Goal: Task Accomplishment & Management: Manage account settings

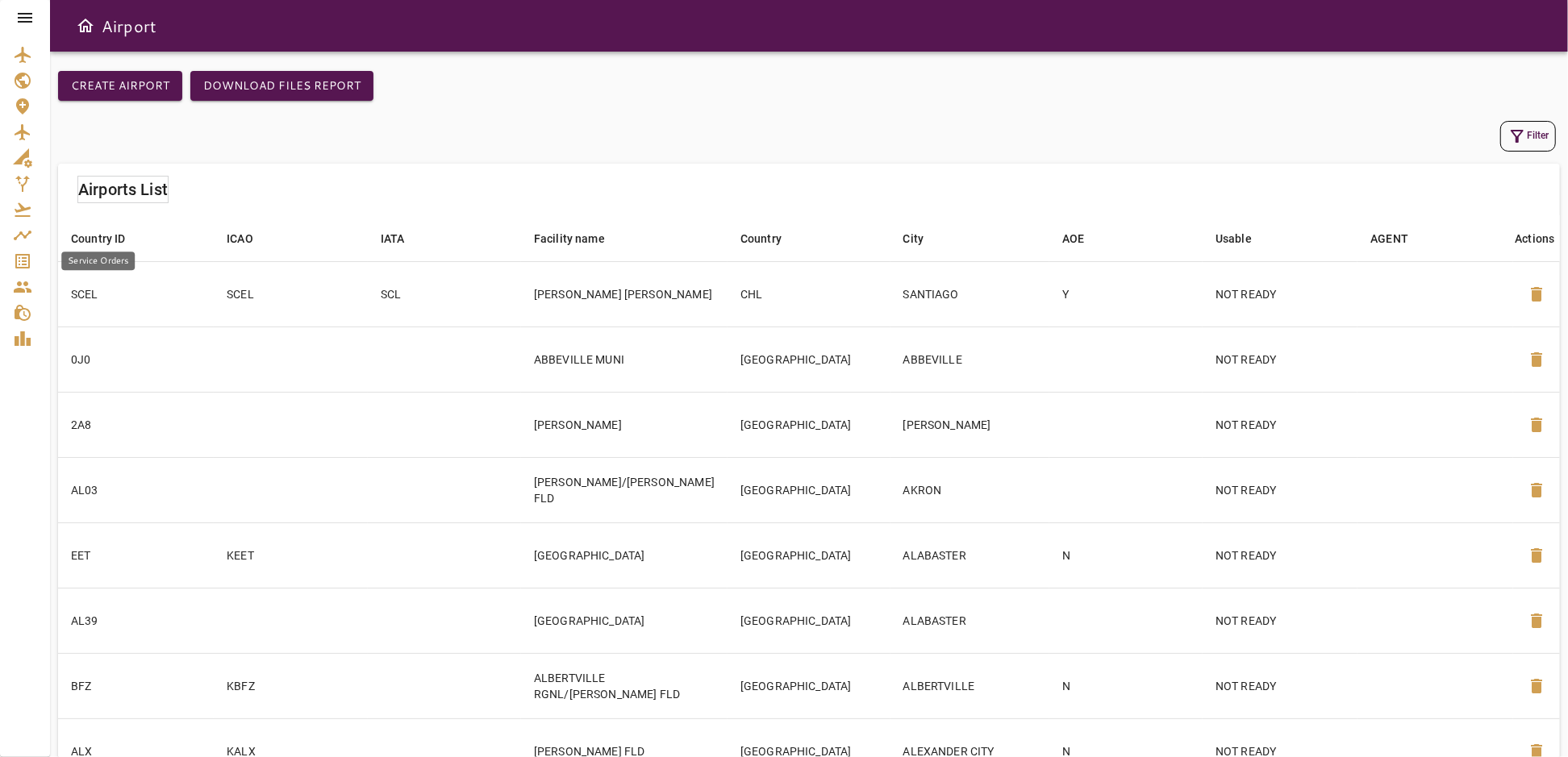
click at [36, 266] on div "Service Orders" at bounding box center [25, 261] width 24 height 19
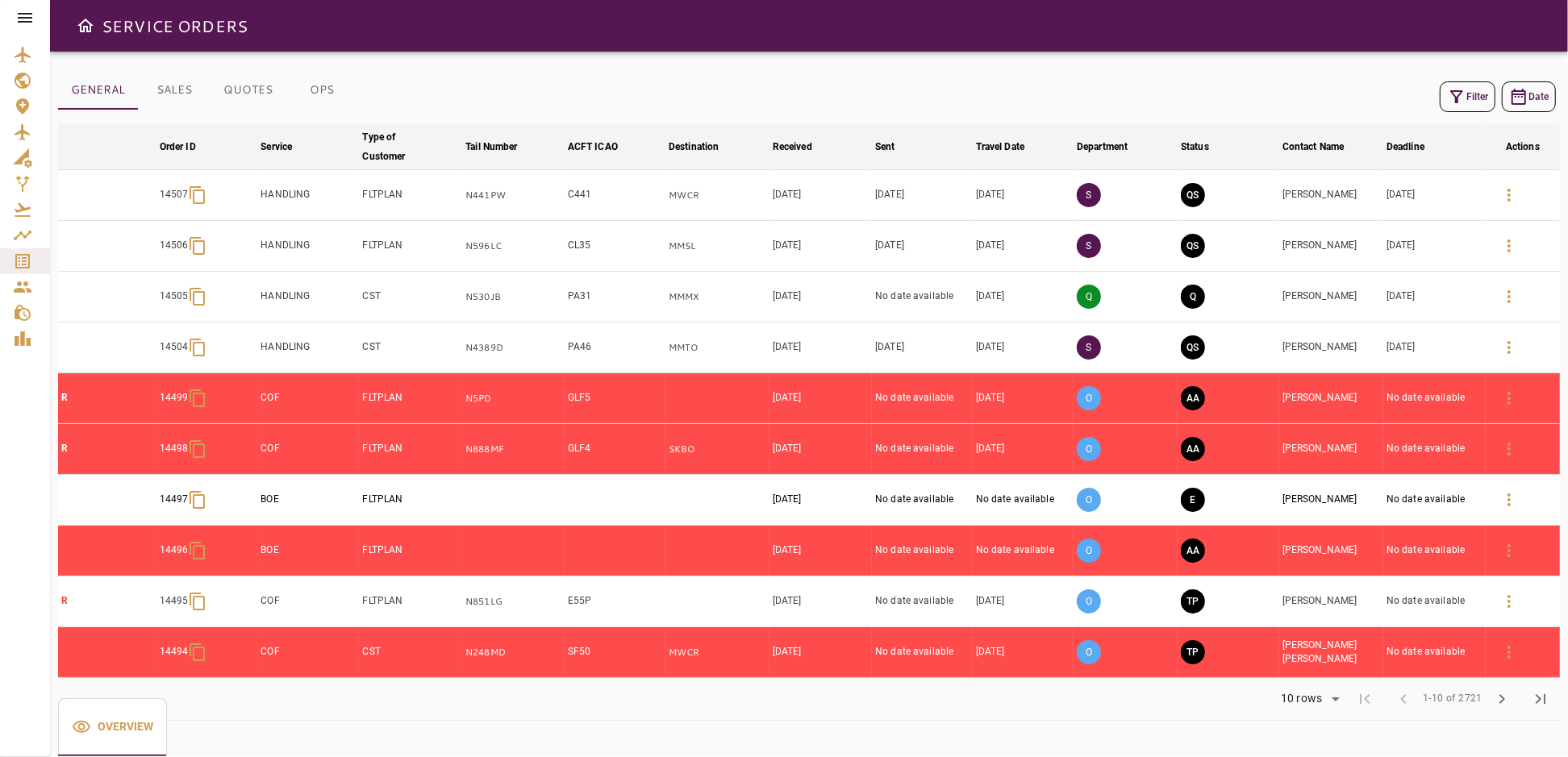
click at [23, 11] on icon at bounding box center [24, 17] width 19 height 19
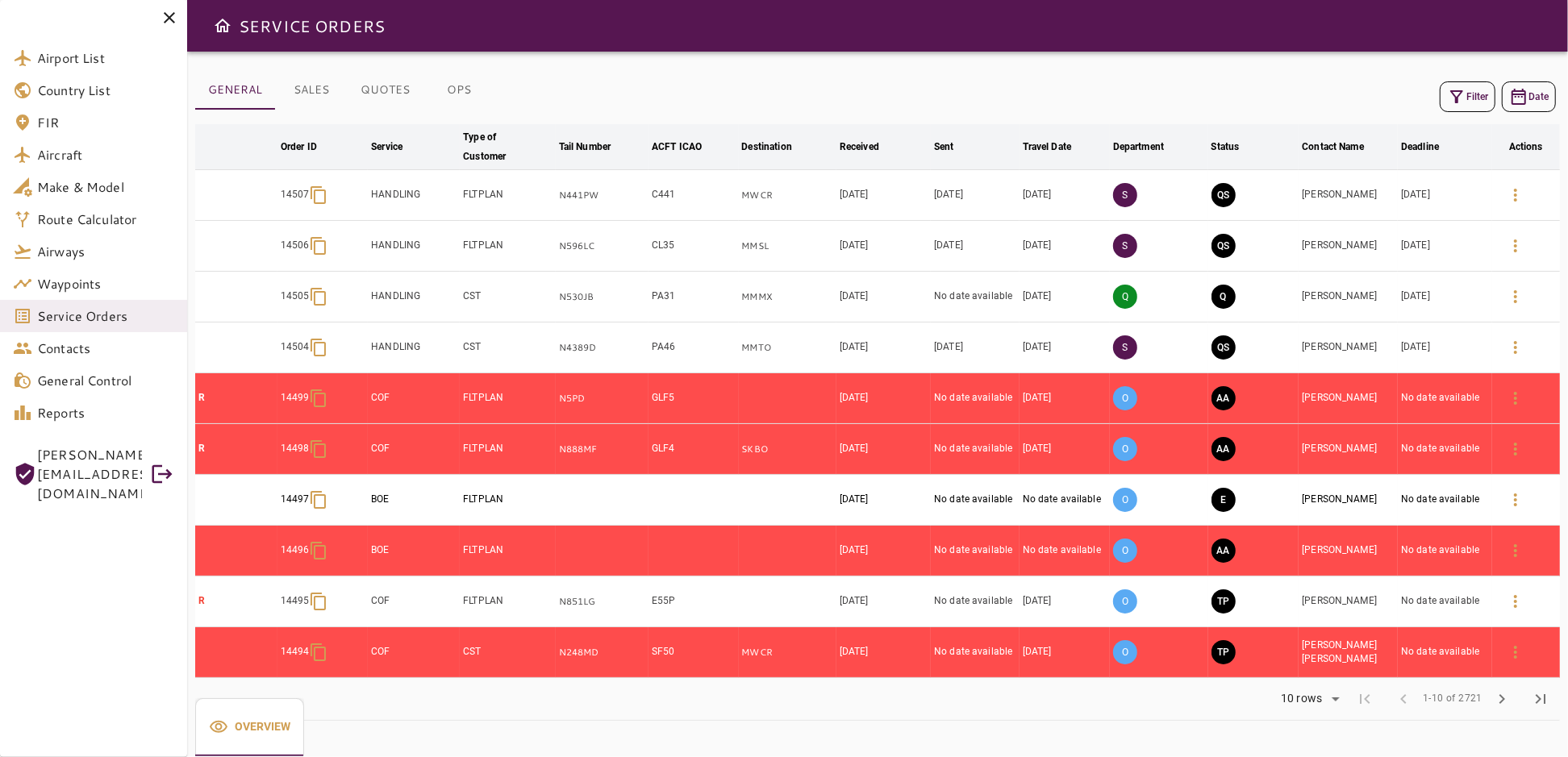
click at [1452, 99] on icon "button" at bounding box center [1455, 96] width 19 height 19
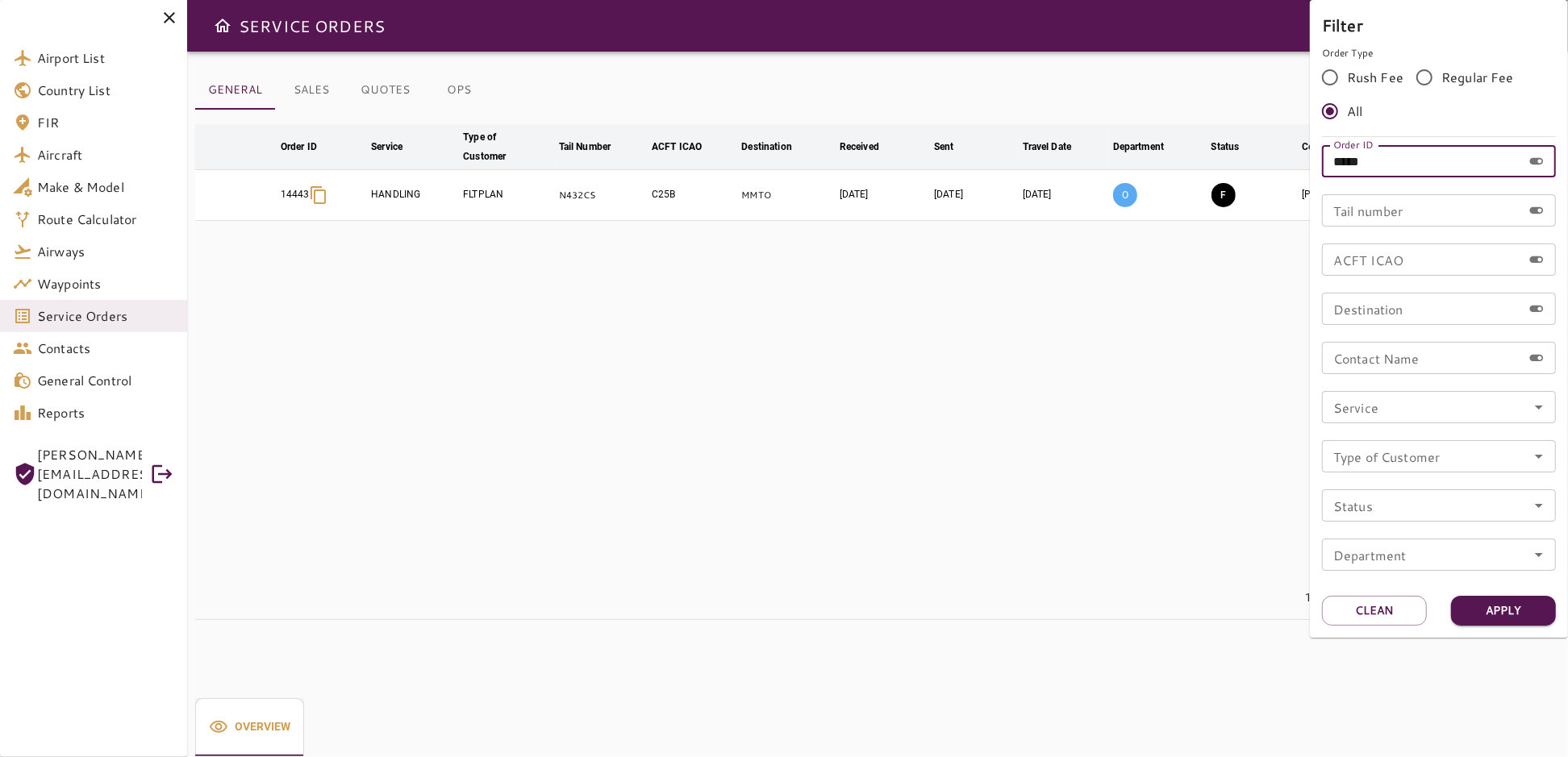
drag, startPoint x: 1375, startPoint y: 162, endPoint x: 1297, endPoint y: 167, distance: 78.2
click at [1297, 167] on div "Filter Order Type Rush Fee Regular Fee All Order ID ***** Order ID Tail number …" at bounding box center [784, 378] width 1568 height 757
type input "*****"
click at [1497, 609] on button "Apply" at bounding box center [1502, 611] width 105 height 30
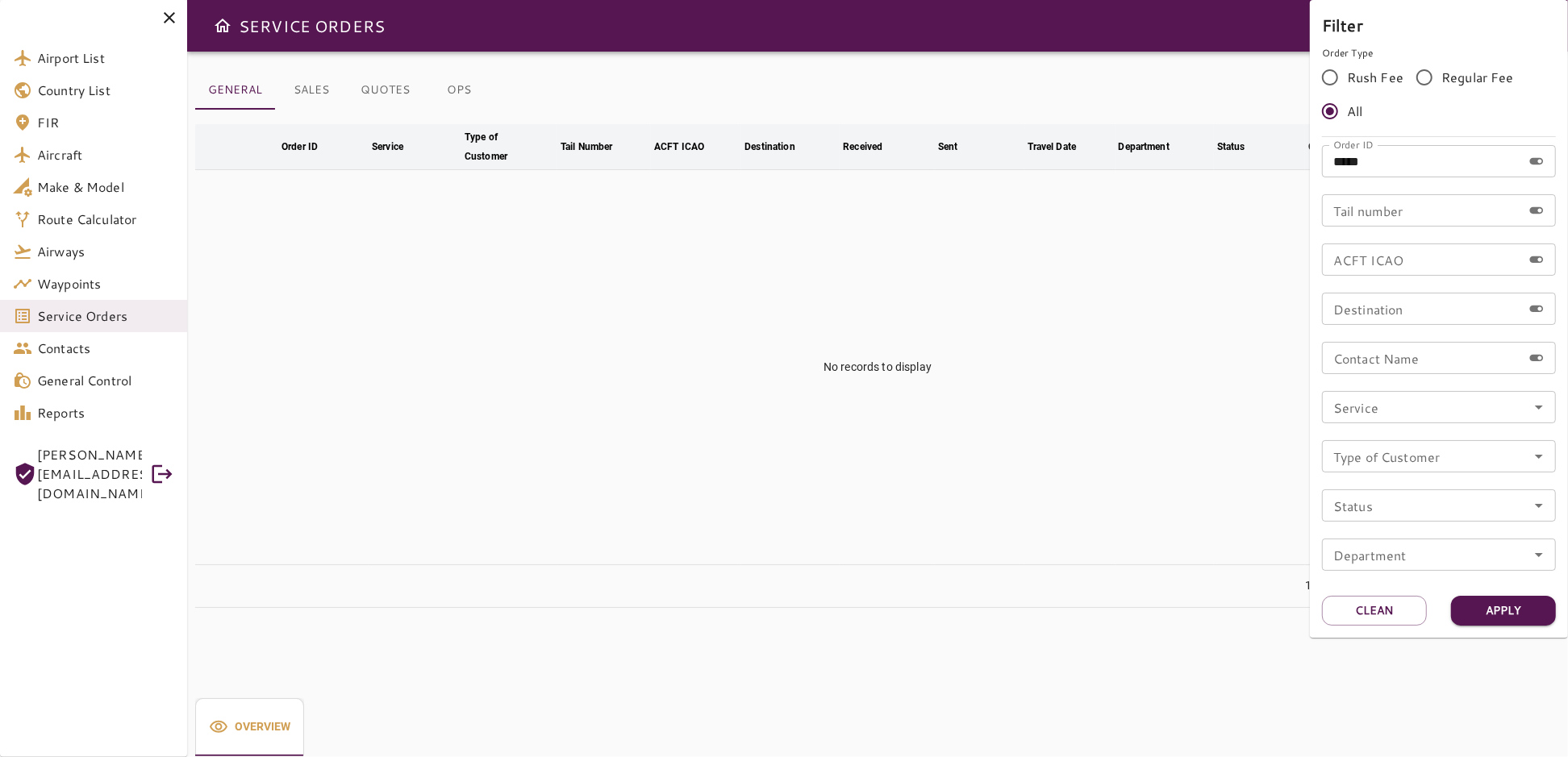
click at [1147, 488] on div at bounding box center [784, 378] width 1568 height 757
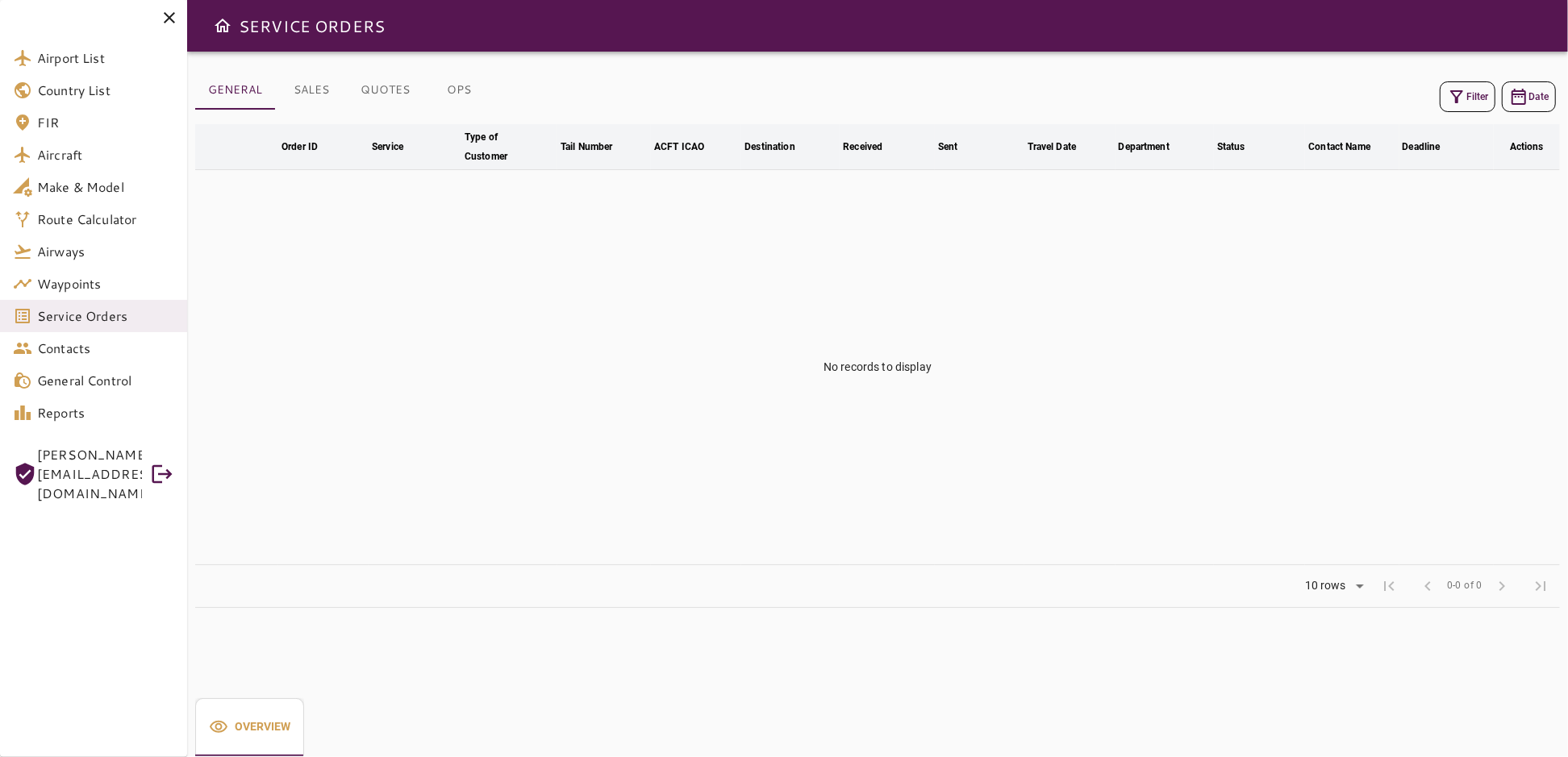
click at [1458, 97] on icon "button" at bounding box center [1455, 96] width 19 height 19
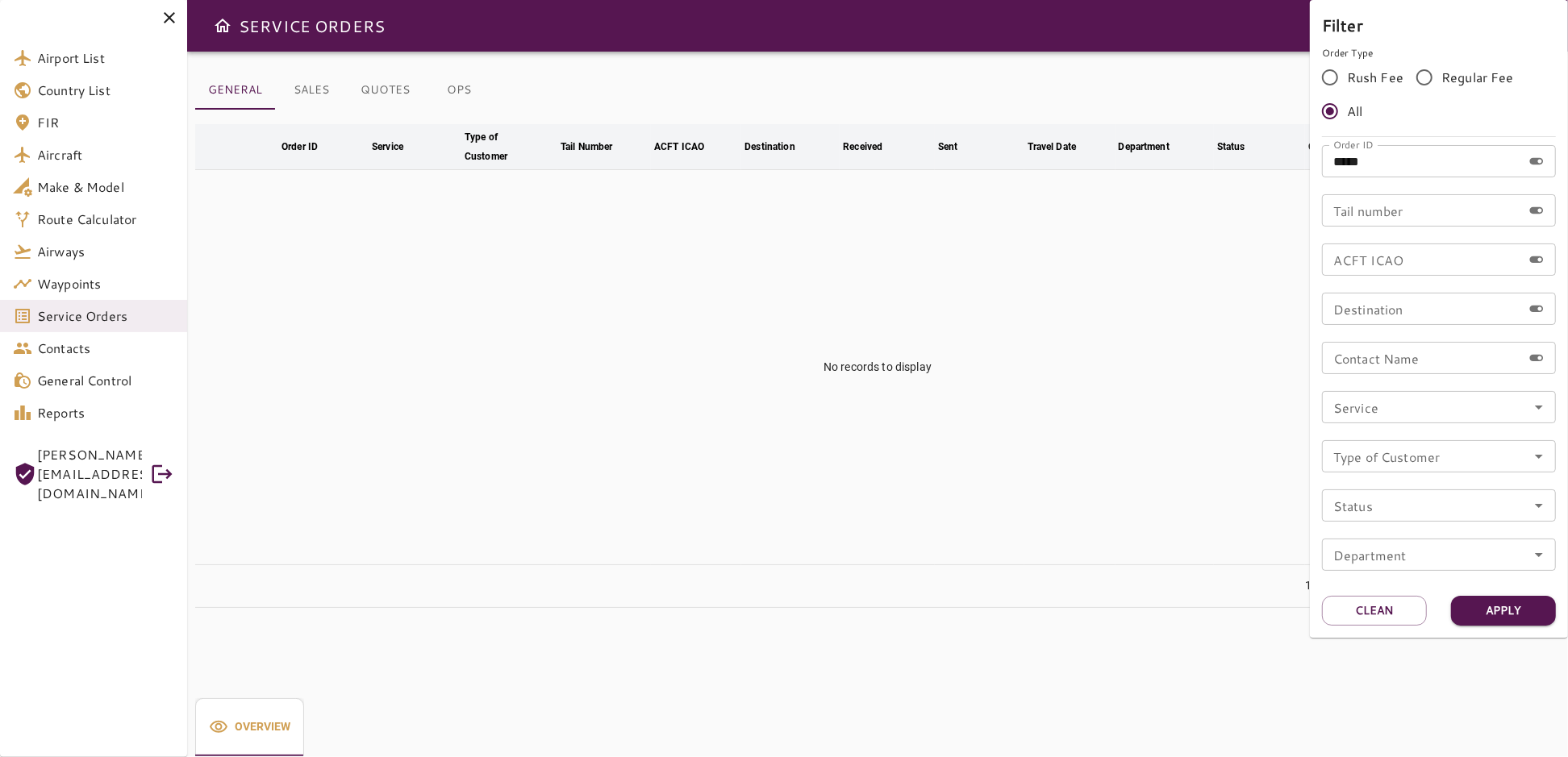
click at [1388, 162] on input "*****" at bounding box center [1422, 161] width 200 height 32
type input "*****"
click at [1505, 606] on button "Apply" at bounding box center [1502, 611] width 105 height 30
click at [1516, 602] on button "Apply" at bounding box center [1502, 611] width 105 height 30
click at [1065, 329] on div at bounding box center [784, 378] width 1568 height 757
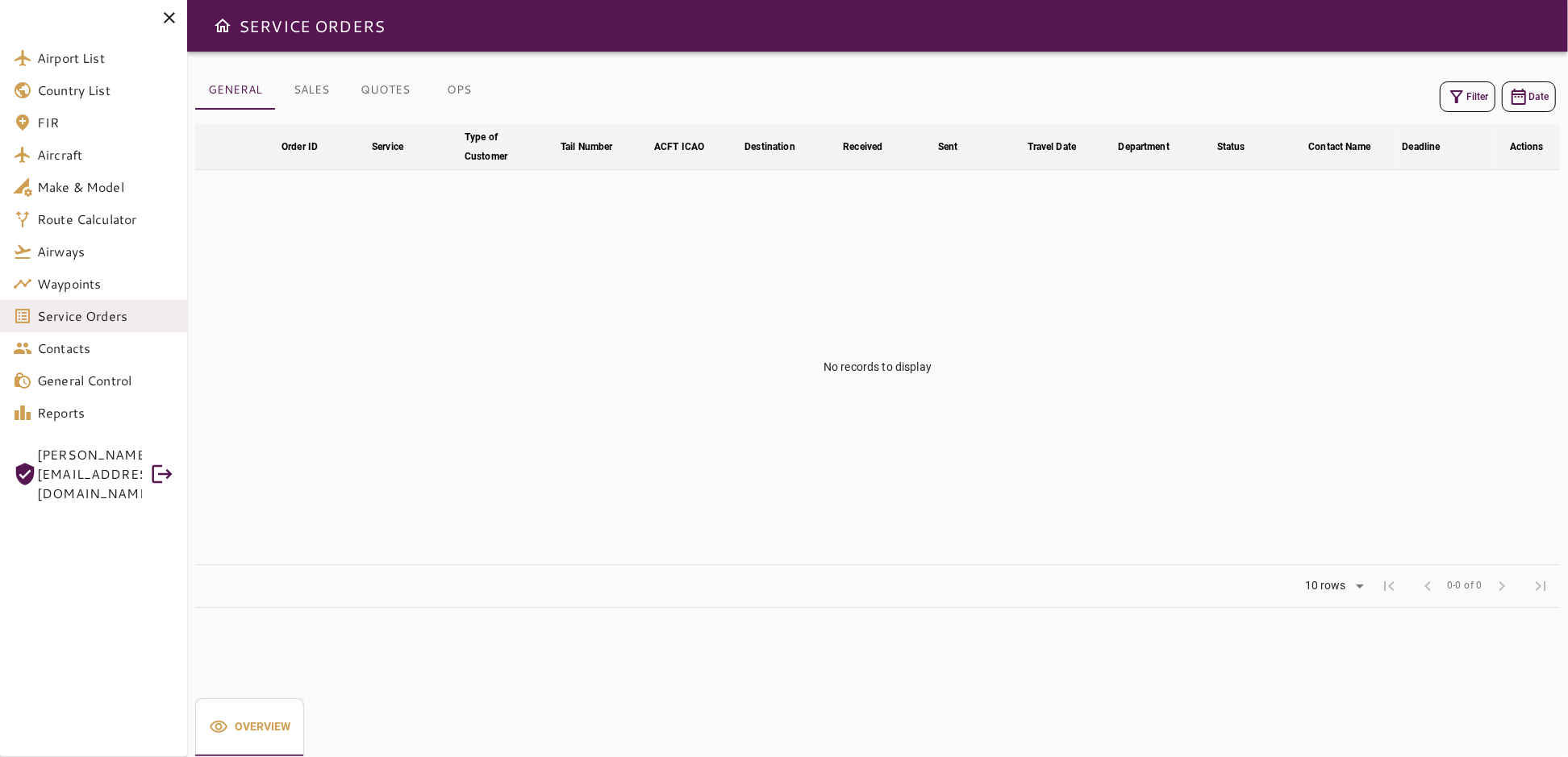
click at [171, 15] on icon at bounding box center [168, 17] width 11 height 11
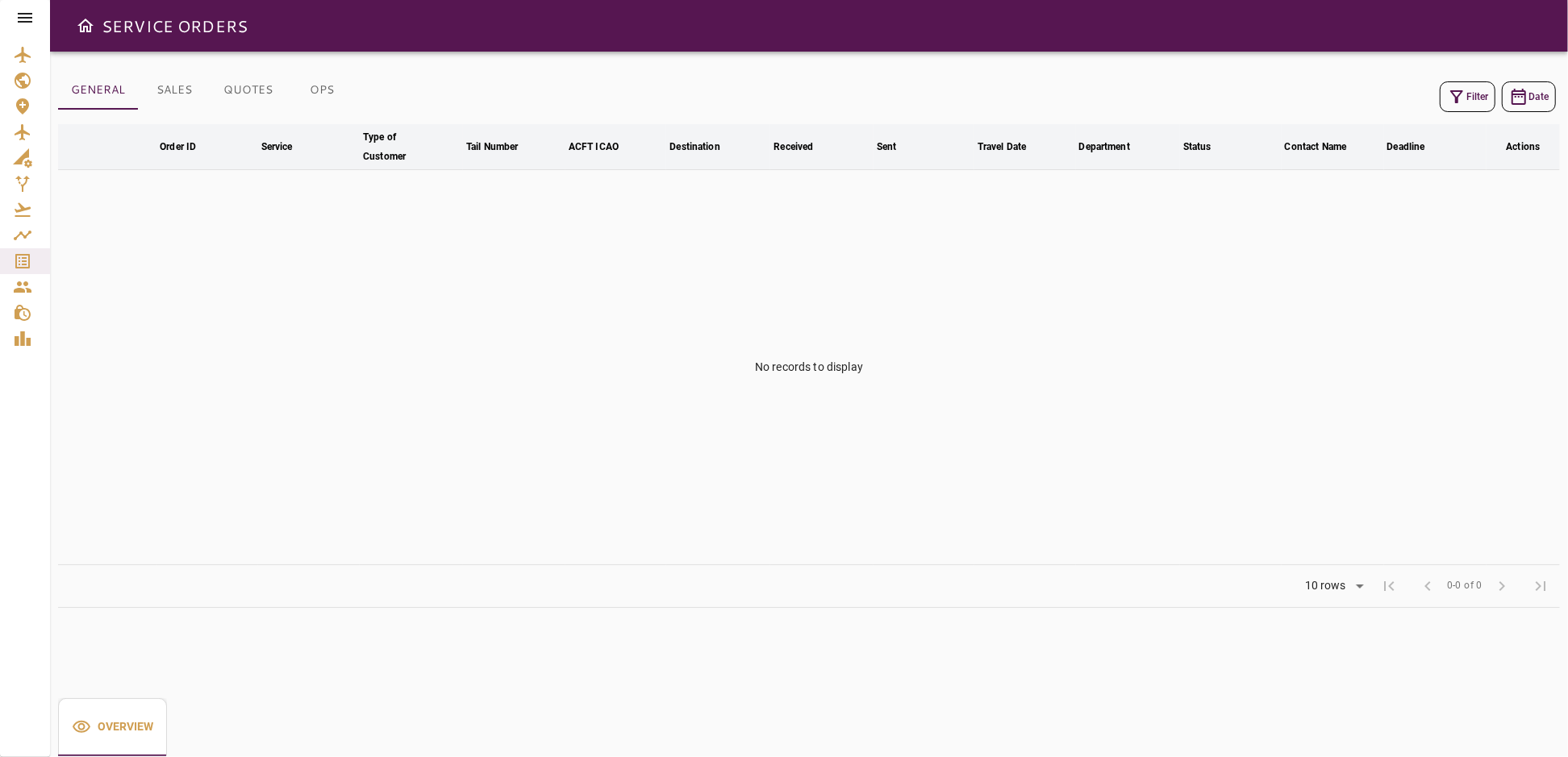
click at [28, 14] on icon at bounding box center [25, 18] width 15 height 10
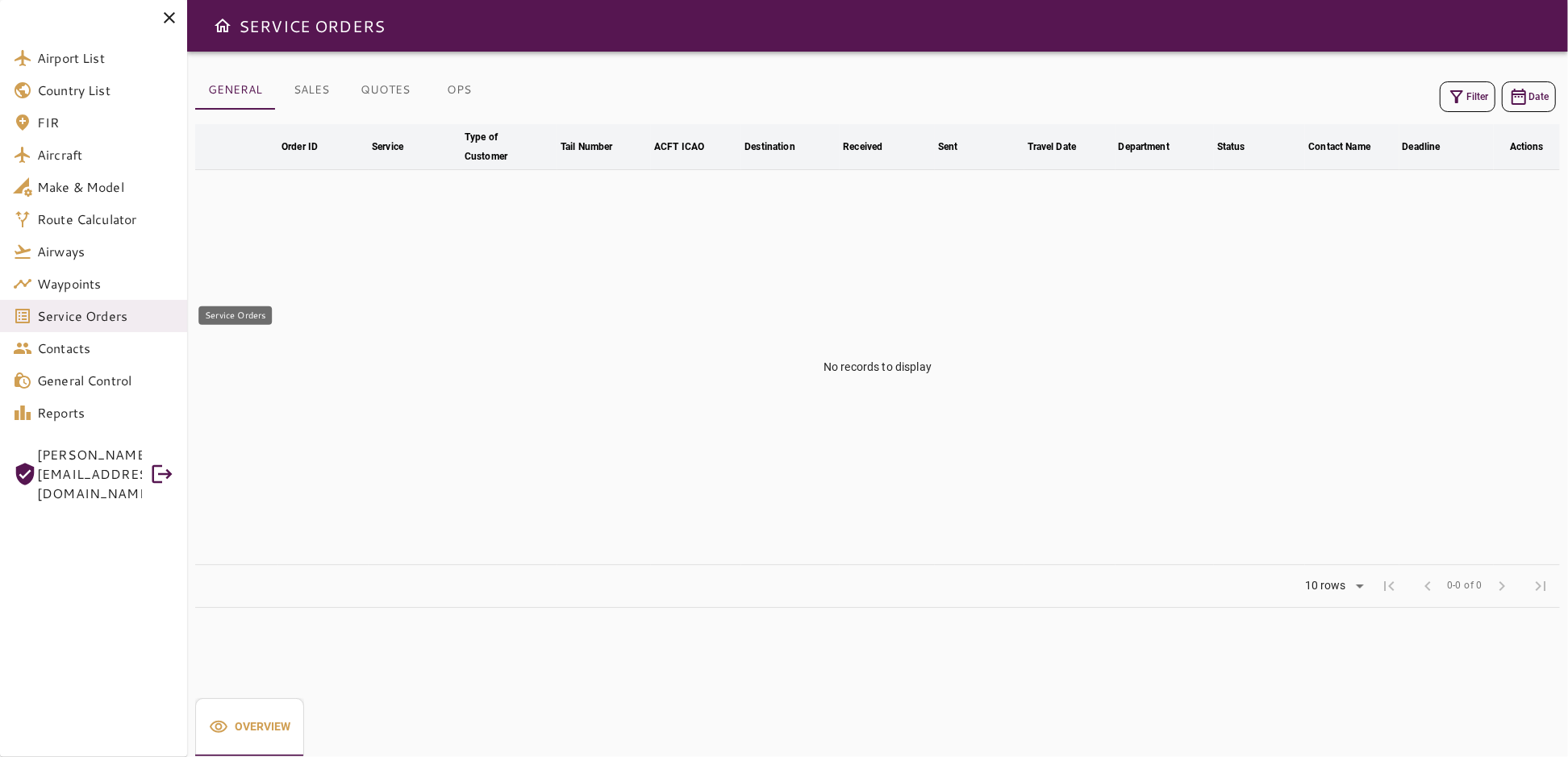
click at [104, 316] on span "Service Orders" at bounding box center [106, 316] width 137 height 19
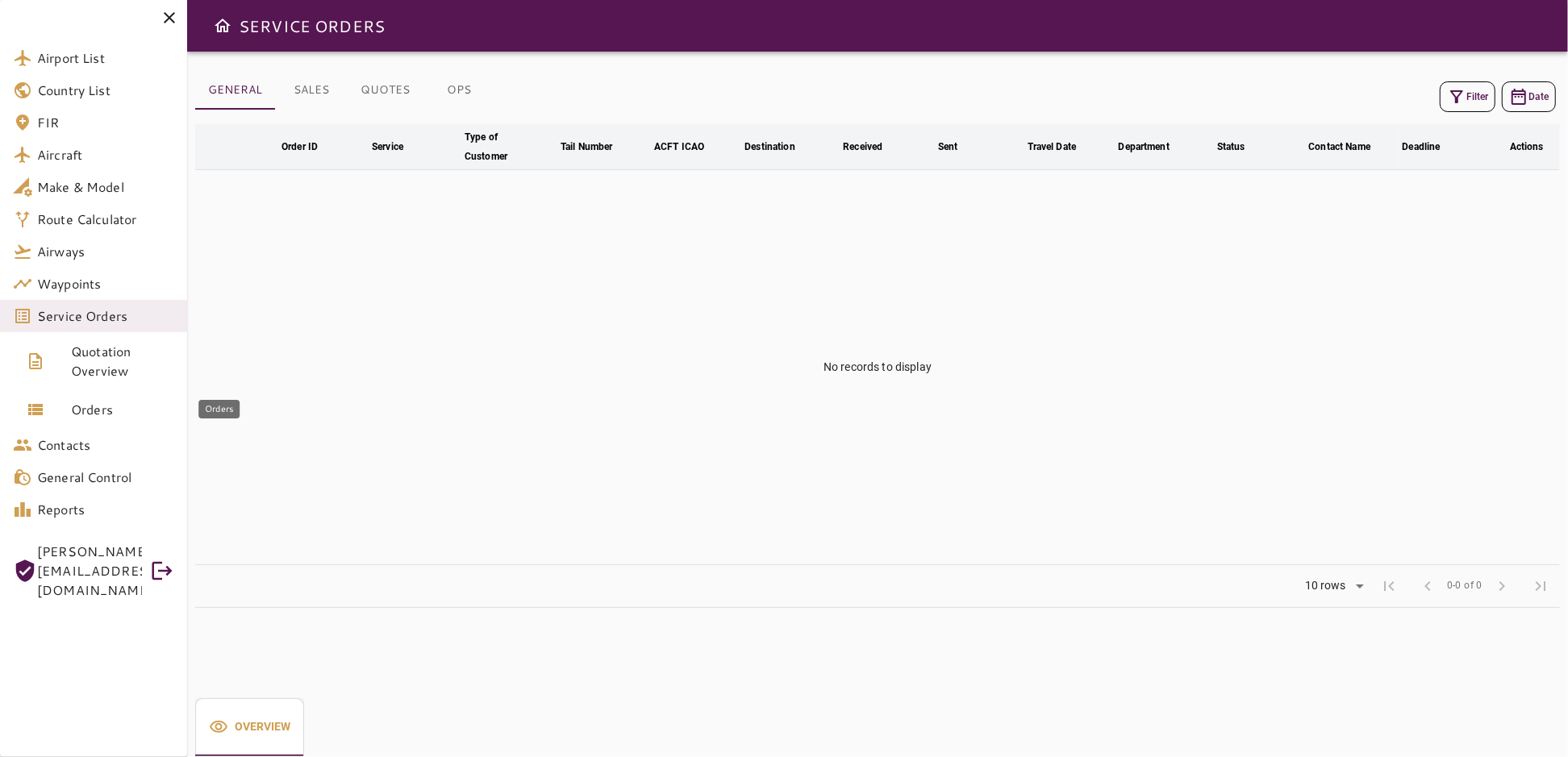
click at [113, 416] on span "Orders" at bounding box center [123, 409] width 104 height 19
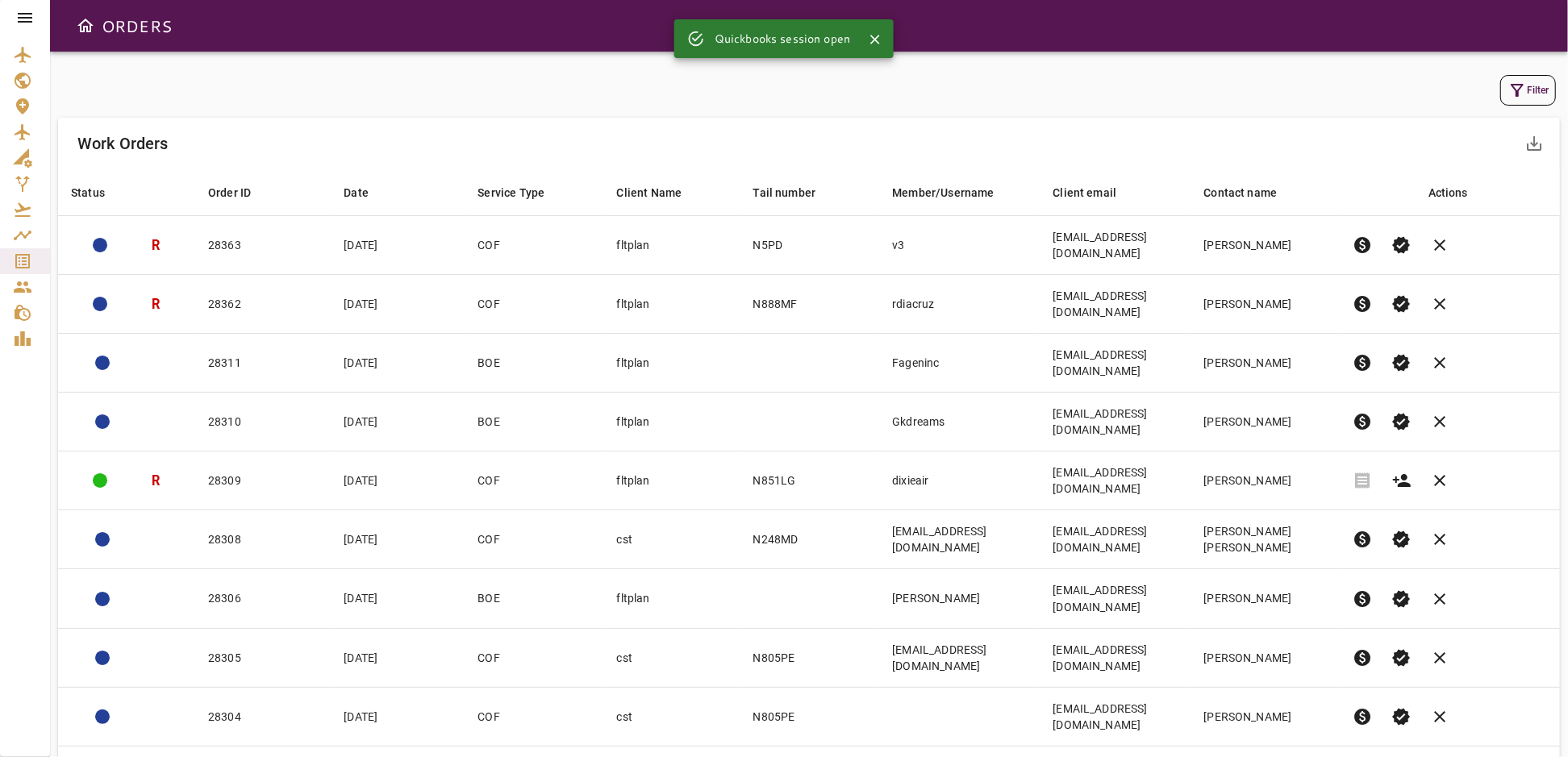
click at [1540, 83] on button "Filter" at bounding box center [1528, 90] width 56 height 31
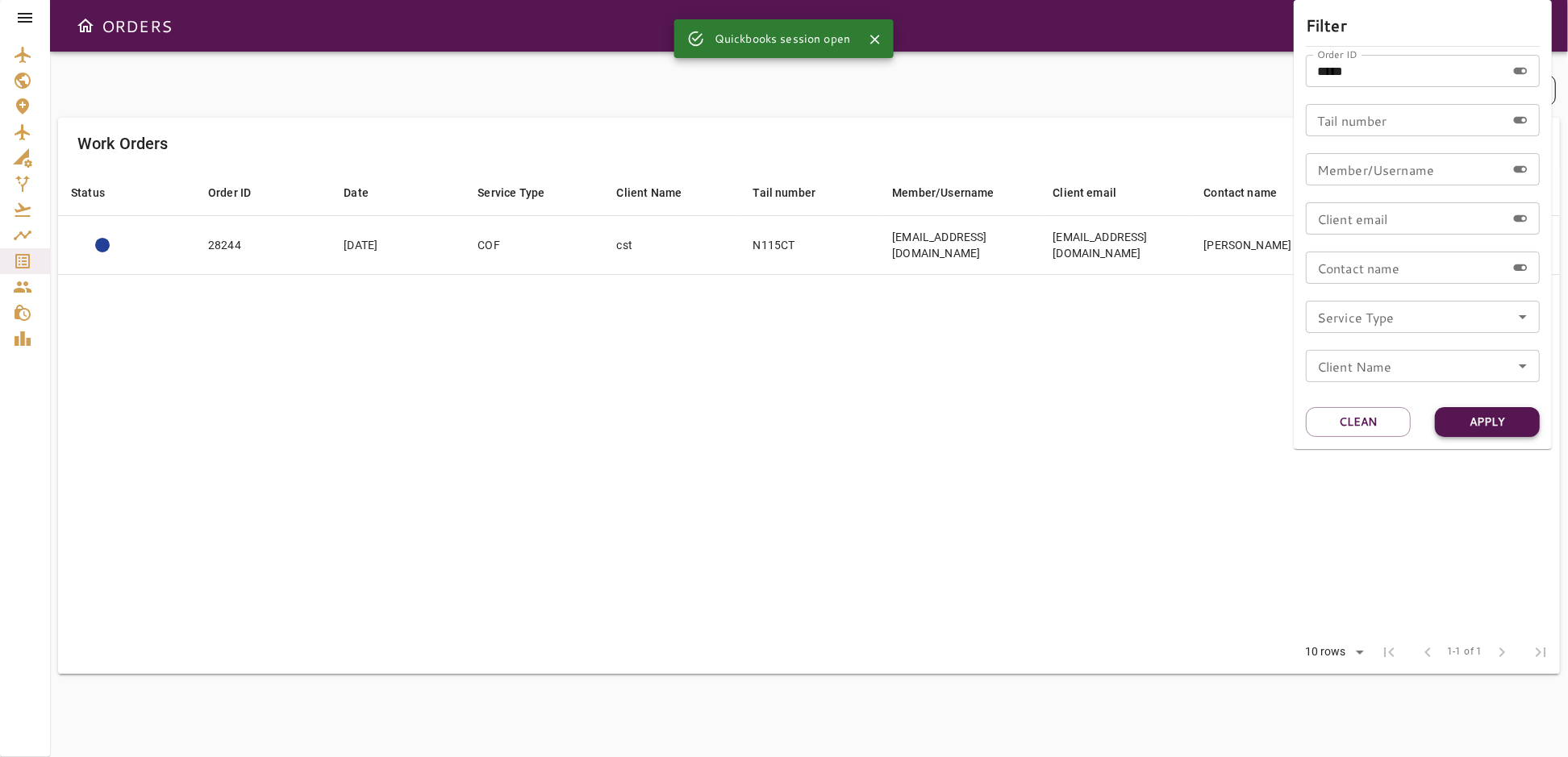
drag, startPoint x: 1474, startPoint y: 420, endPoint x: 1457, endPoint y: 412, distance: 18.8
click at [1474, 420] on button "Apply" at bounding box center [1486, 422] width 105 height 30
click at [666, 348] on div at bounding box center [784, 378] width 1568 height 757
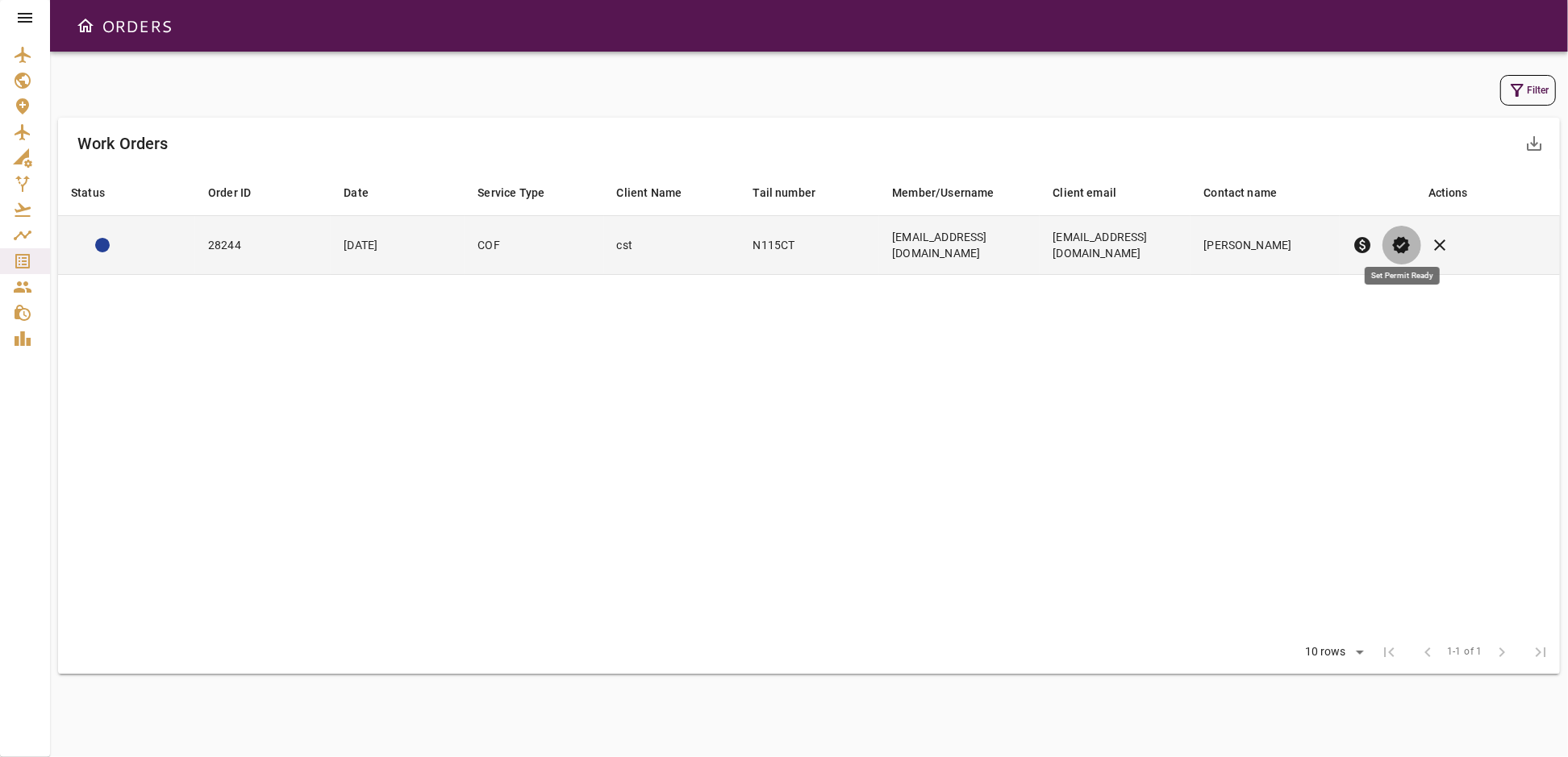
click at [1397, 237] on span "verified" at bounding box center [1401, 244] width 19 height 19
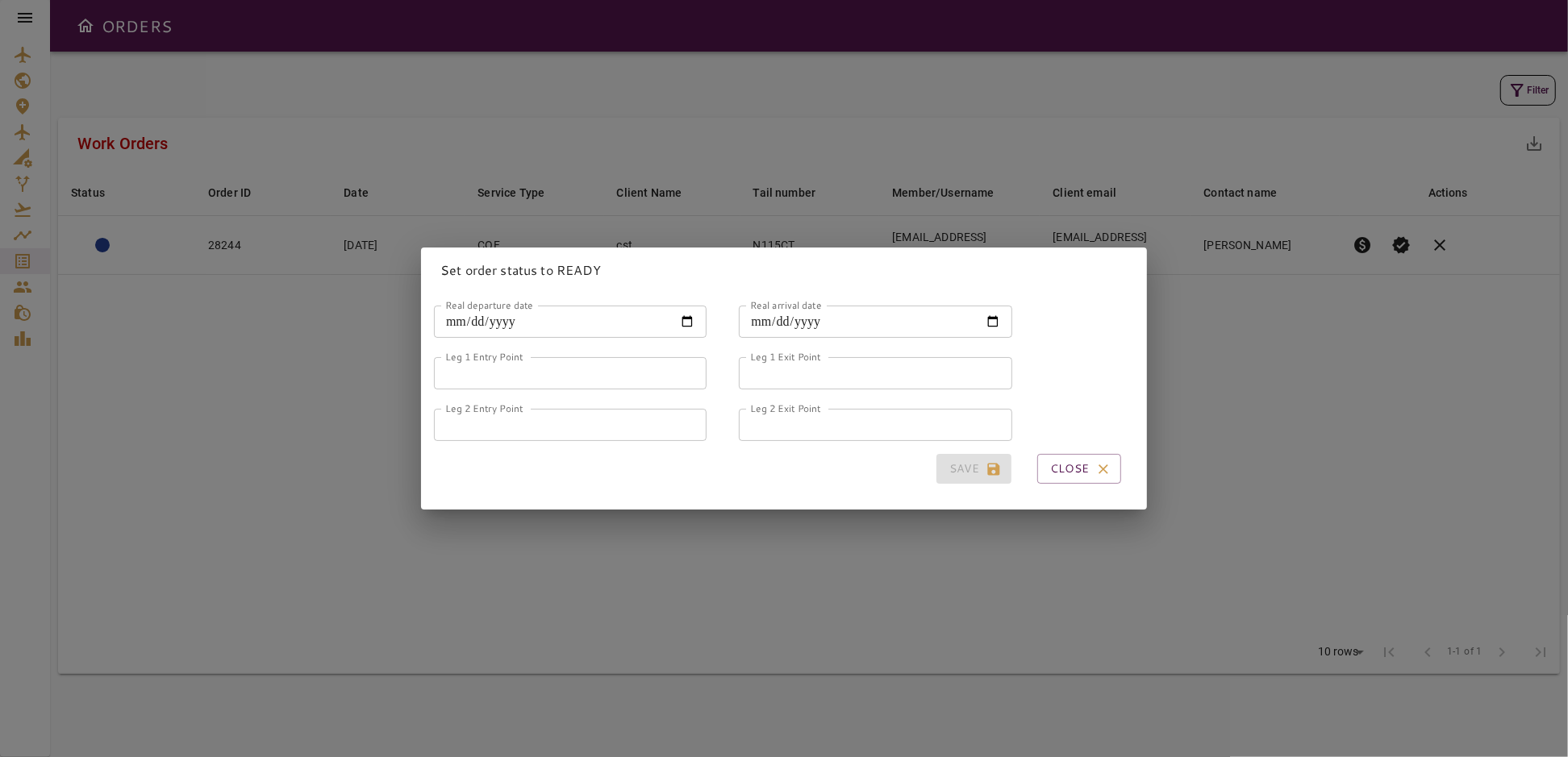
click at [682, 316] on input "Real departure date" at bounding box center [571, 322] width 273 height 32
type input "**********"
click at [985, 319] on input "Real arrival date" at bounding box center [875, 322] width 273 height 32
type input "**********"
click at [581, 367] on input "Leg 1 Entry Point" at bounding box center [571, 374] width 273 height 32
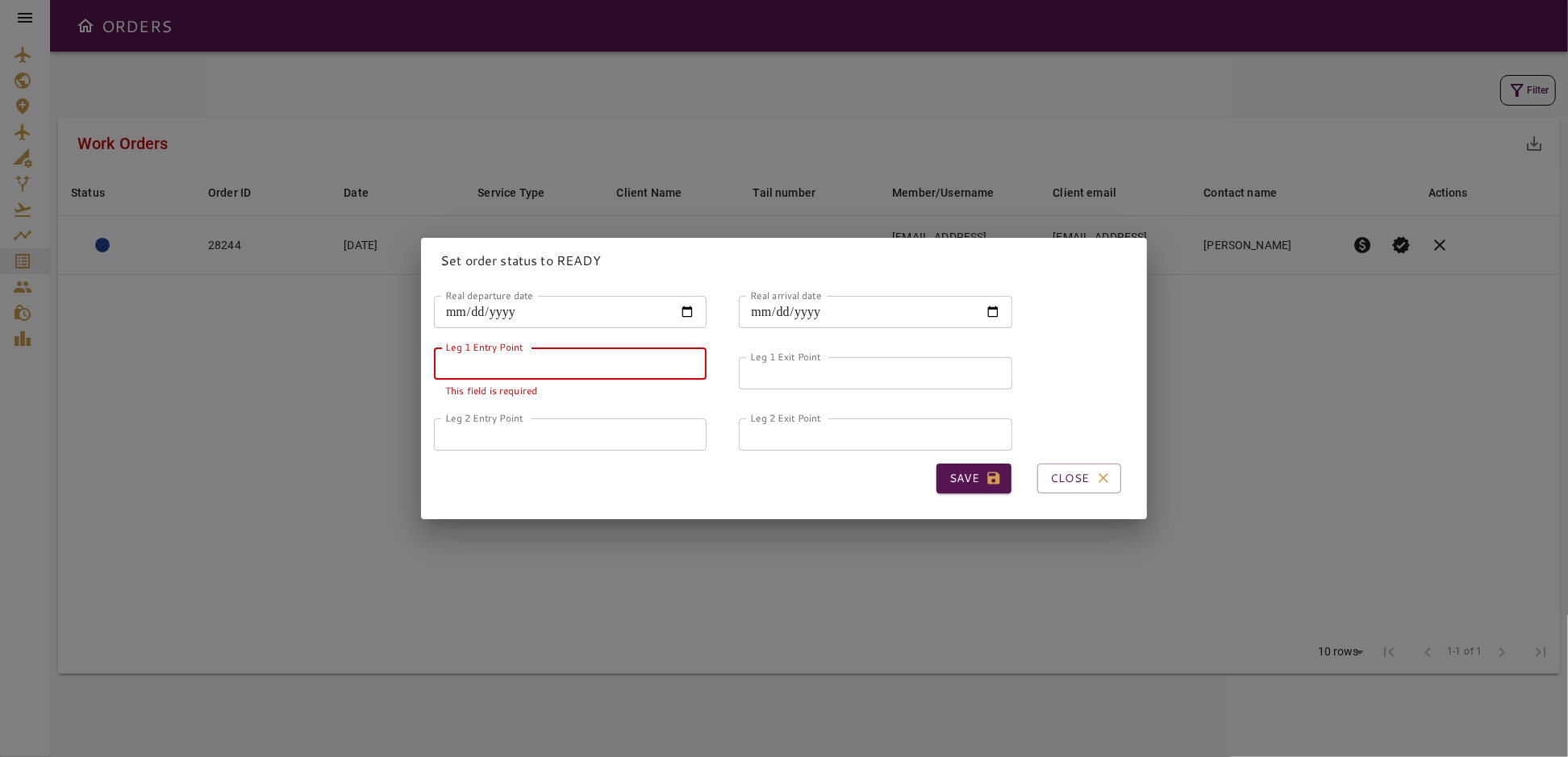
type input "*"
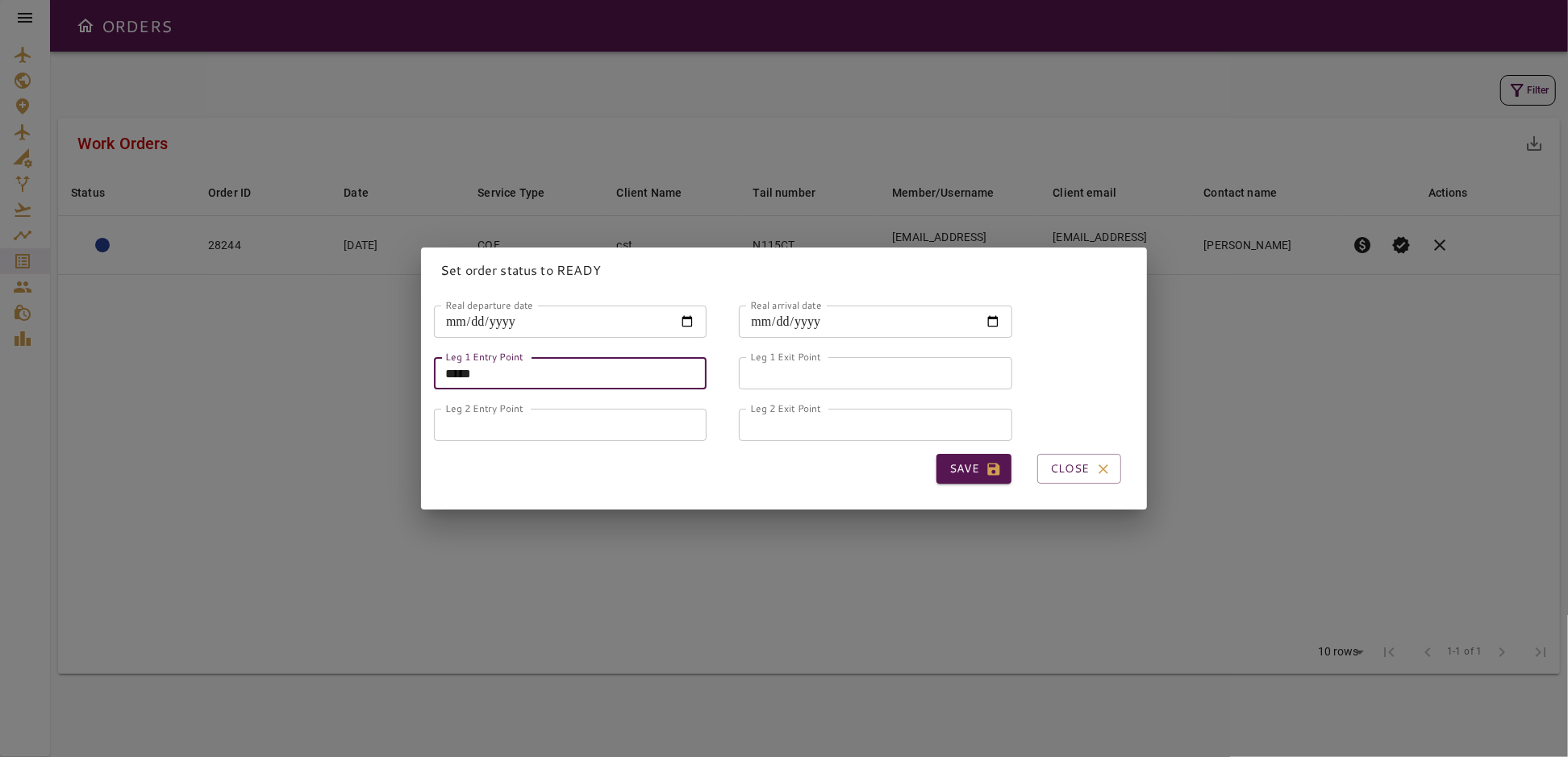
type input "*****"
click at [871, 367] on input "Leg 1 Exit Point" at bounding box center [875, 374] width 273 height 32
type input "*****"
click at [588, 426] on input "Leg 2 Entry Point" at bounding box center [571, 424] width 273 height 32
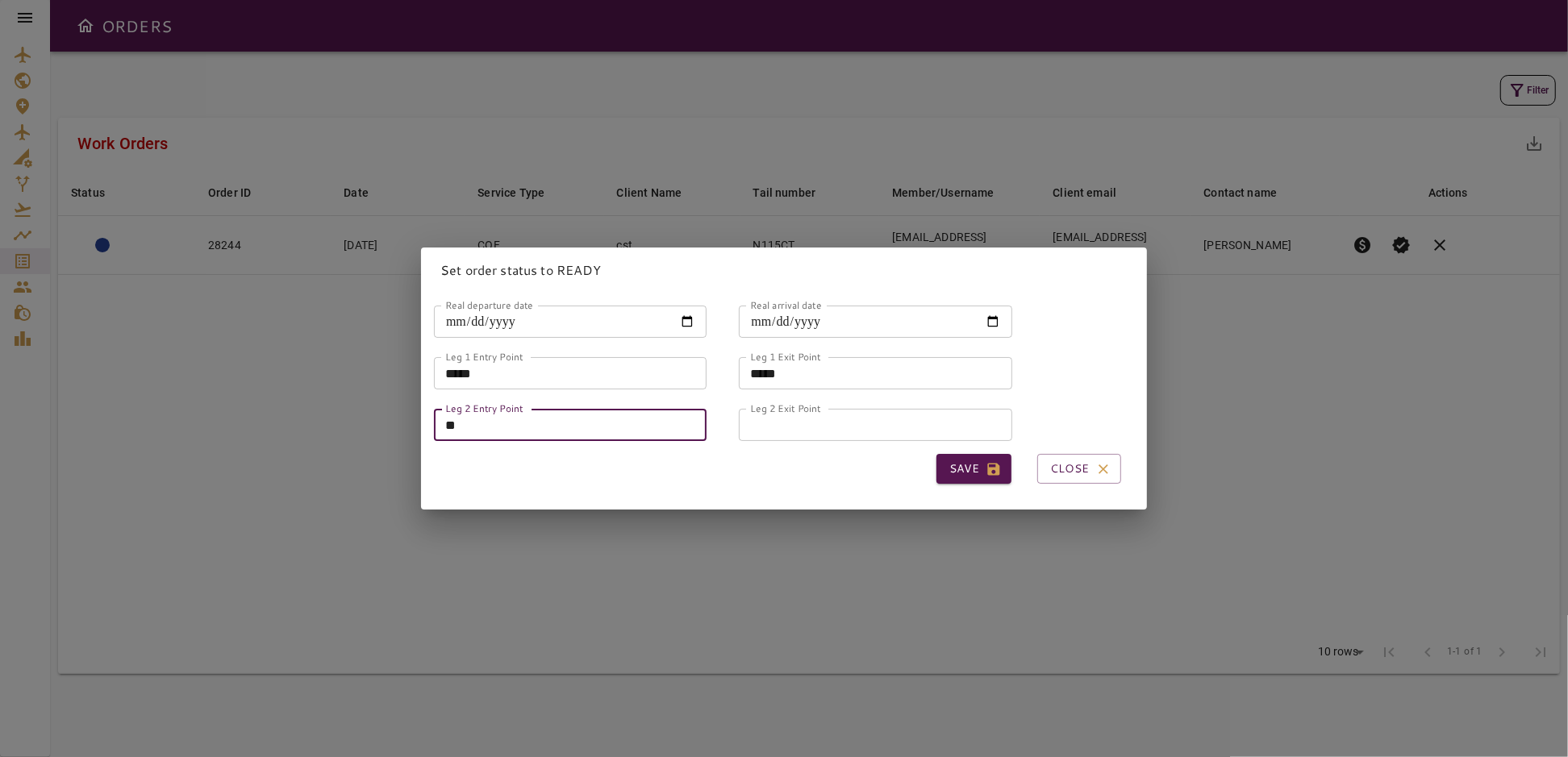
type input "*****"
click at [828, 421] on input "Leg 2 Exit Point" at bounding box center [875, 424] width 273 height 32
type input "*****"
click at [949, 463] on button "Save" at bounding box center [973, 469] width 75 height 30
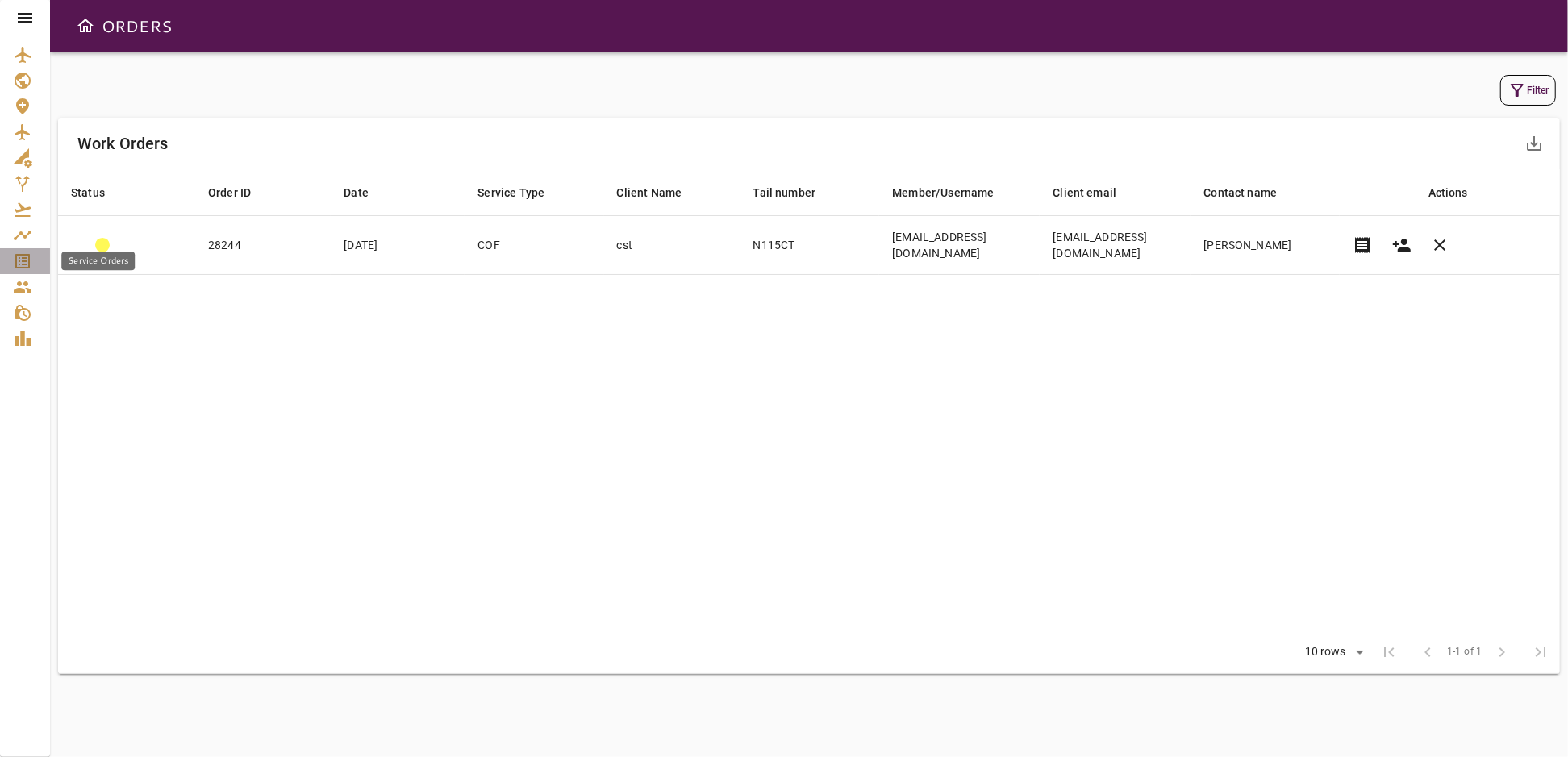
click at [14, 262] on icon "Service Orders" at bounding box center [22, 261] width 19 height 19
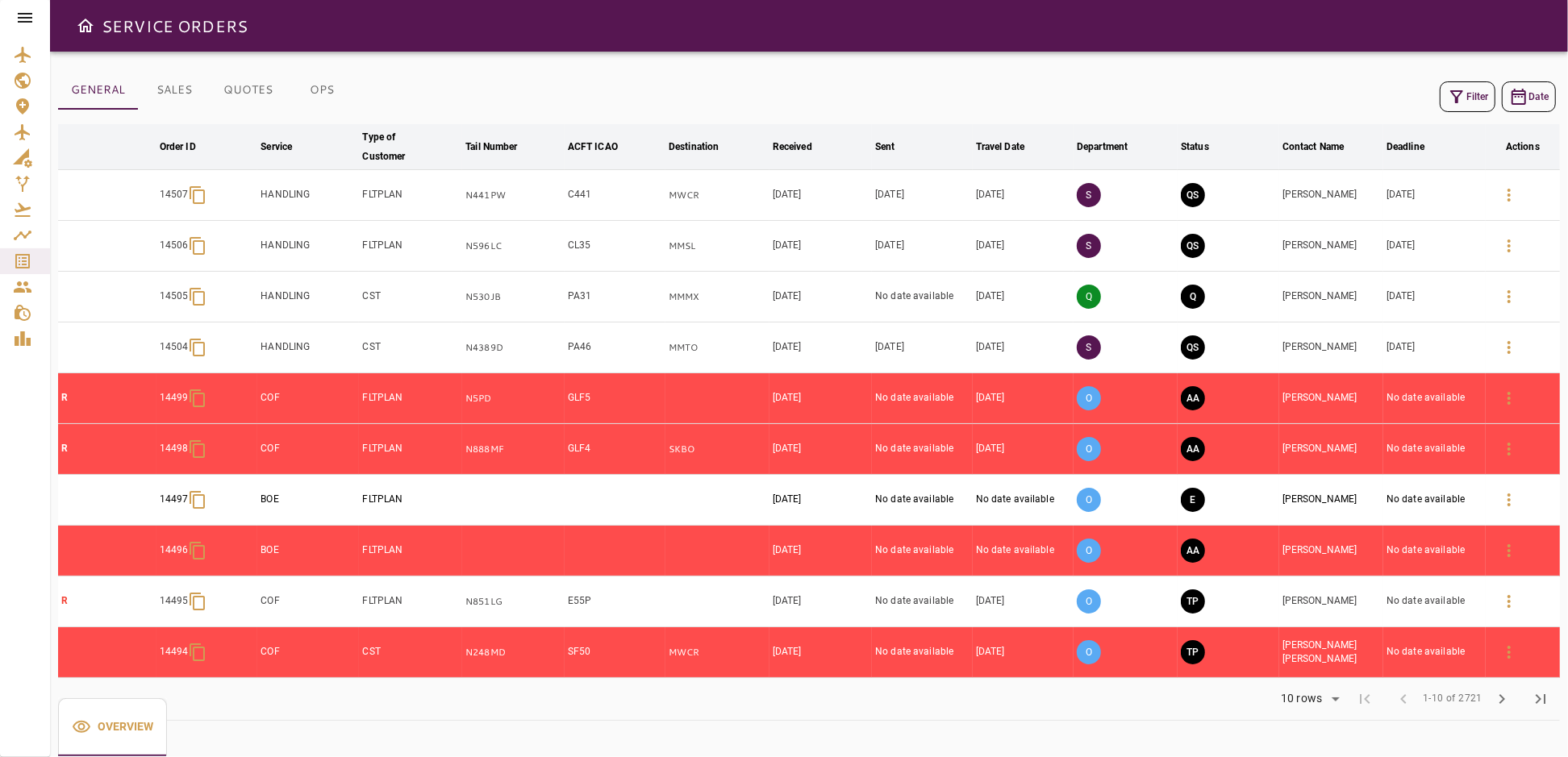
click at [1465, 92] on icon "button" at bounding box center [1455, 96] width 19 height 19
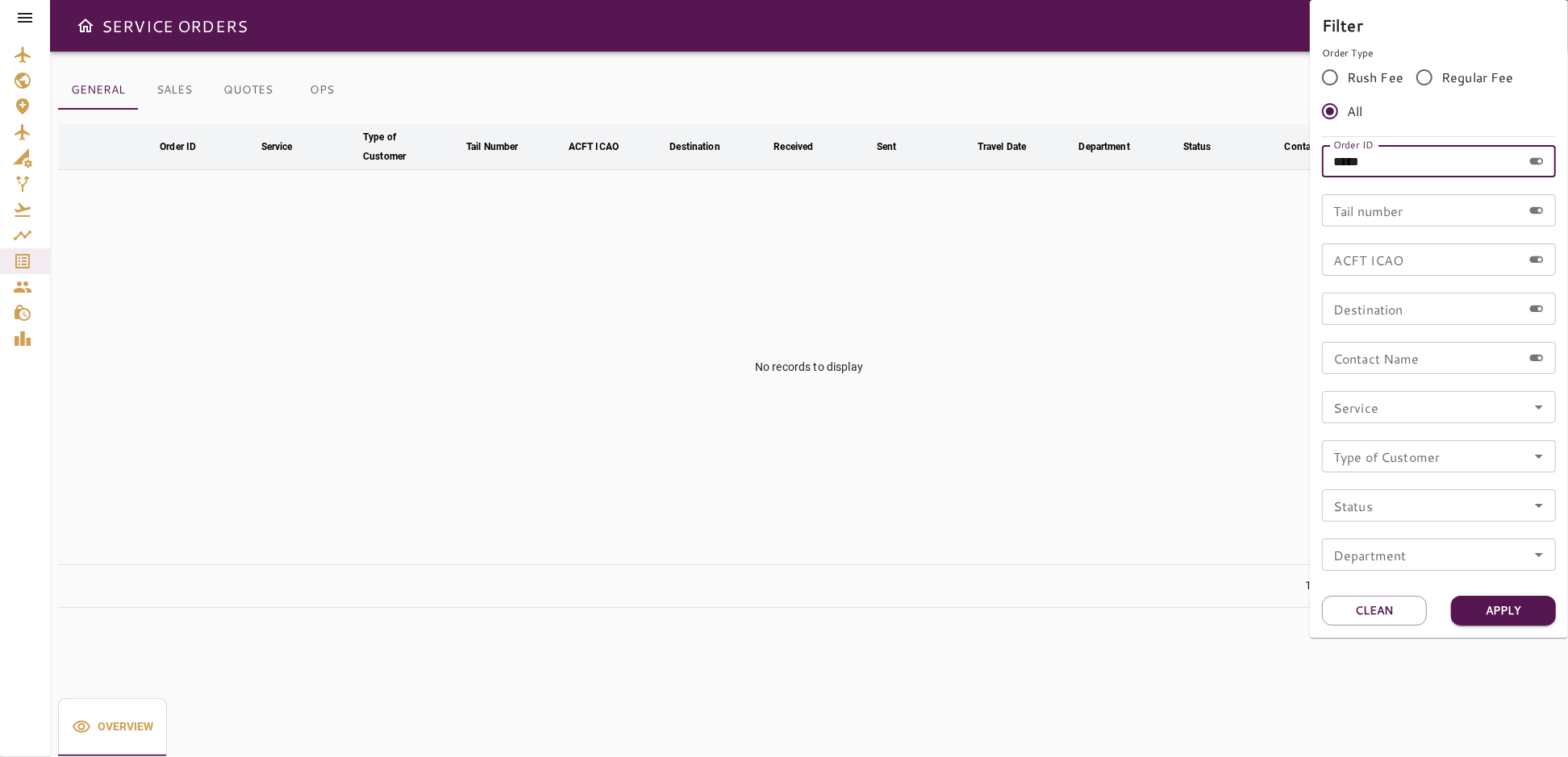
drag, startPoint x: 1387, startPoint y: 159, endPoint x: 1298, endPoint y: 176, distance: 90.6
click at [1298, 176] on div "Filter Order Type Rush Fee Regular Fee All Order ID ***** Order ID Tail number …" at bounding box center [784, 378] width 1568 height 757
type input "*****"
click at [1487, 612] on button "Apply" at bounding box center [1502, 611] width 105 height 30
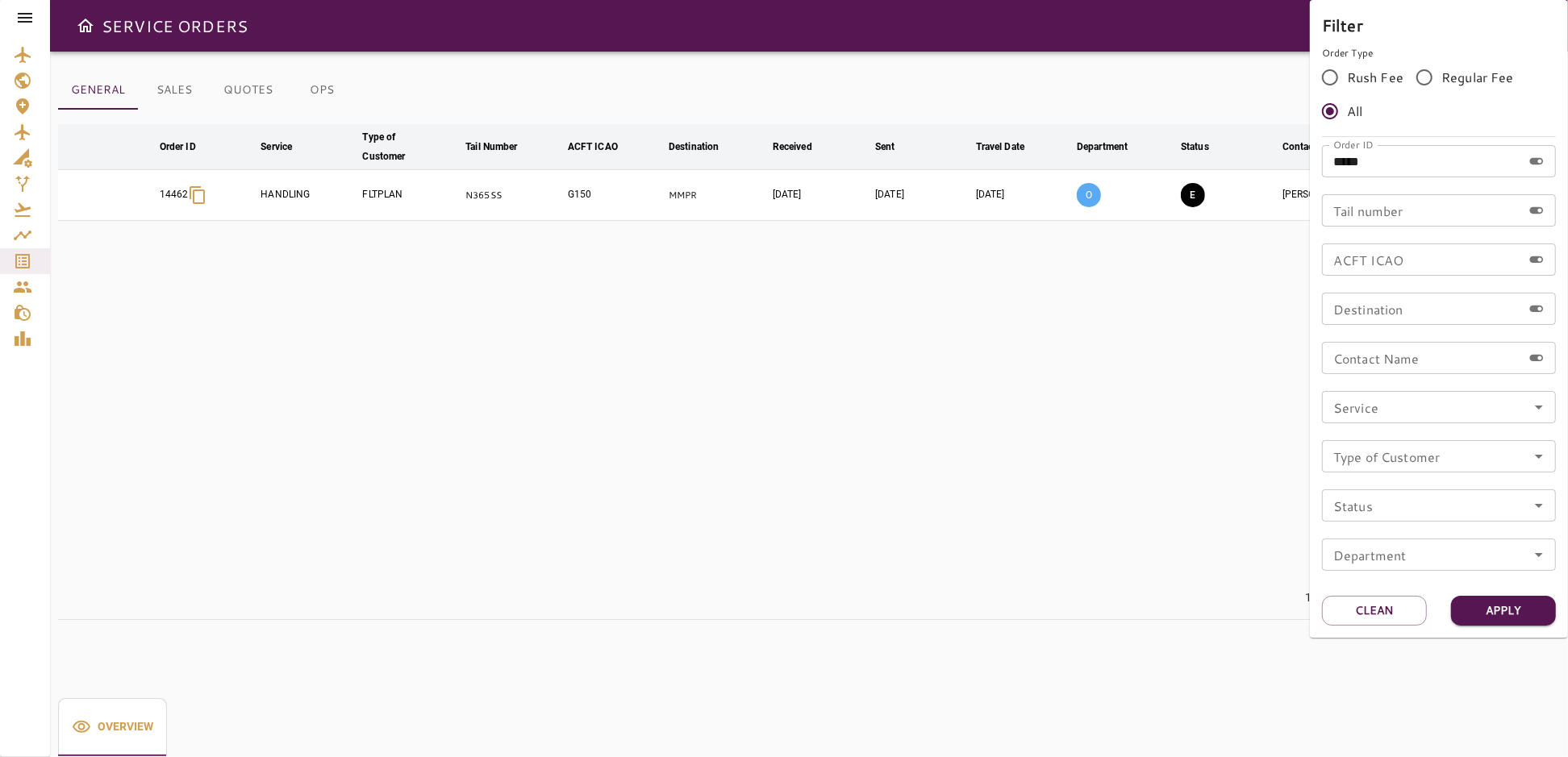
click at [904, 431] on div at bounding box center [784, 378] width 1568 height 757
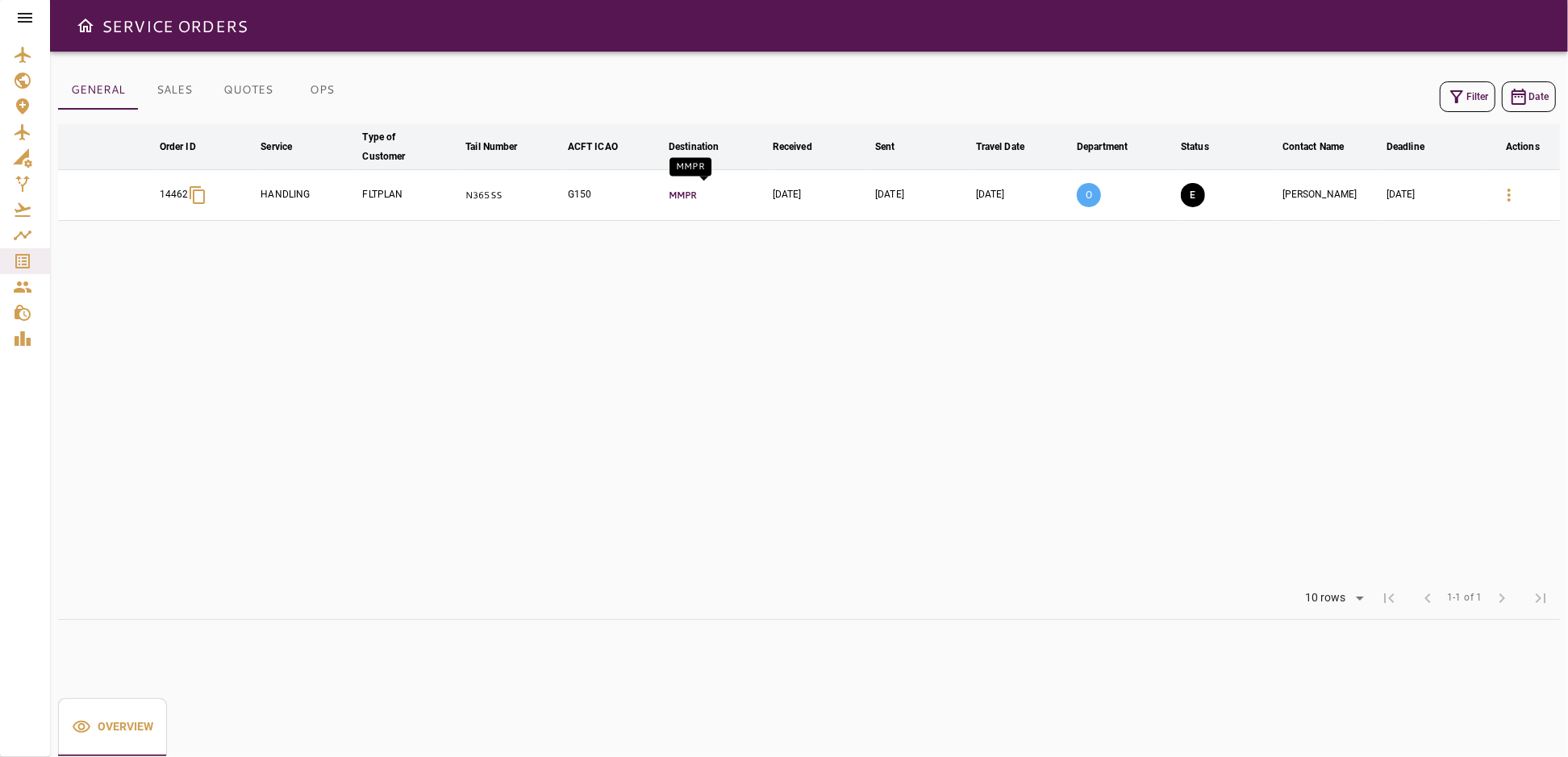
click at [713, 200] on p "MMPR" at bounding box center [717, 195] width 98 height 14
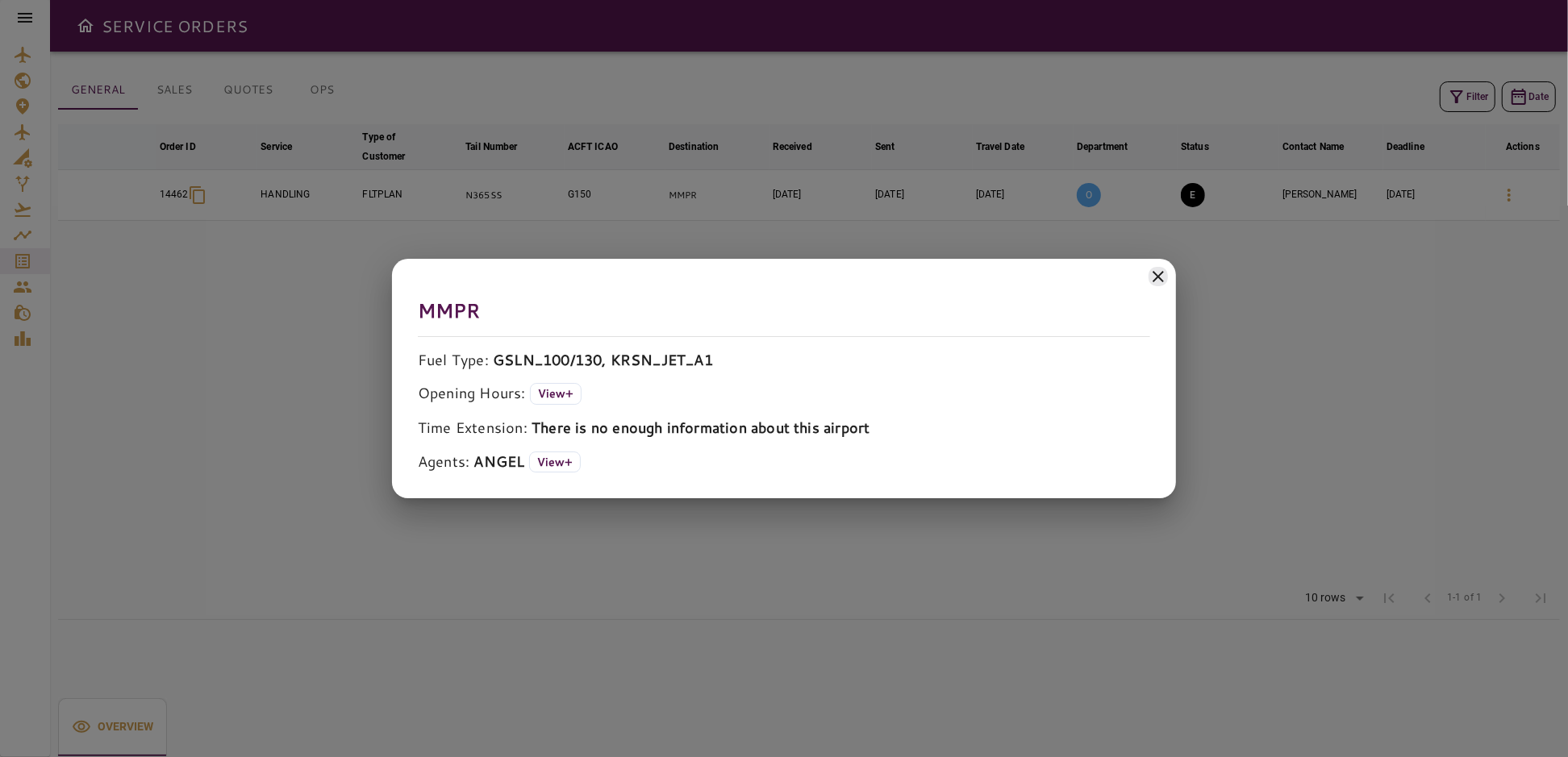
click at [1162, 281] on icon at bounding box center [1158, 276] width 19 height 19
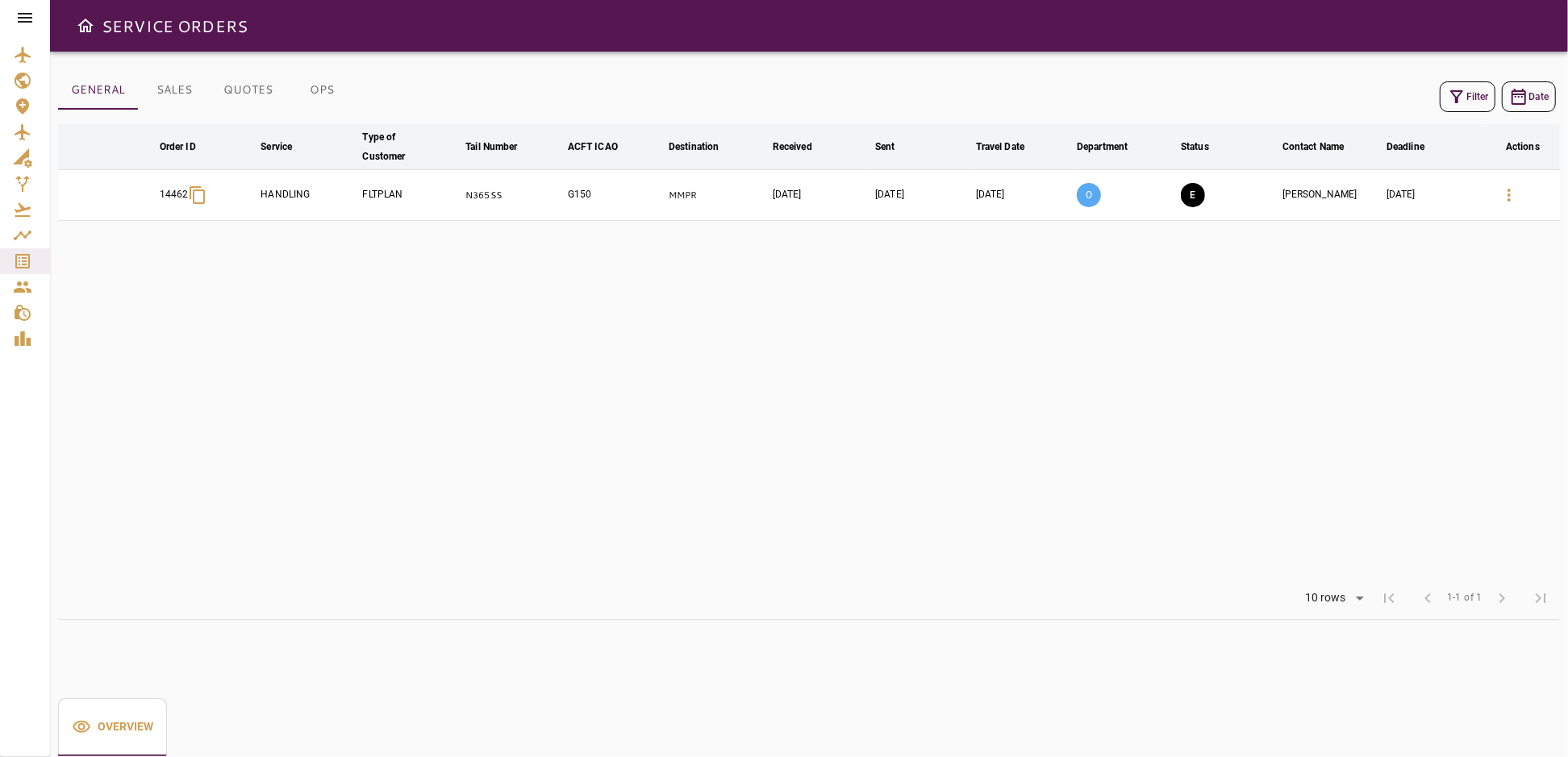
click at [1509, 197] on icon "button" at bounding box center [1508, 194] width 19 height 19
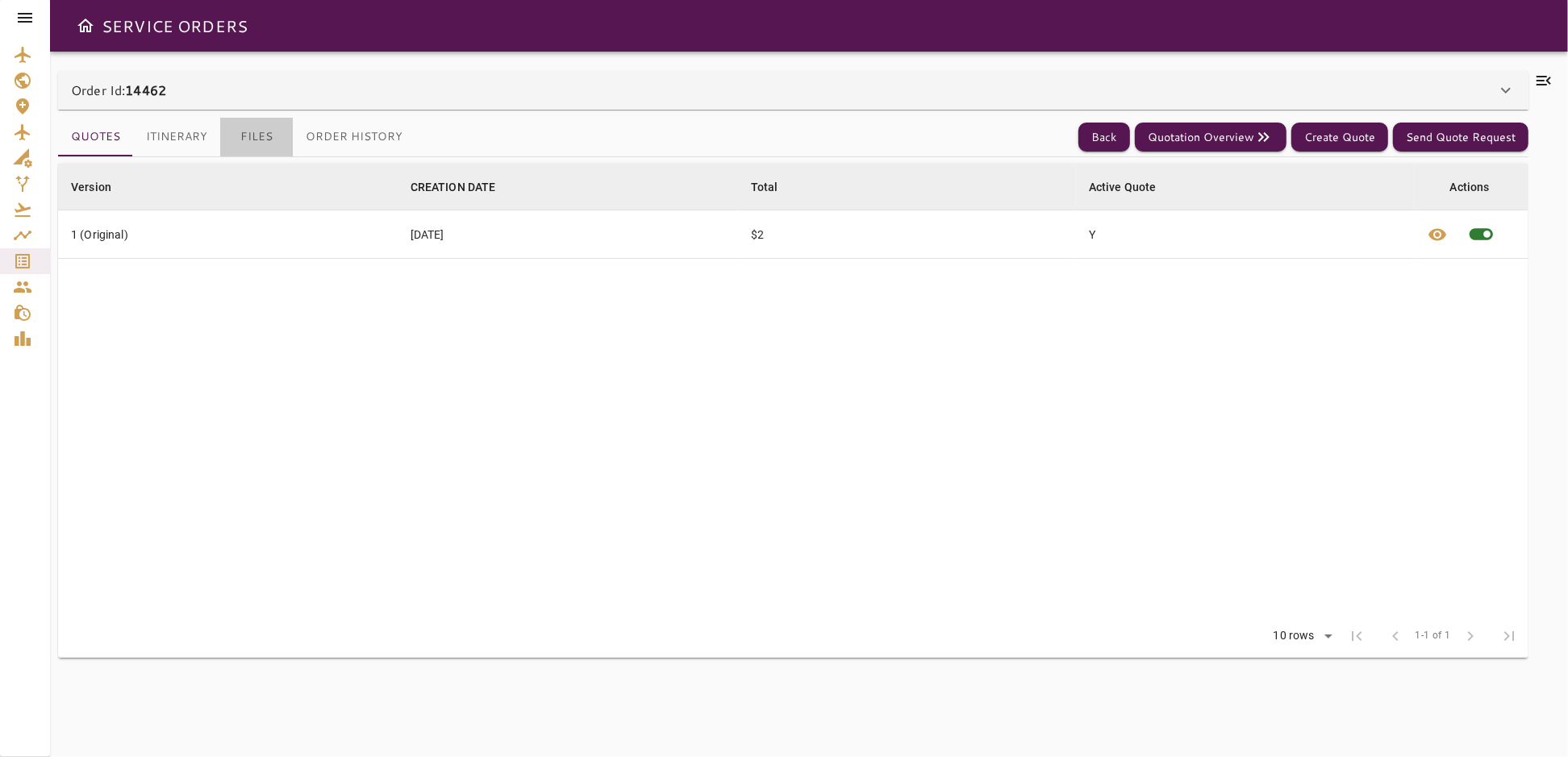
click at [246, 133] on button "Files" at bounding box center [256, 136] width 73 height 39
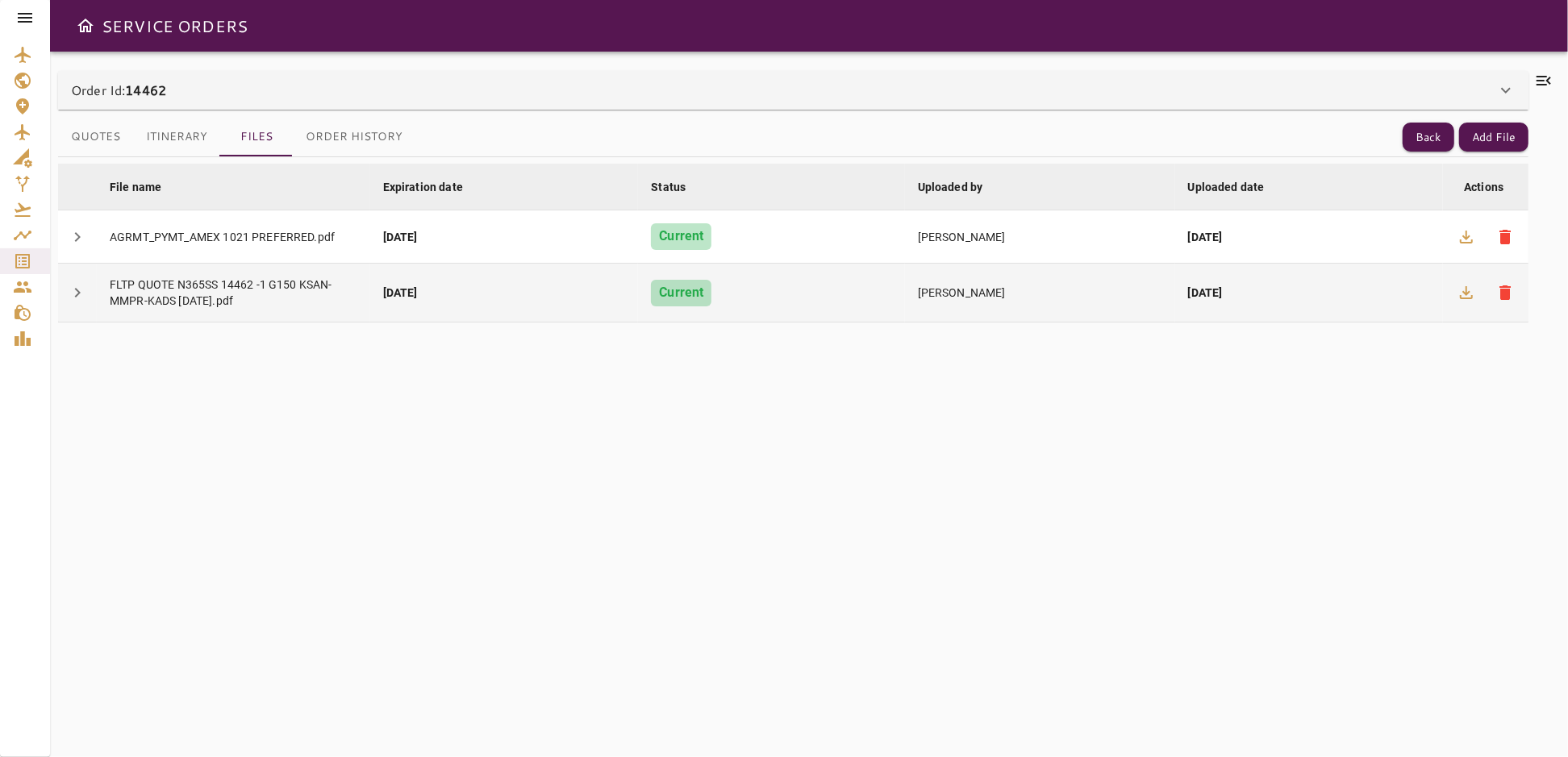
click at [1344, 294] on div "[DATE]" at bounding box center [1308, 293] width 242 height 16
click at [223, 295] on div "FLTP QUOTE N365SS 14462 -1 G150 KSAN-MMPR-KADS [DATE].pdf" at bounding box center [233, 293] width 248 height 32
click at [224, 295] on div "FLTP QUOTE N365SS 14462 -1 G150 KSAN-MMPR-KADS [DATE].pdf" at bounding box center [233, 293] width 248 height 32
click at [302, 299] on div "FLTP QUOTE N365SS 14462 -1 G150 KSAN-MMPR-KADS [DATE].pdf" at bounding box center [233, 293] width 248 height 32
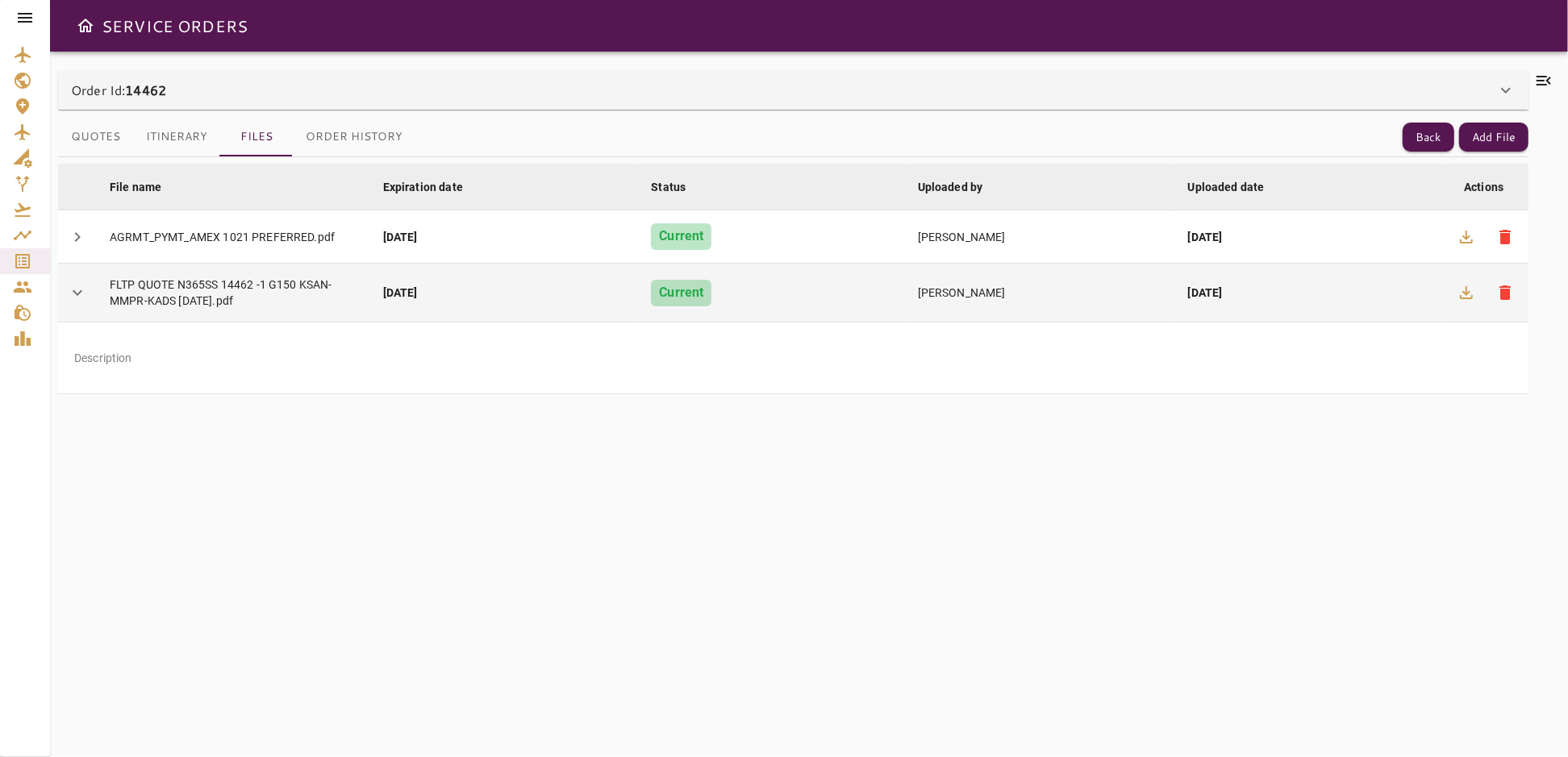
click at [305, 299] on div "FLTP QUOTE N365SS 14462 -1 G150 KSAN-MMPR-KADS [DATE].pdf" at bounding box center [233, 293] width 248 height 32
click at [1469, 292] on icon "button" at bounding box center [1465, 292] width 19 height 19
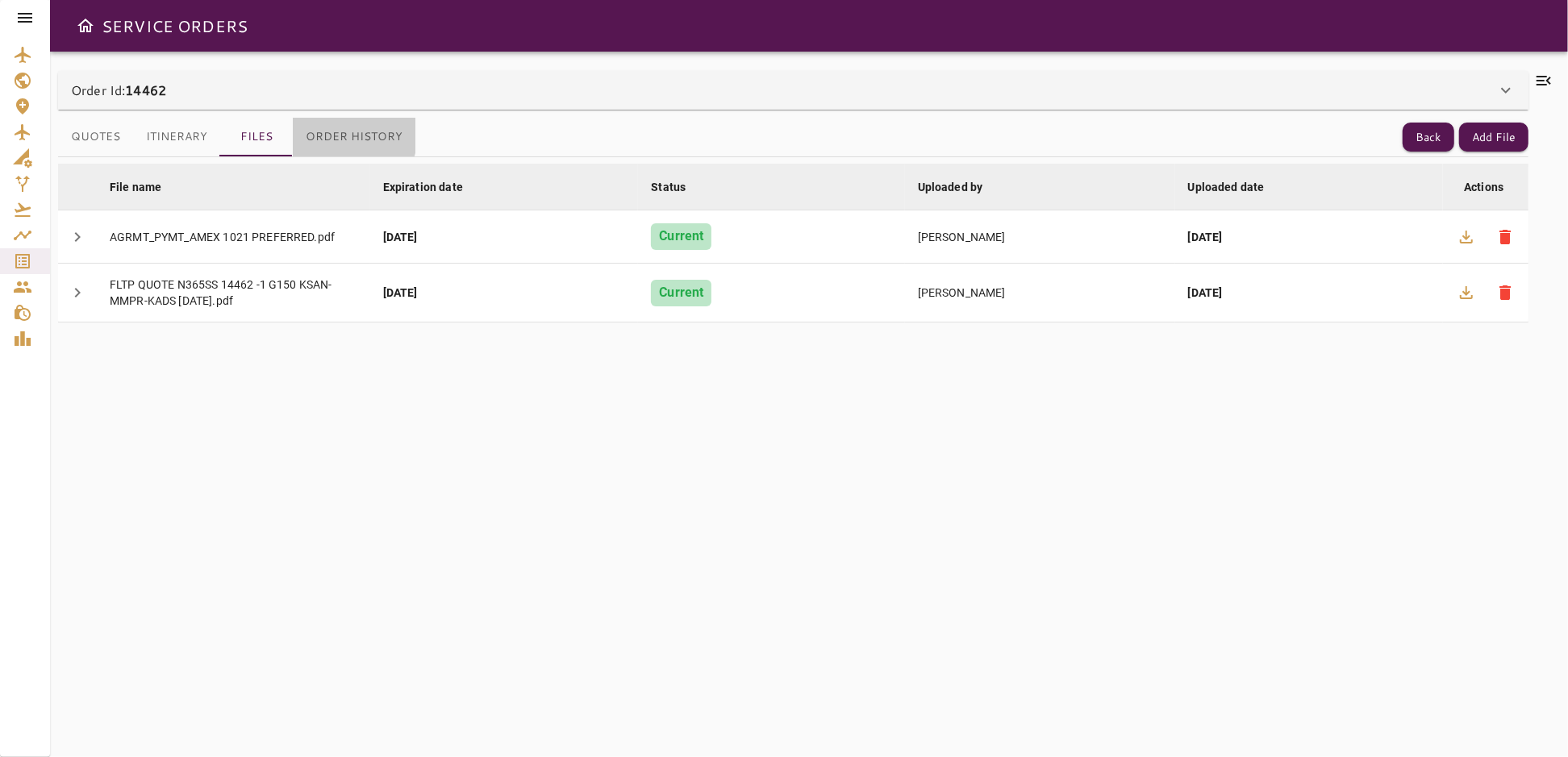
click at [337, 133] on button "Order History" at bounding box center [354, 136] width 123 height 39
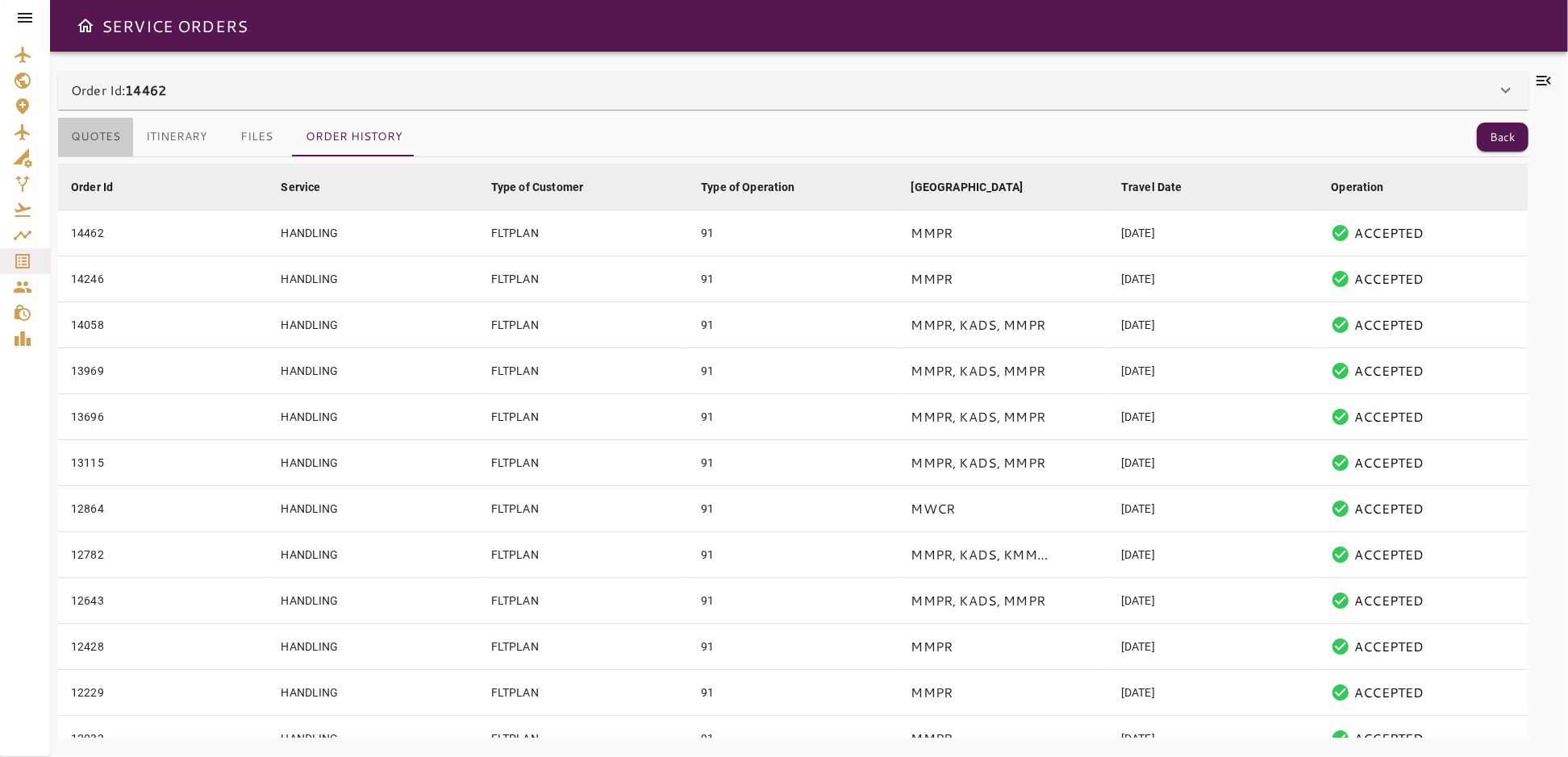
click at [103, 141] on button "Quotes" at bounding box center [95, 136] width 75 height 39
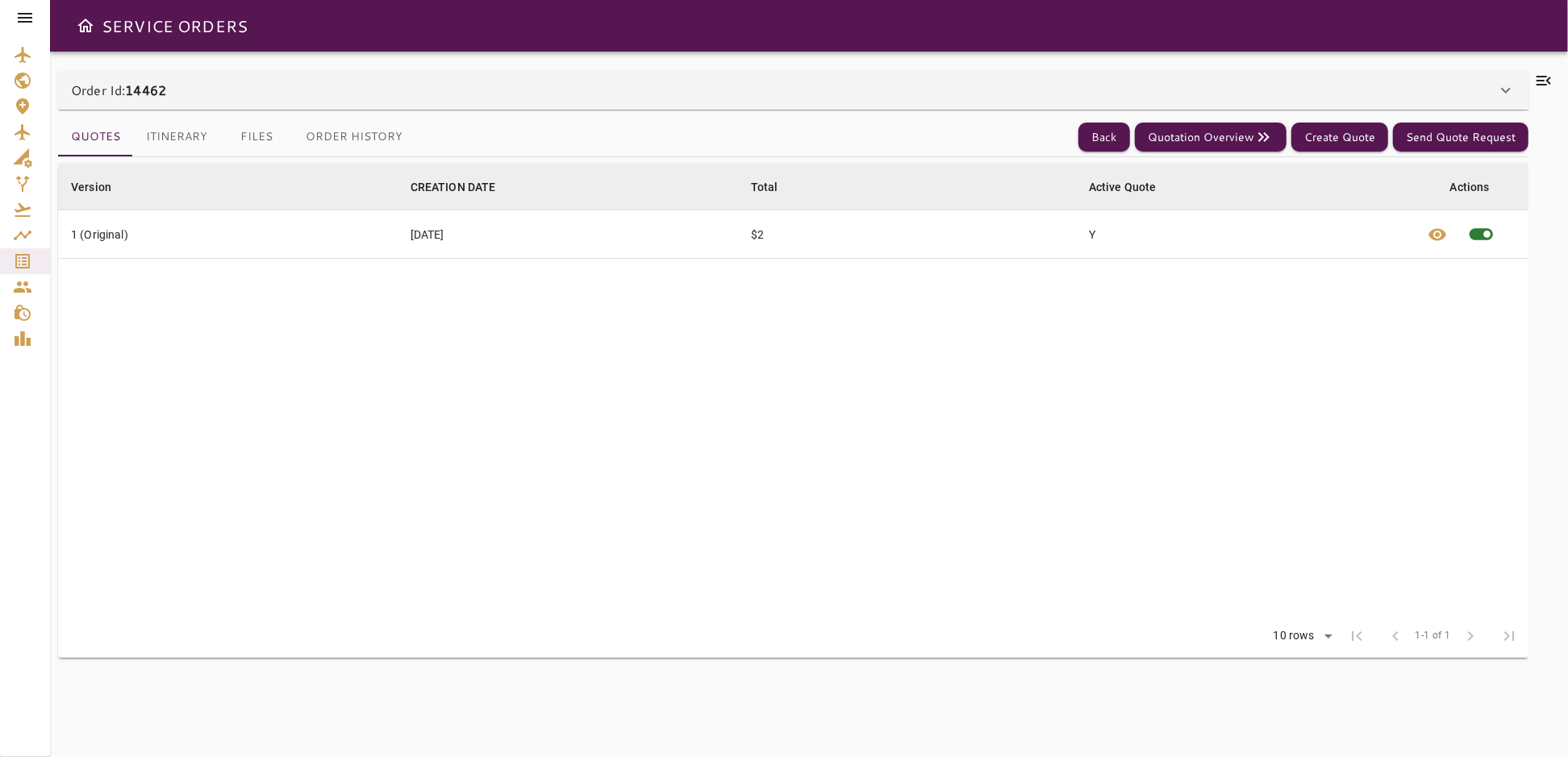
click at [86, 91] on p "Order Id: 14462" at bounding box center [119, 90] width 96 height 19
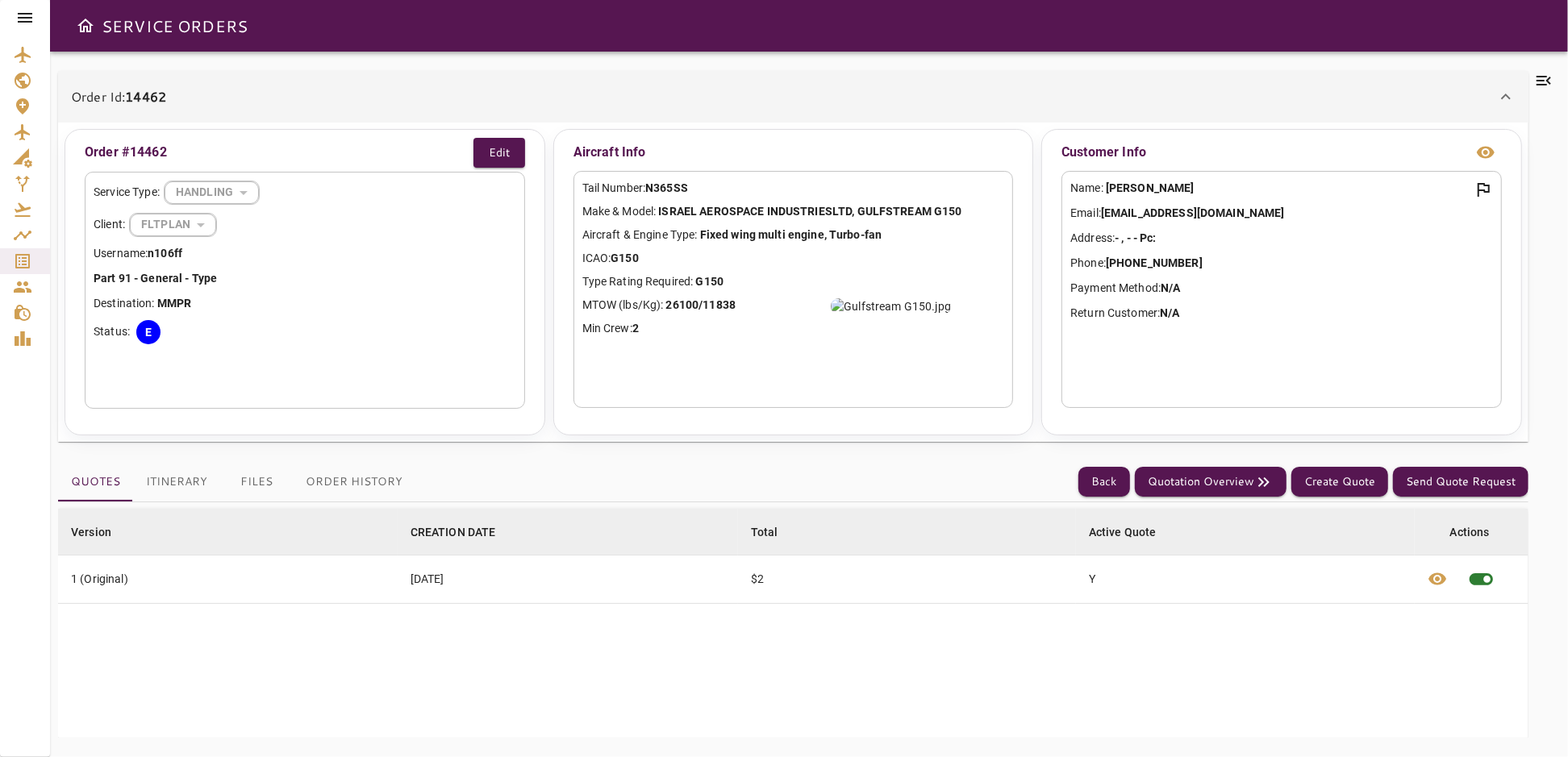
click at [1508, 98] on icon at bounding box center [1505, 97] width 10 height 6
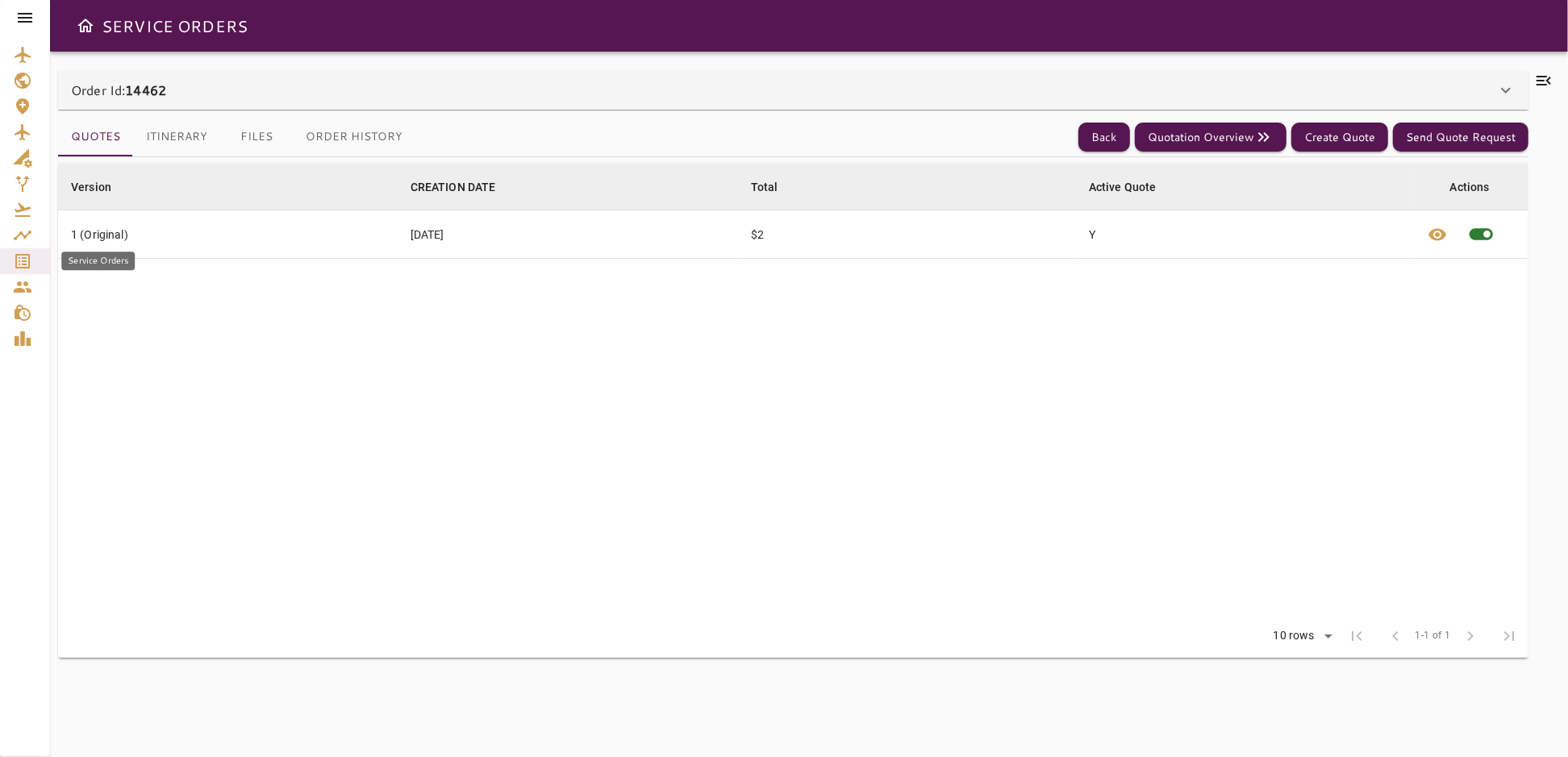
click at [18, 263] on icon "Service Orders" at bounding box center [22, 261] width 19 height 19
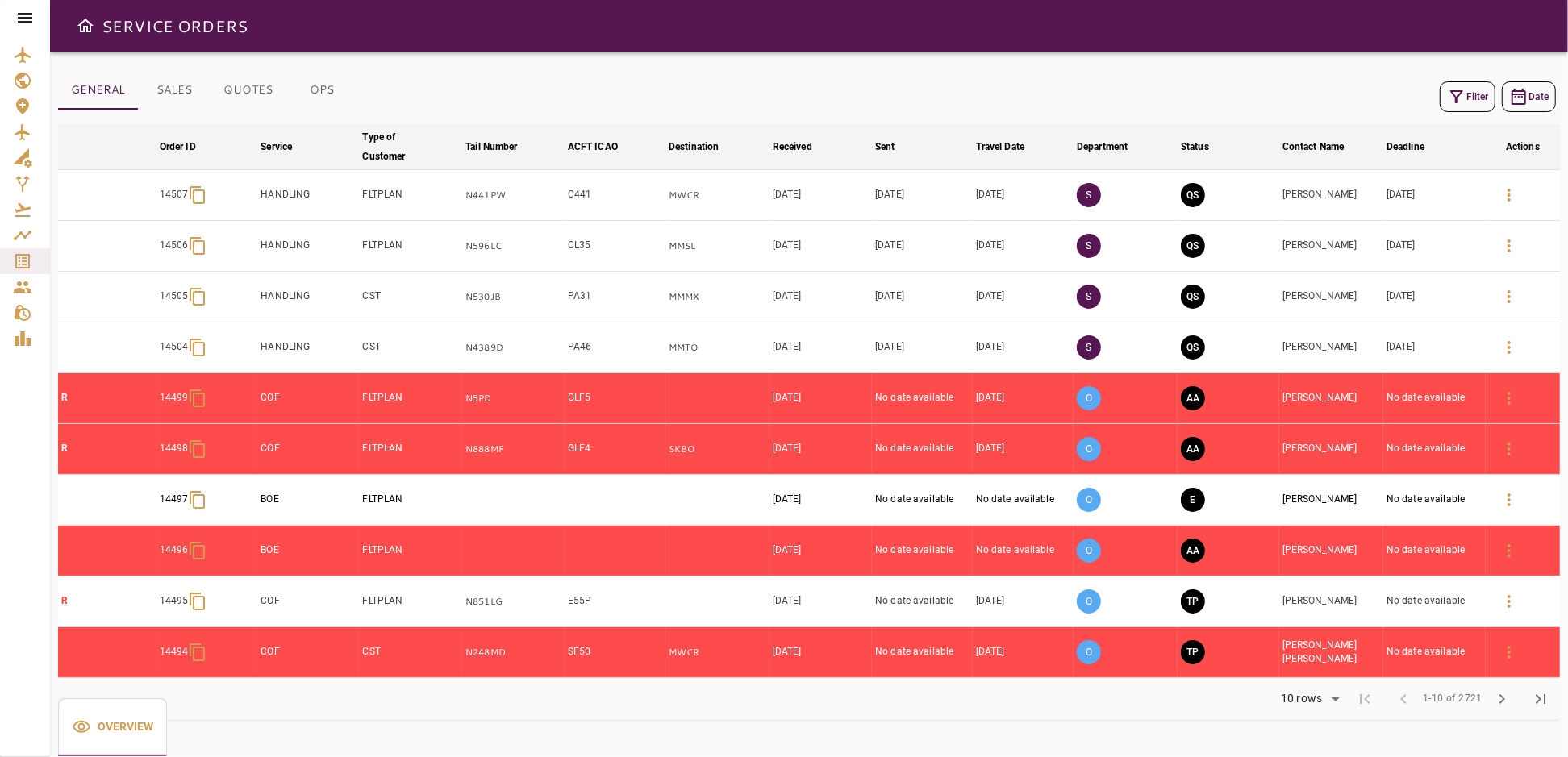
click at [23, 21] on icon at bounding box center [25, 18] width 15 height 10
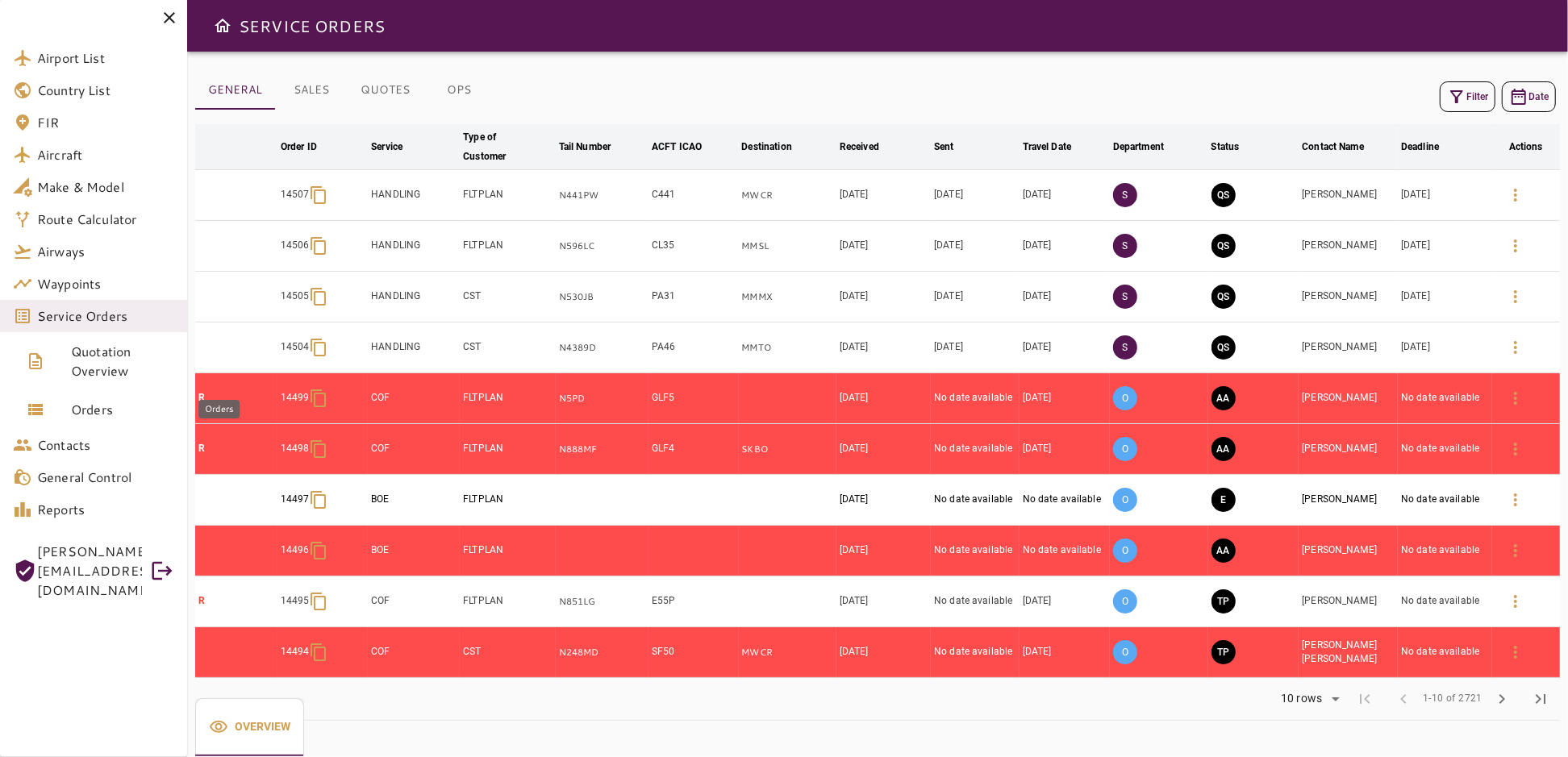
click at [87, 407] on span "Orders" at bounding box center [123, 409] width 104 height 19
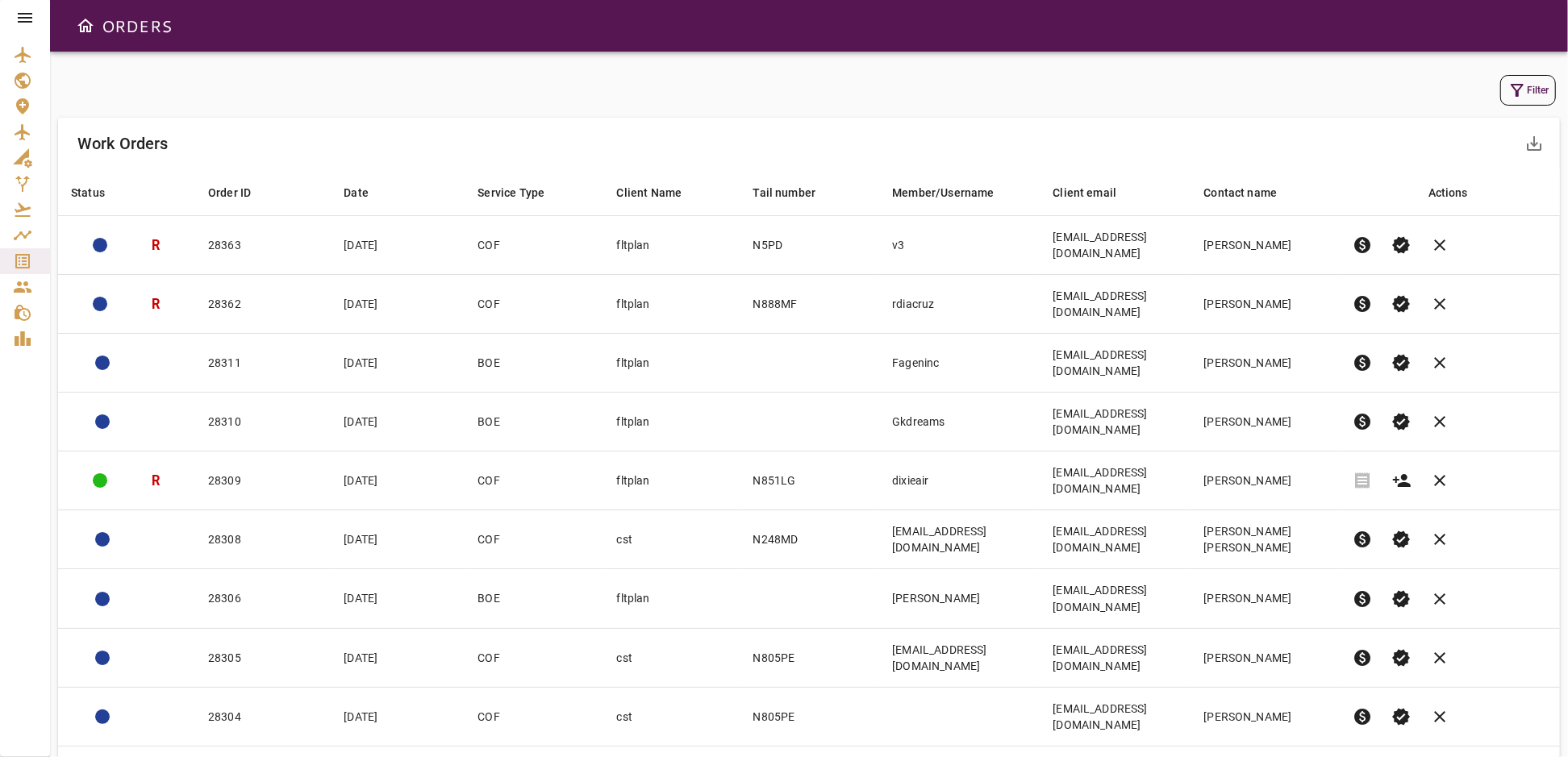
click at [1518, 84] on icon "button" at bounding box center [1516, 90] width 13 height 13
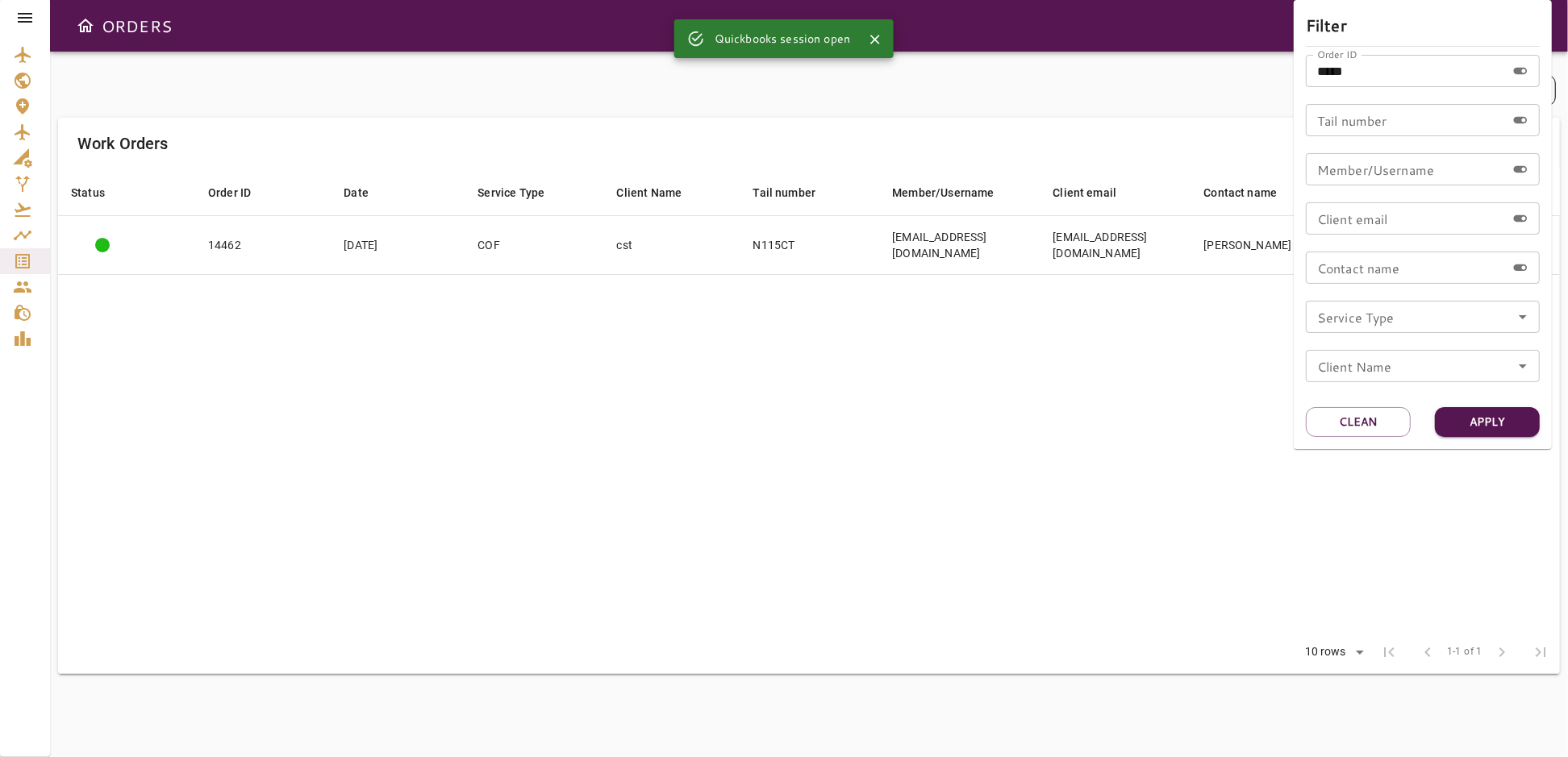
click at [1390, 74] on input "*****" at bounding box center [1406, 71] width 200 height 32
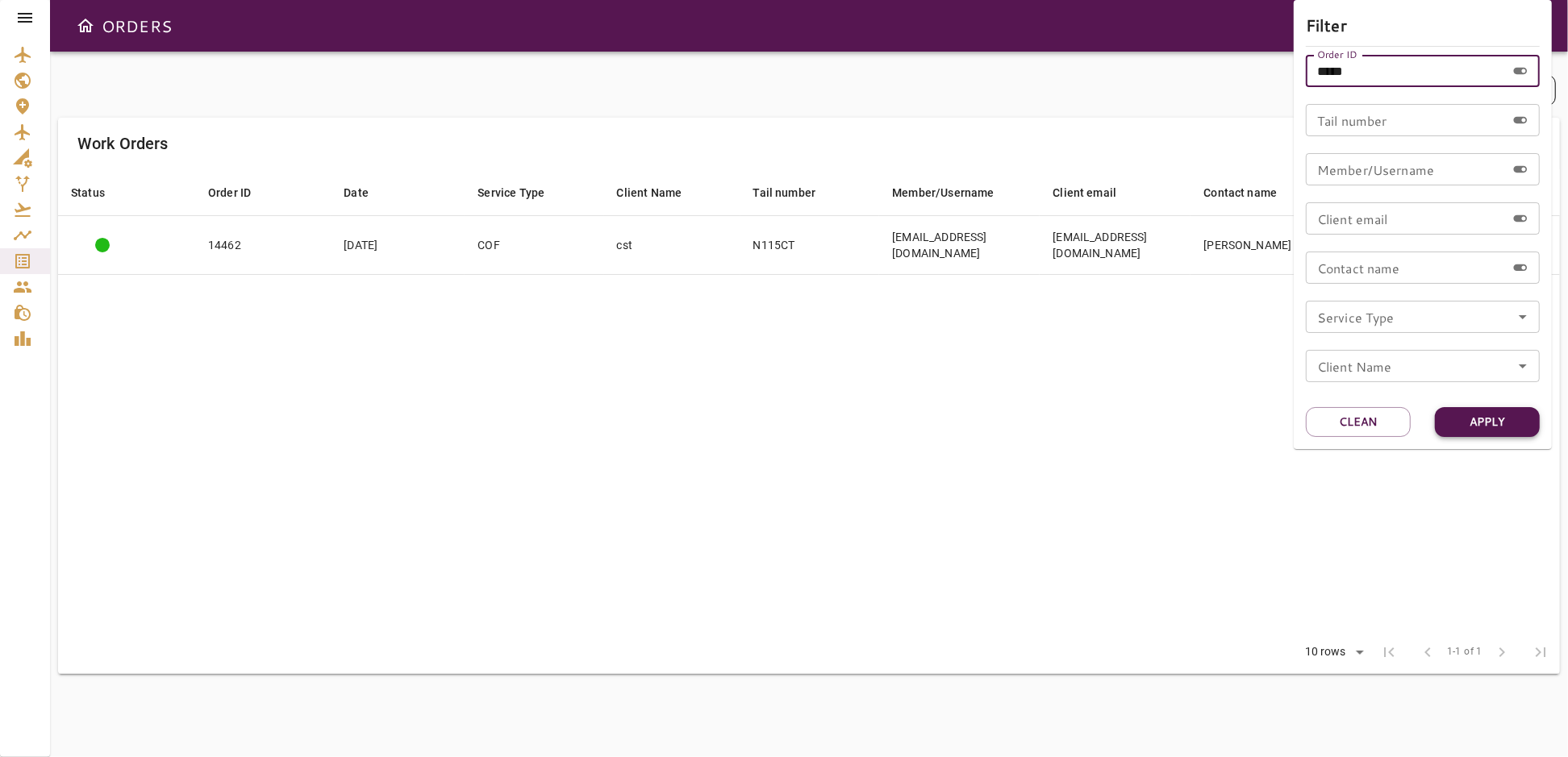
click at [1465, 417] on button "Apply" at bounding box center [1486, 422] width 105 height 30
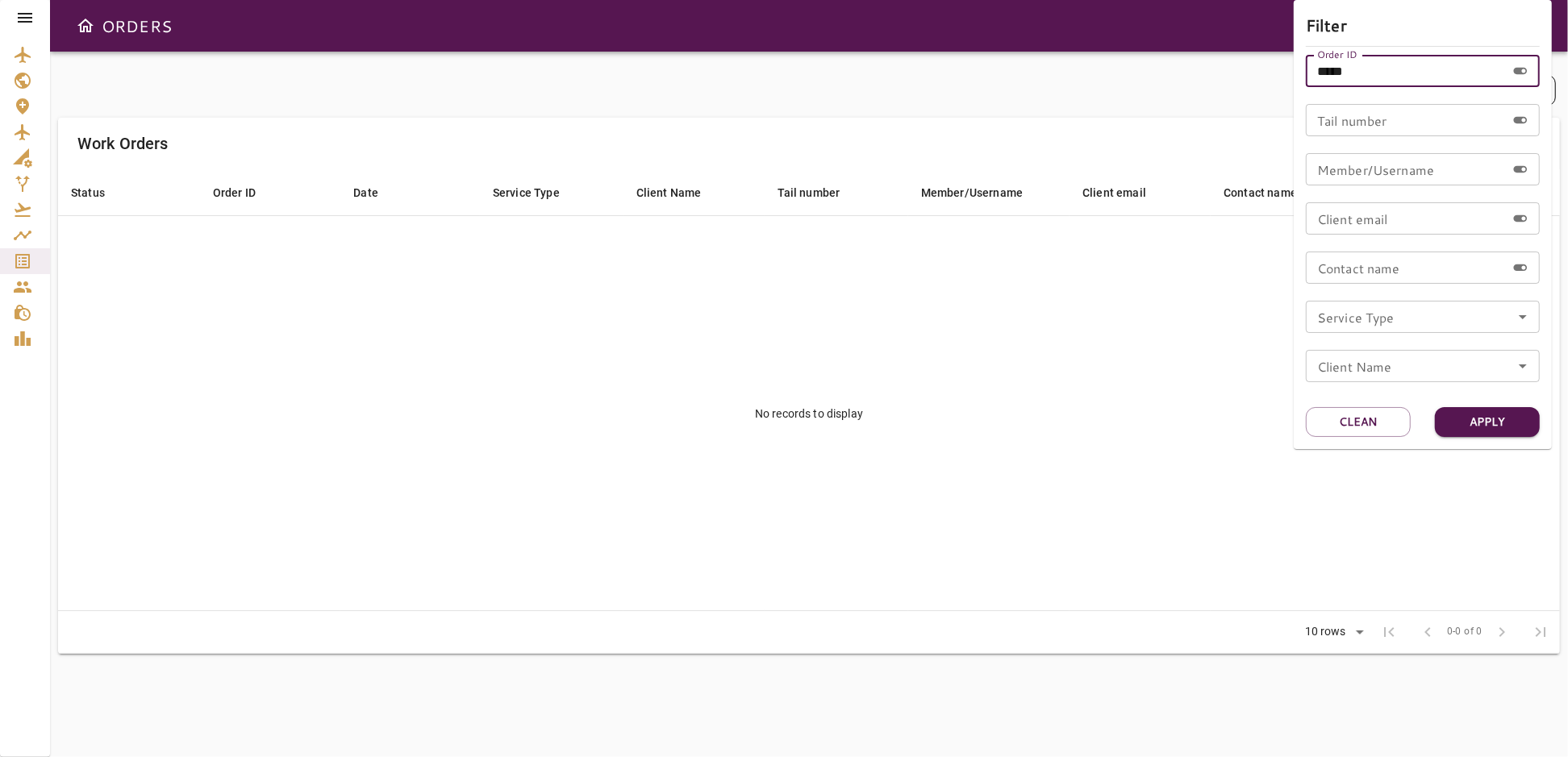
click at [1381, 70] on input "*****" at bounding box center [1406, 71] width 200 height 32
type input "*"
type input "*****"
click at [1468, 407] on button "Apply" at bounding box center [1486, 422] width 105 height 30
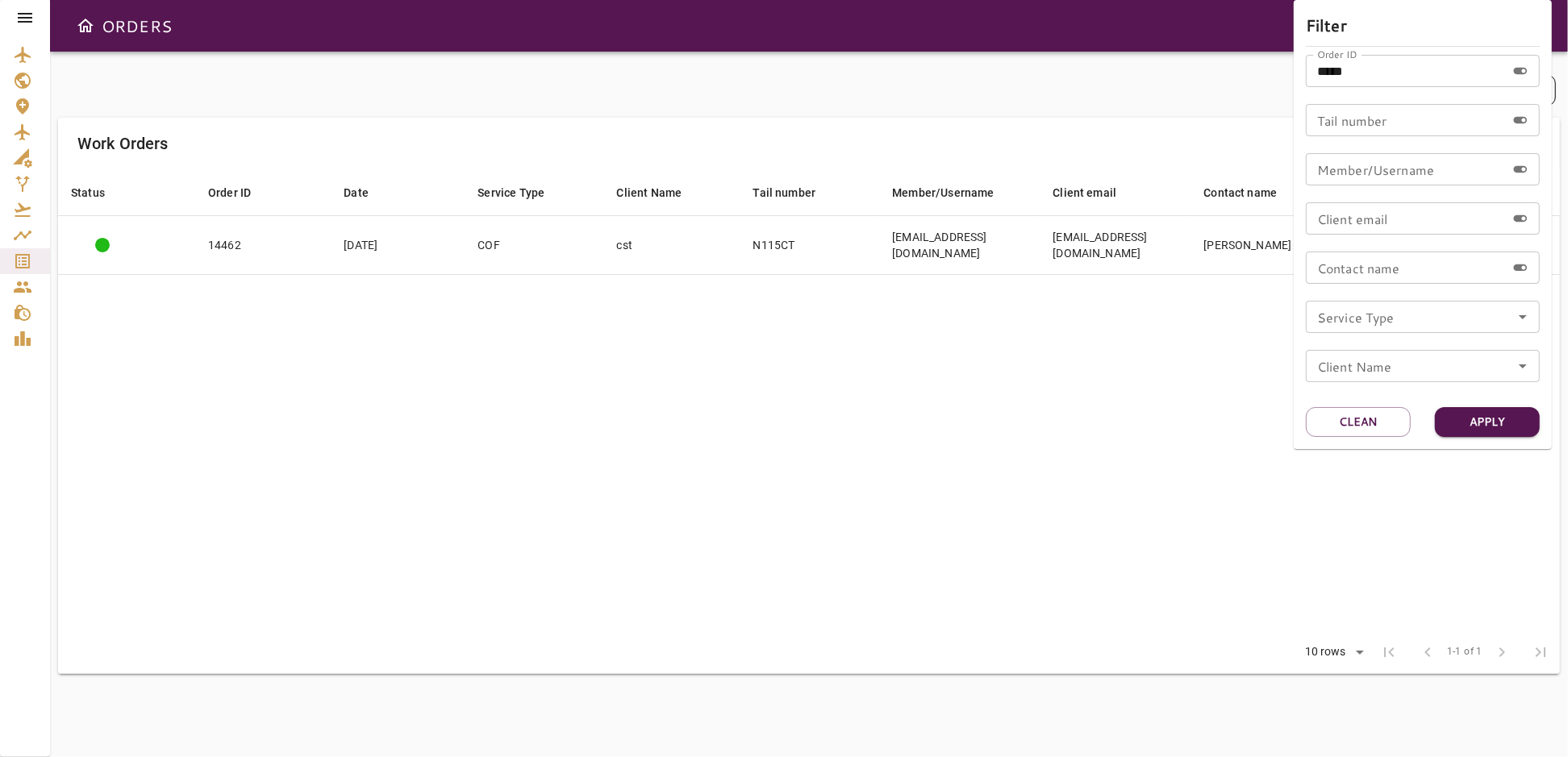
drag, startPoint x: 819, startPoint y: 437, endPoint x: 797, endPoint y: 442, distance: 22.6
click at [816, 437] on div at bounding box center [784, 378] width 1568 height 757
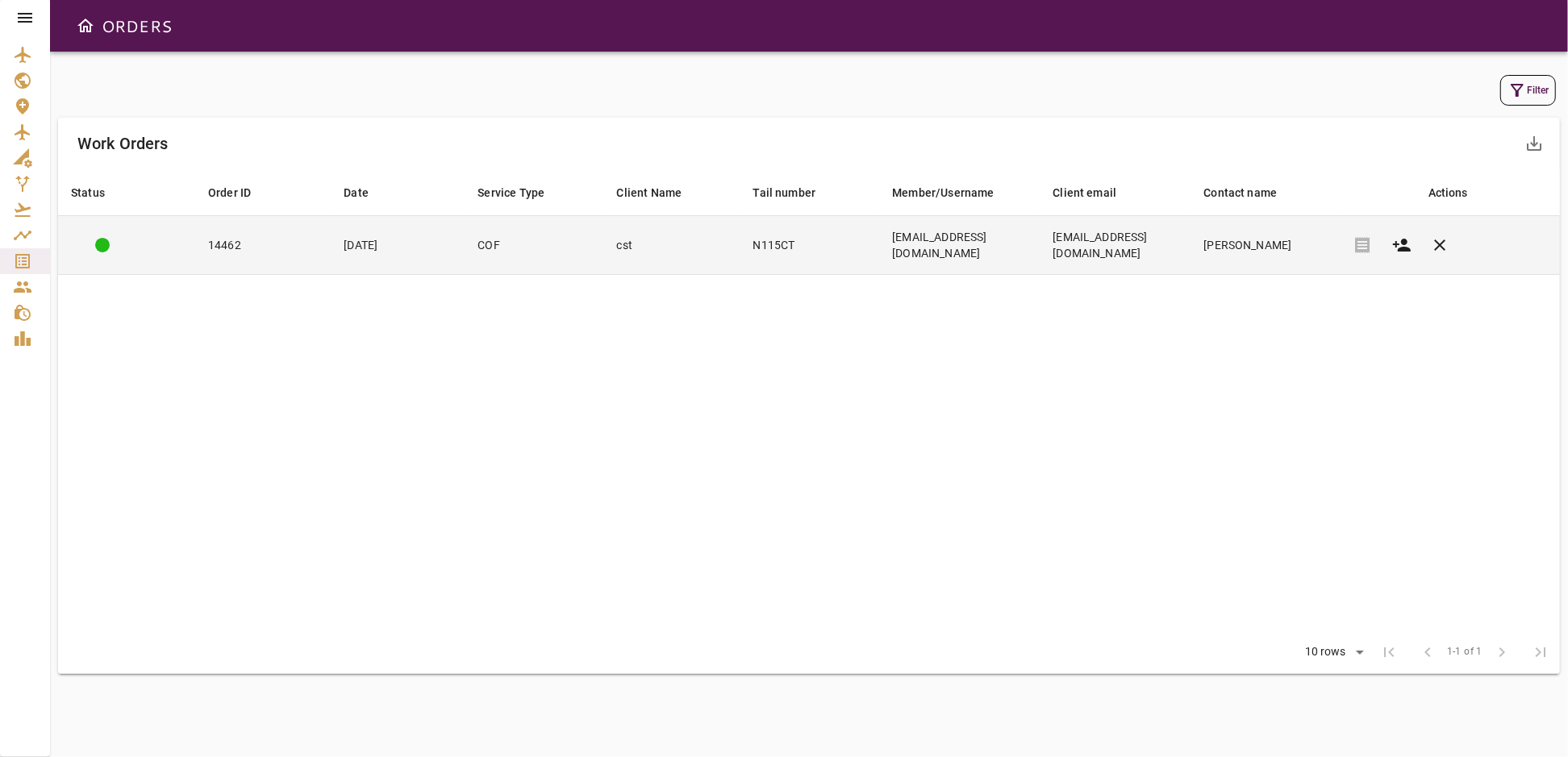
click at [669, 248] on td "cst" at bounding box center [671, 245] width 136 height 59
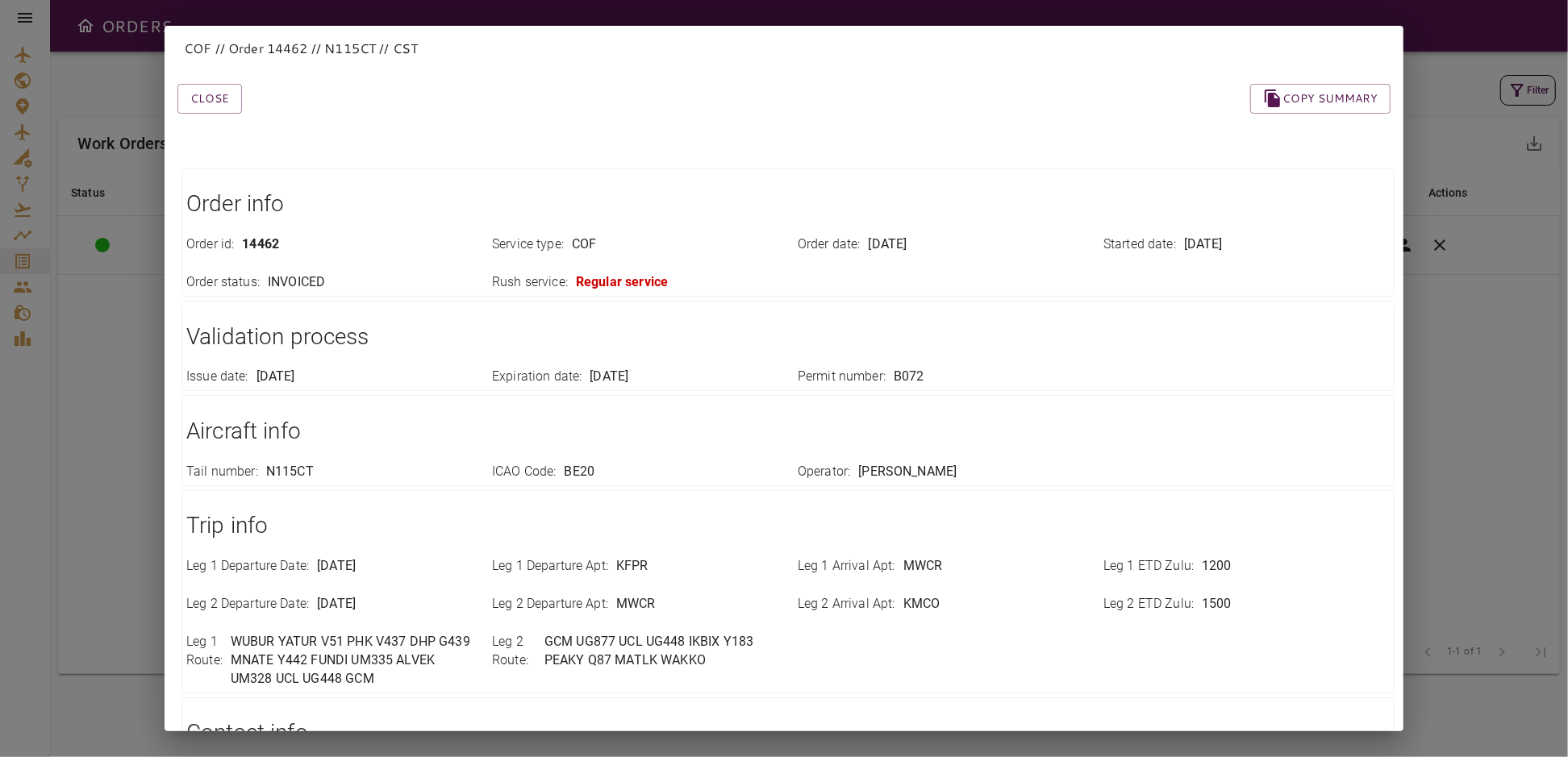
click at [1426, 197] on div "COF // Order 14462 // N115CT // CST Close Copy summary Order info Order id : 14…" at bounding box center [784, 378] width 1568 height 757
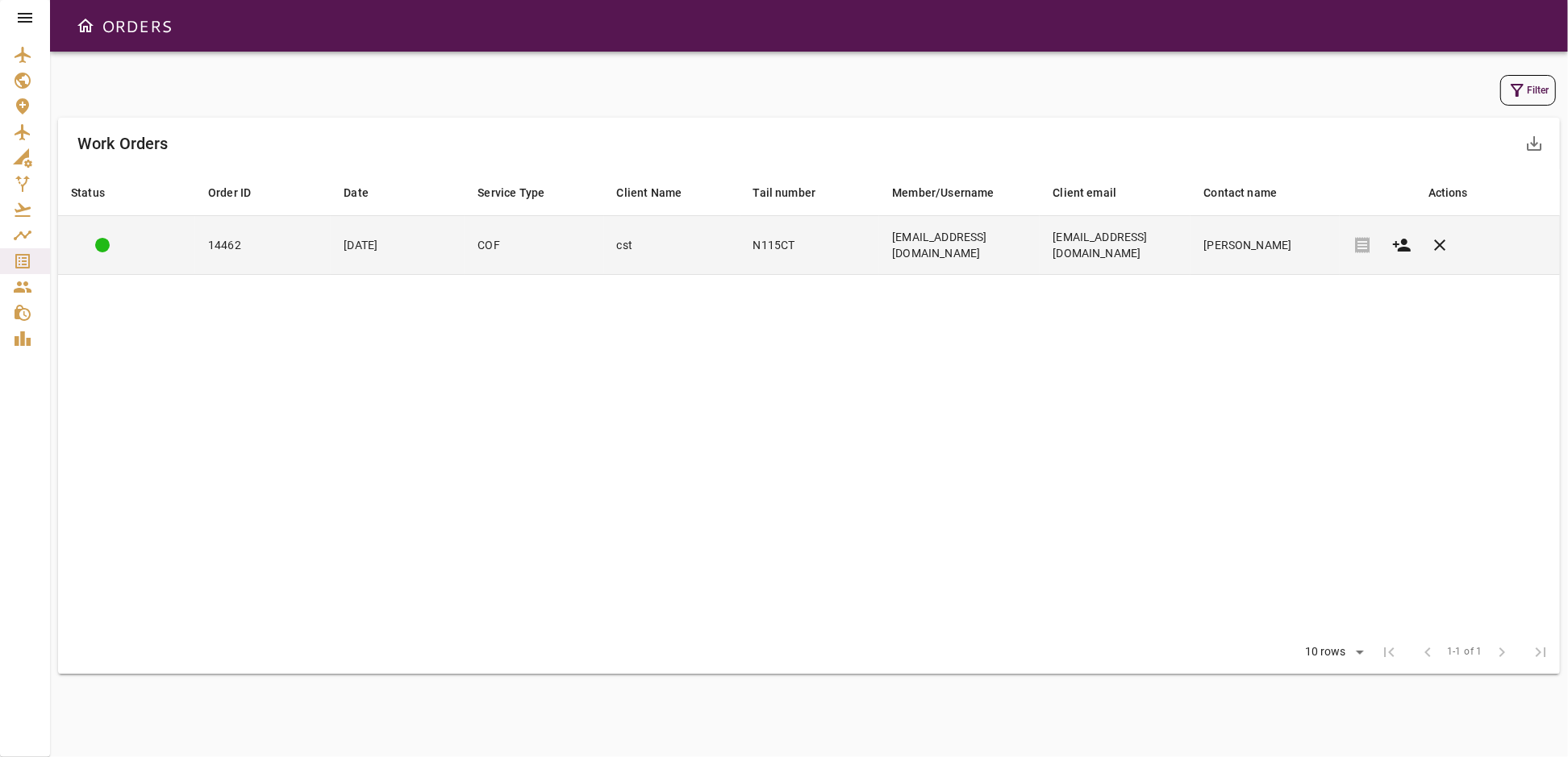
click at [250, 239] on td "14462" at bounding box center [263, 245] width 135 height 59
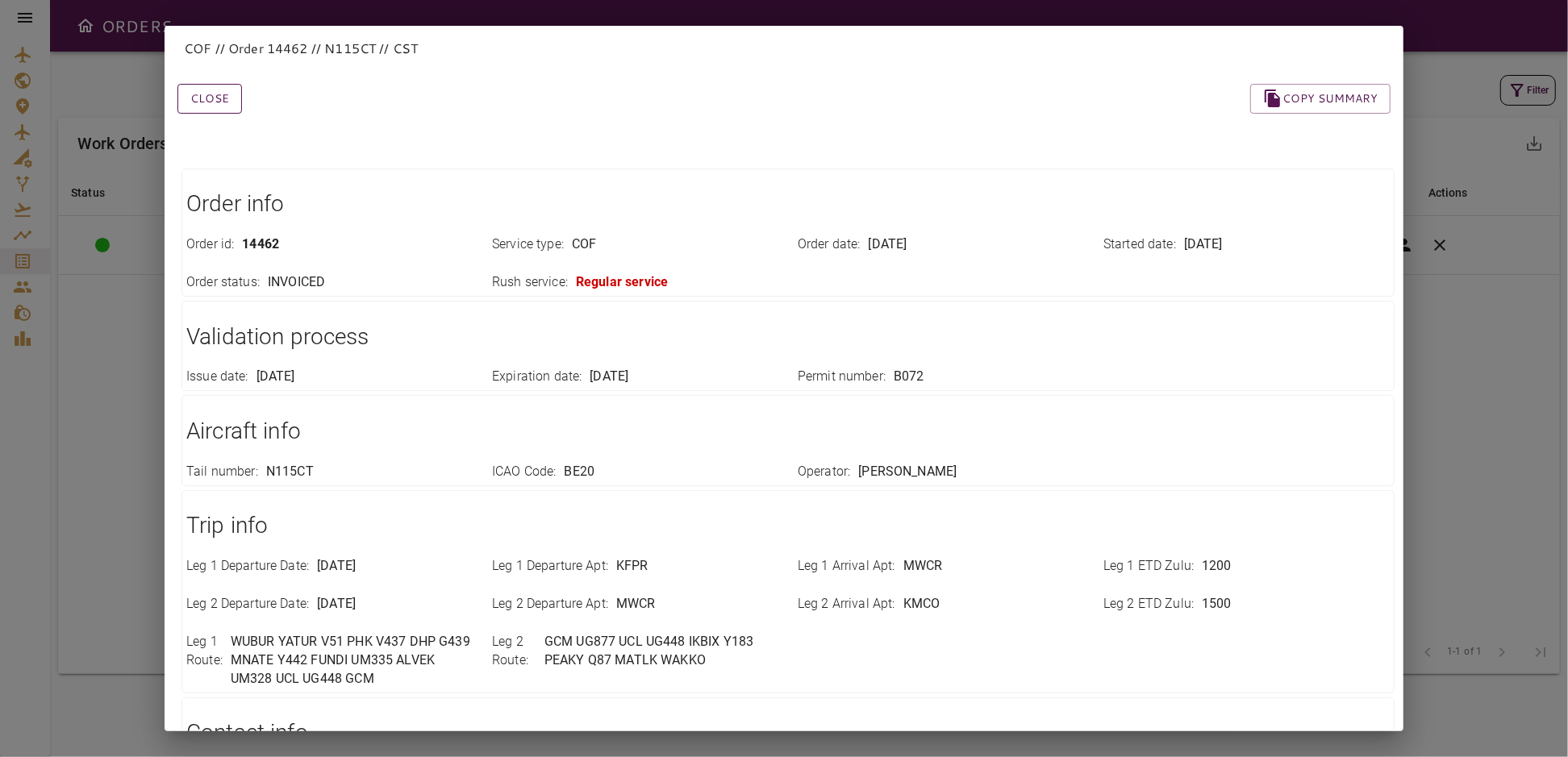
click at [218, 94] on button "Close" at bounding box center [209, 99] width 65 height 30
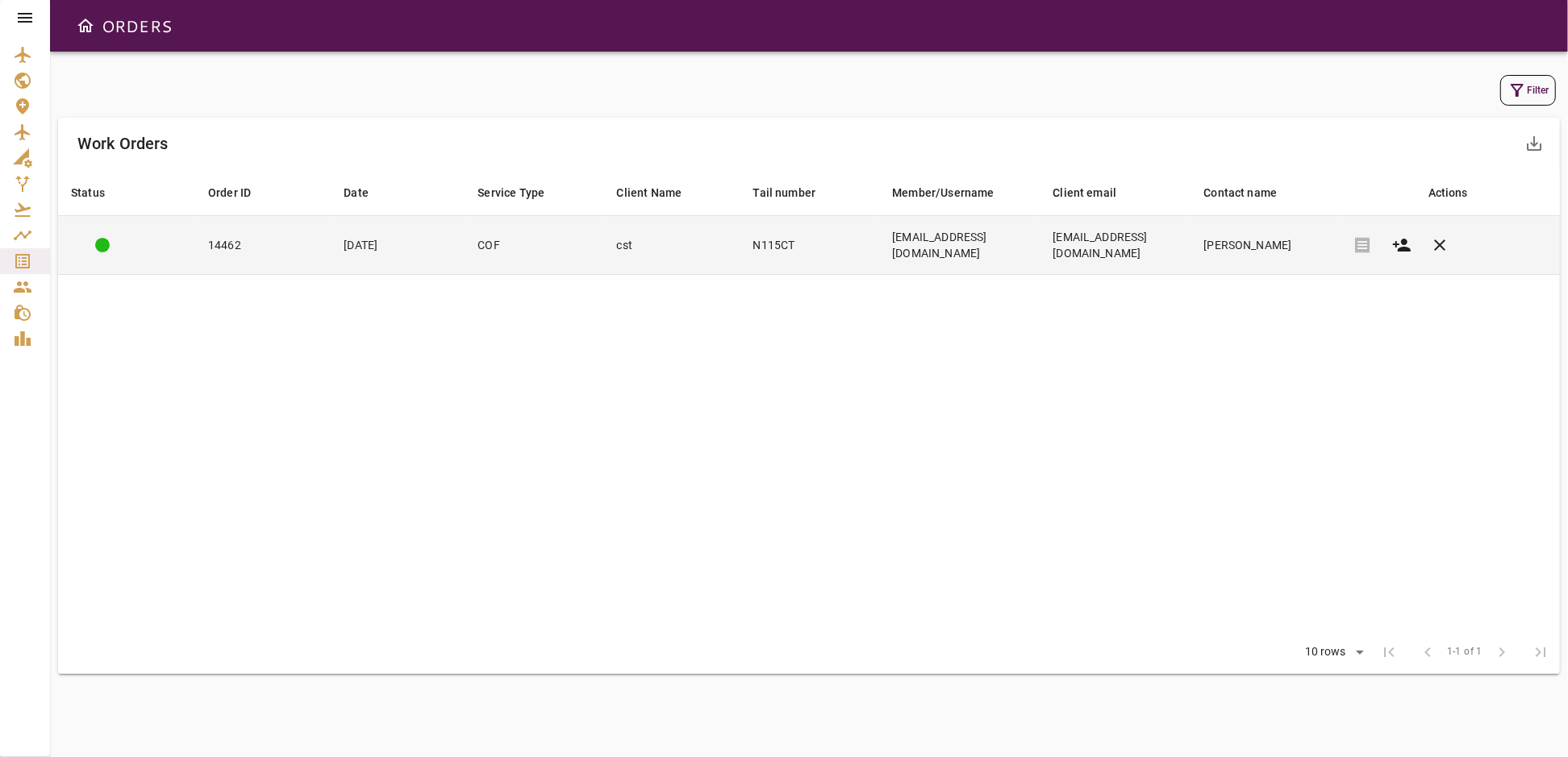
click at [146, 238] on div at bounding box center [127, 245] width 112 height 15
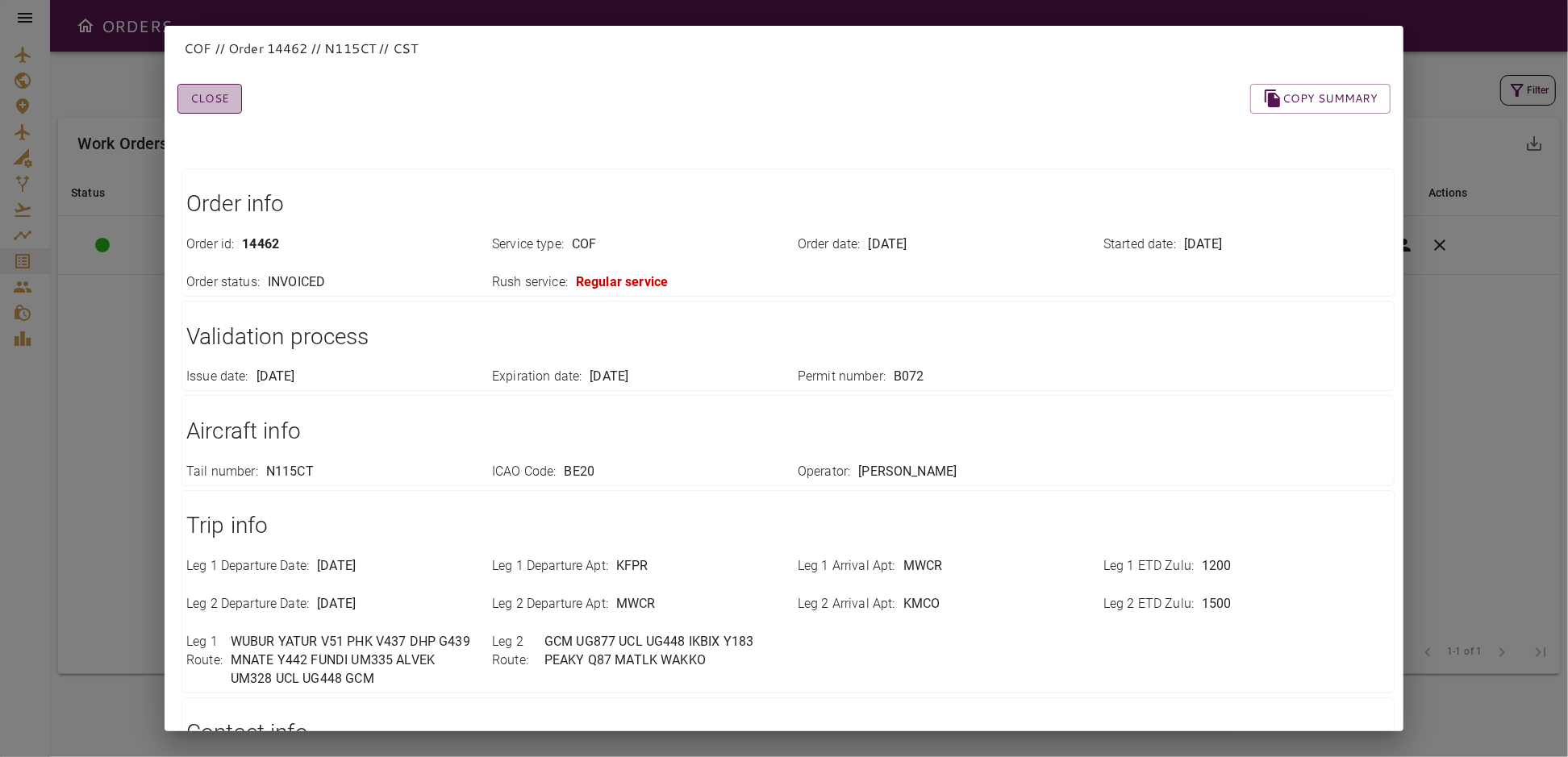
click at [226, 96] on button "Close" at bounding box center [209, 99] width 65 height 30
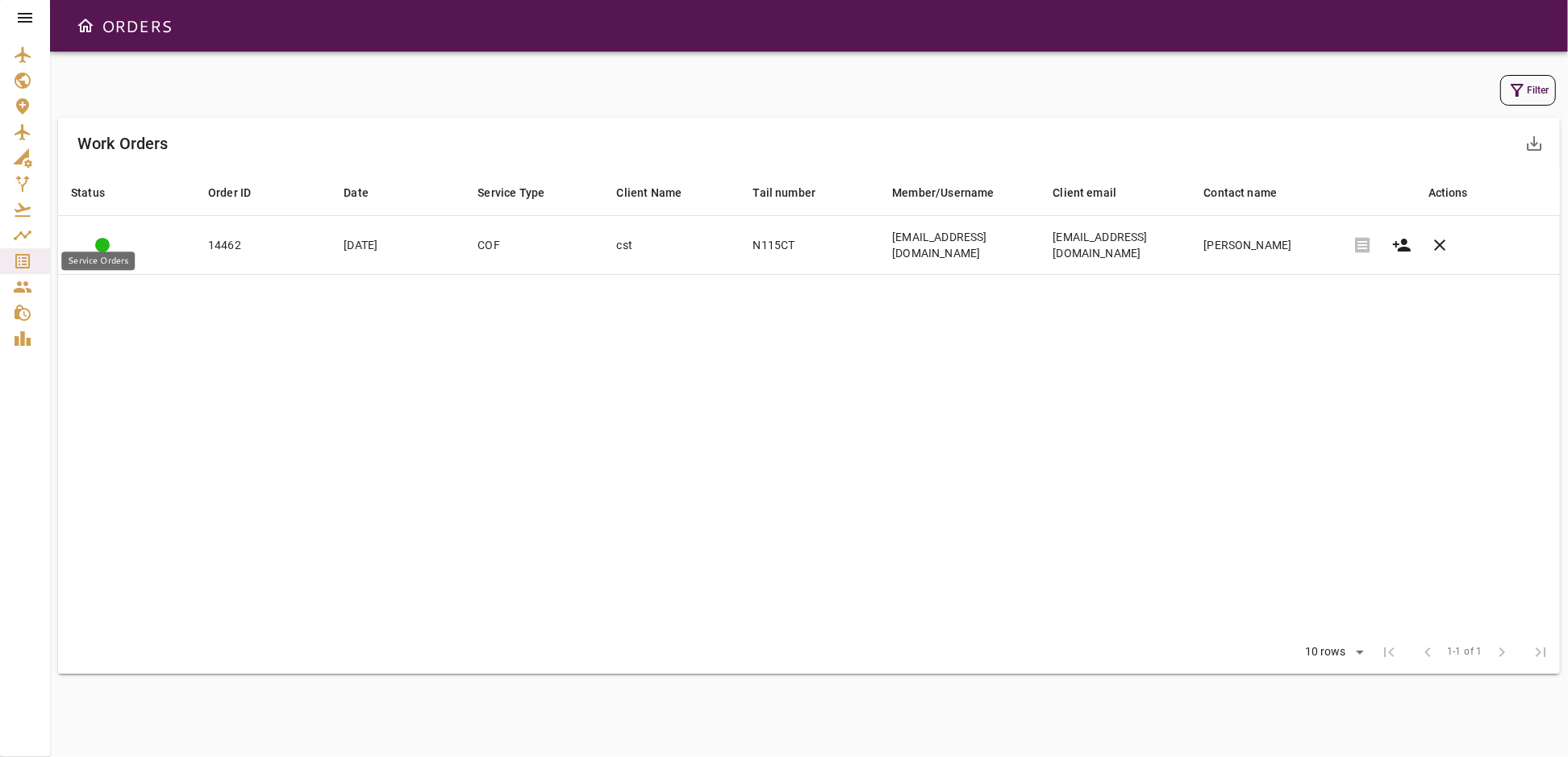
click at [25, 259] on icon "Service Orders" at bounding box center [22, 261] width 19 height 19
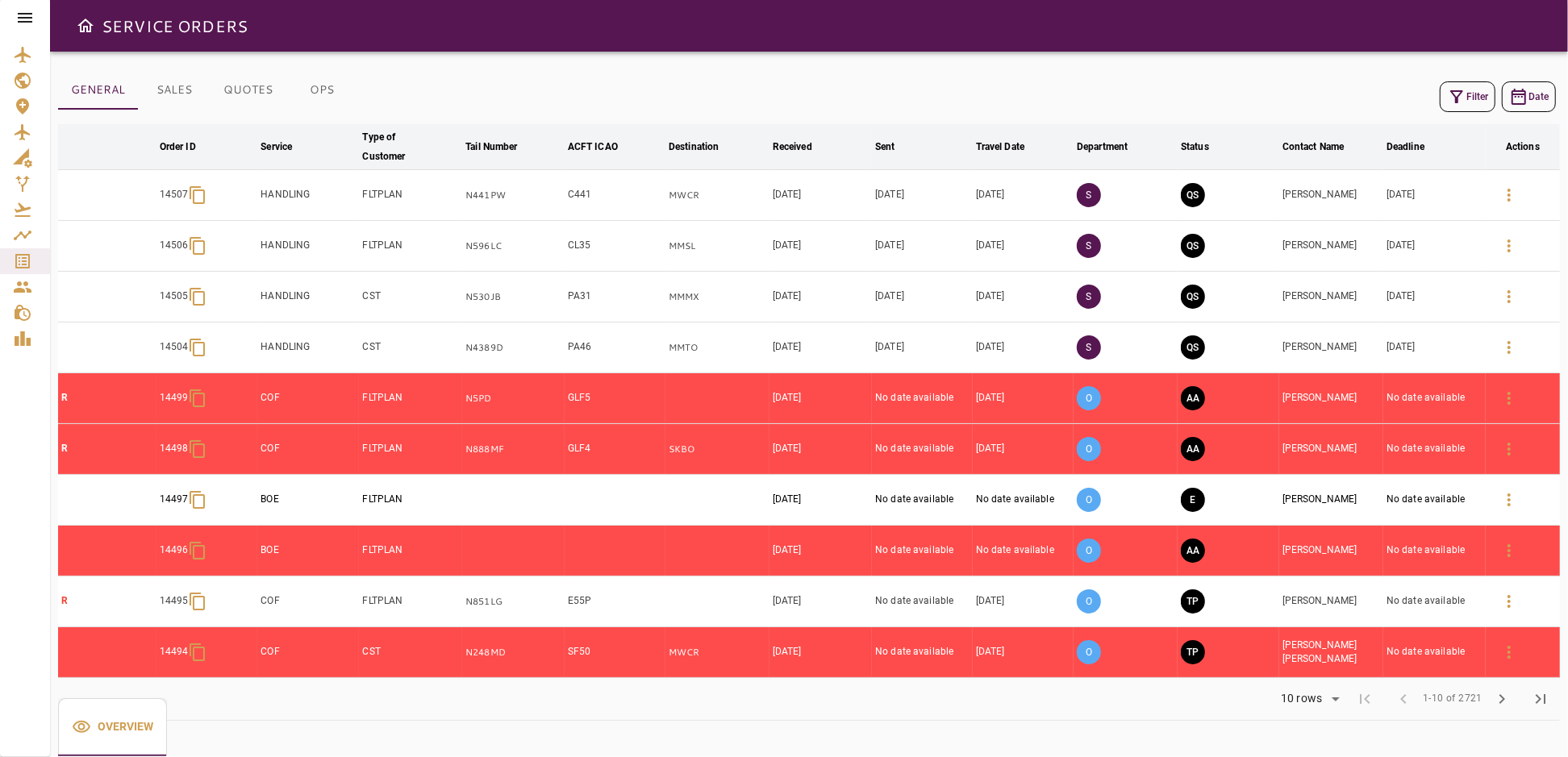
click at [1446, 100] on button "Filter" at bounding box center [1467, 97] width 56 height 31
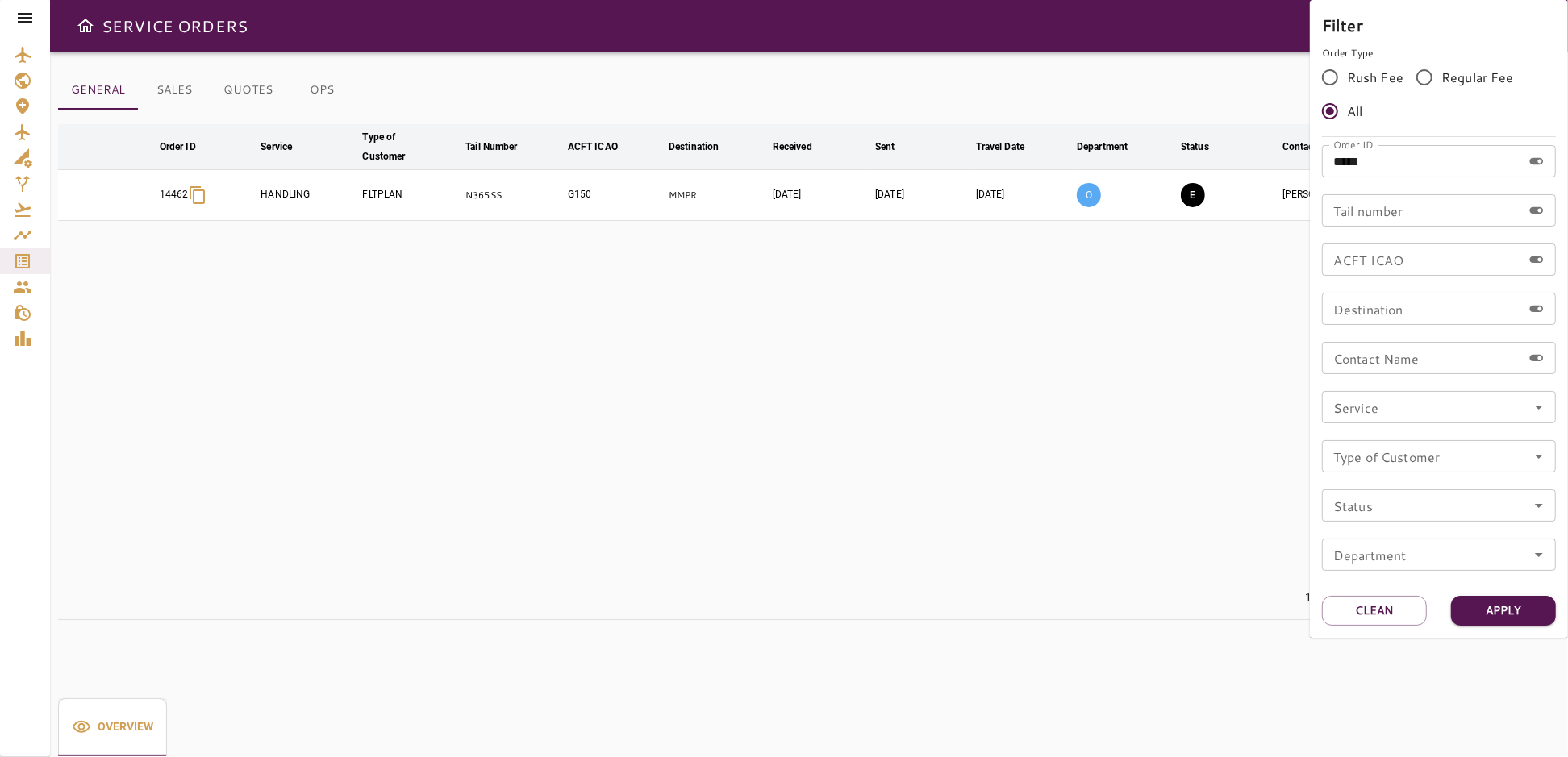
click at [1137, 389] on div at bounding box center [784, 378] width 1568 height 757
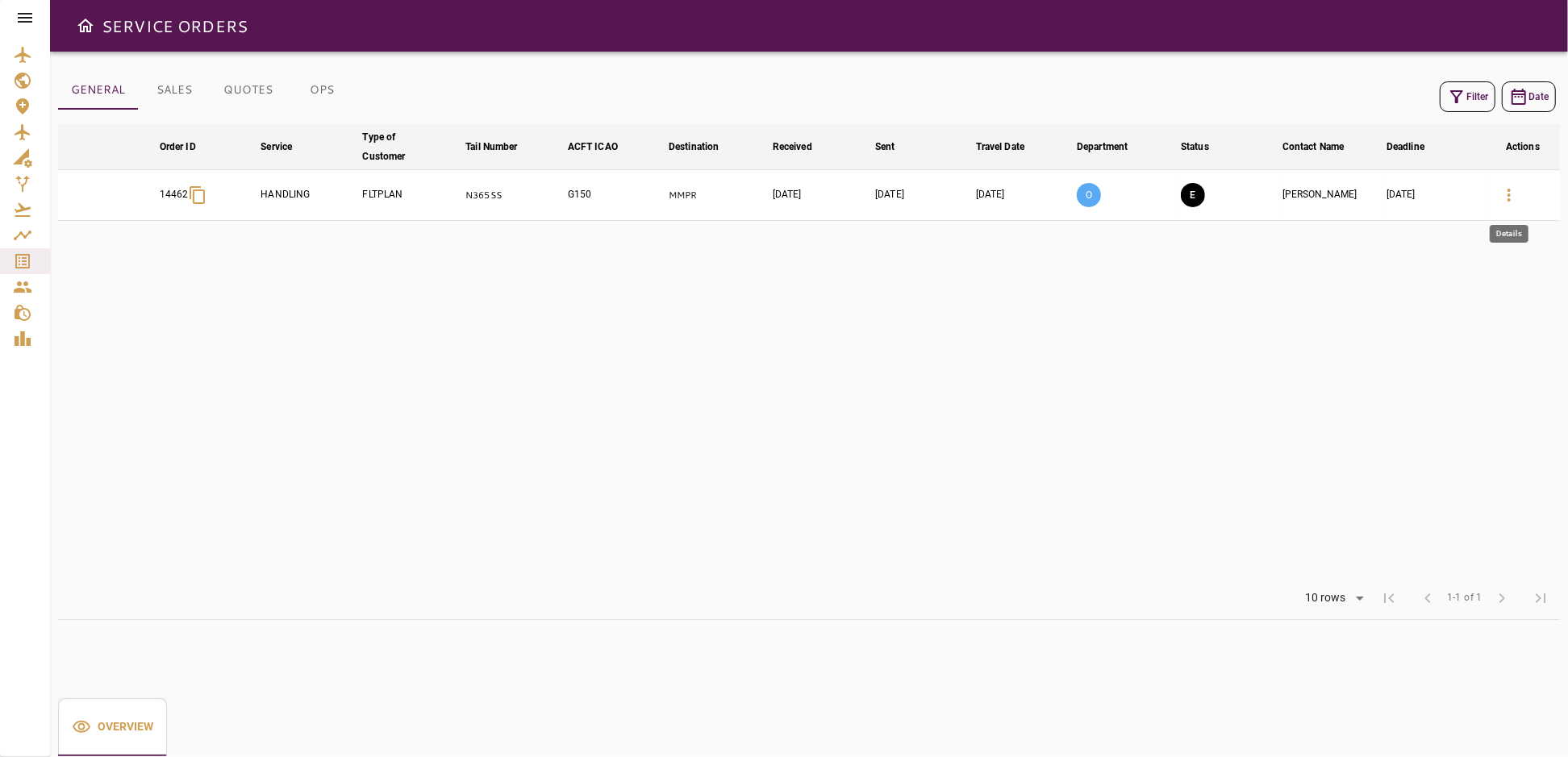
click at [1498, 192] on button "button" at bounding box center [1508, 194] width 39 height 39
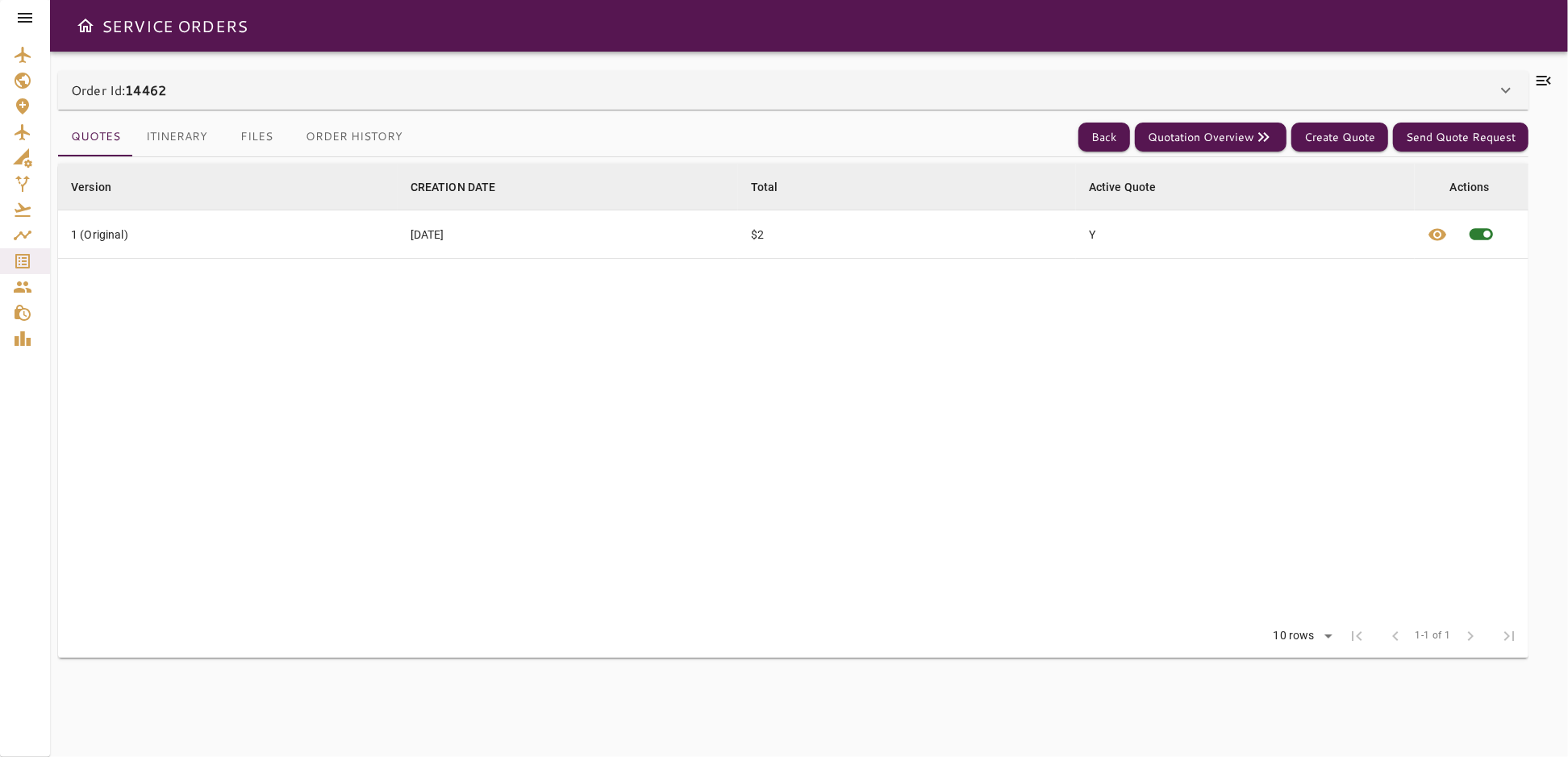
click at [1538, 81] on icon at bounding box center [1543, 81] width 15 height 10
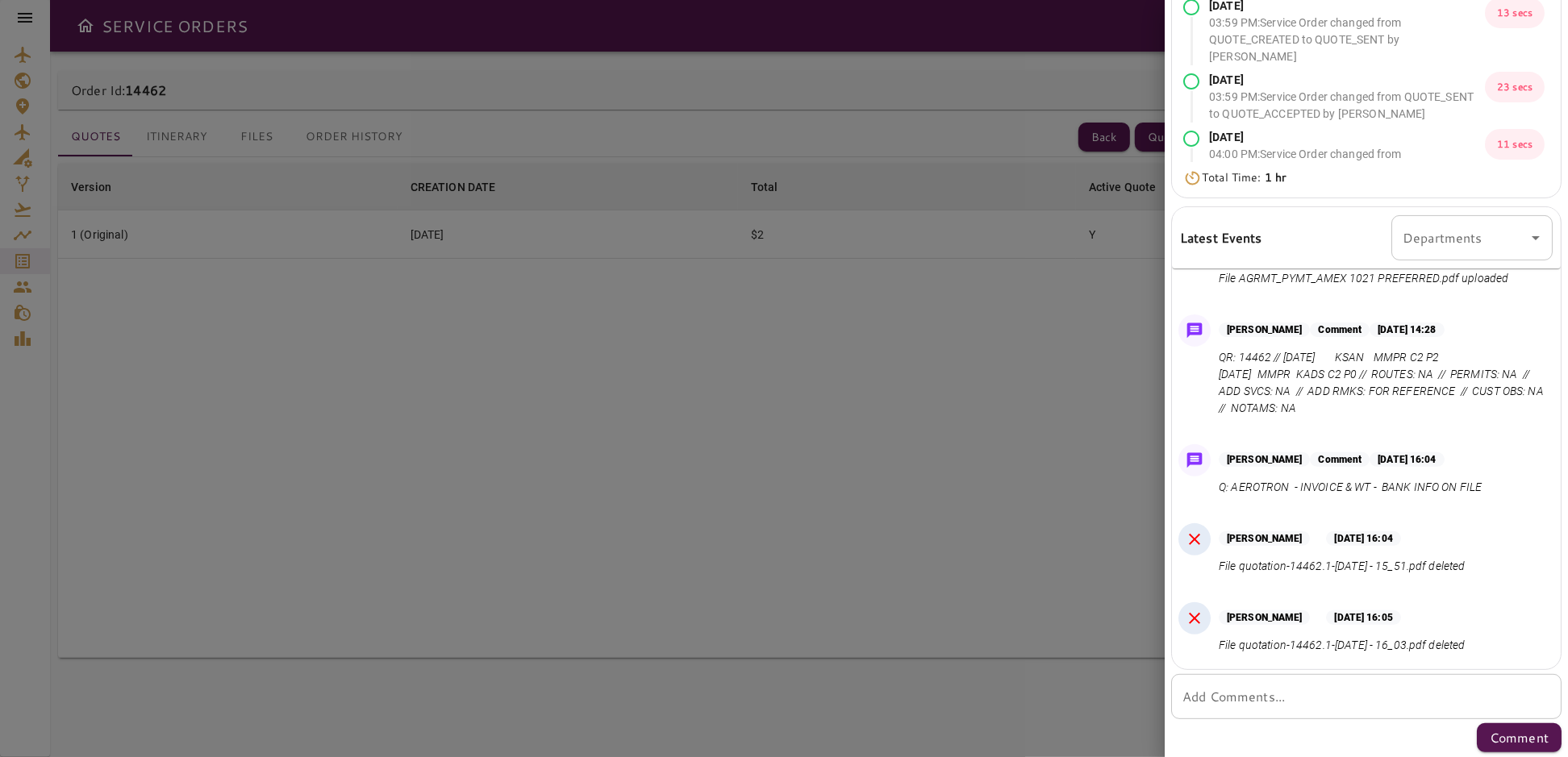
scroll to position [189, 0]
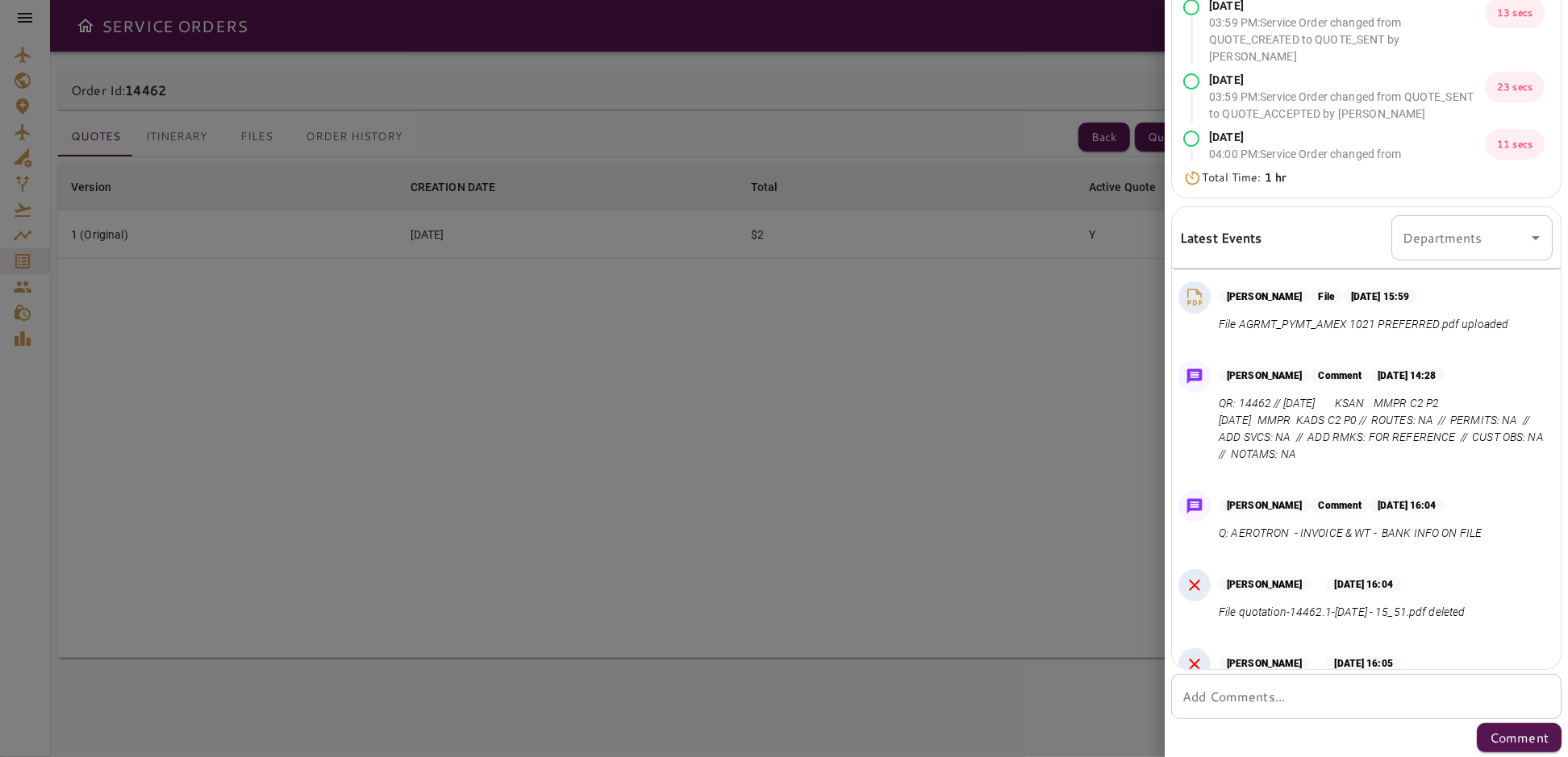
click at [1244, 693] on textarea "Add Comments..." at bounding box center [1366, 696] width 368 height 19
type textarea "*"
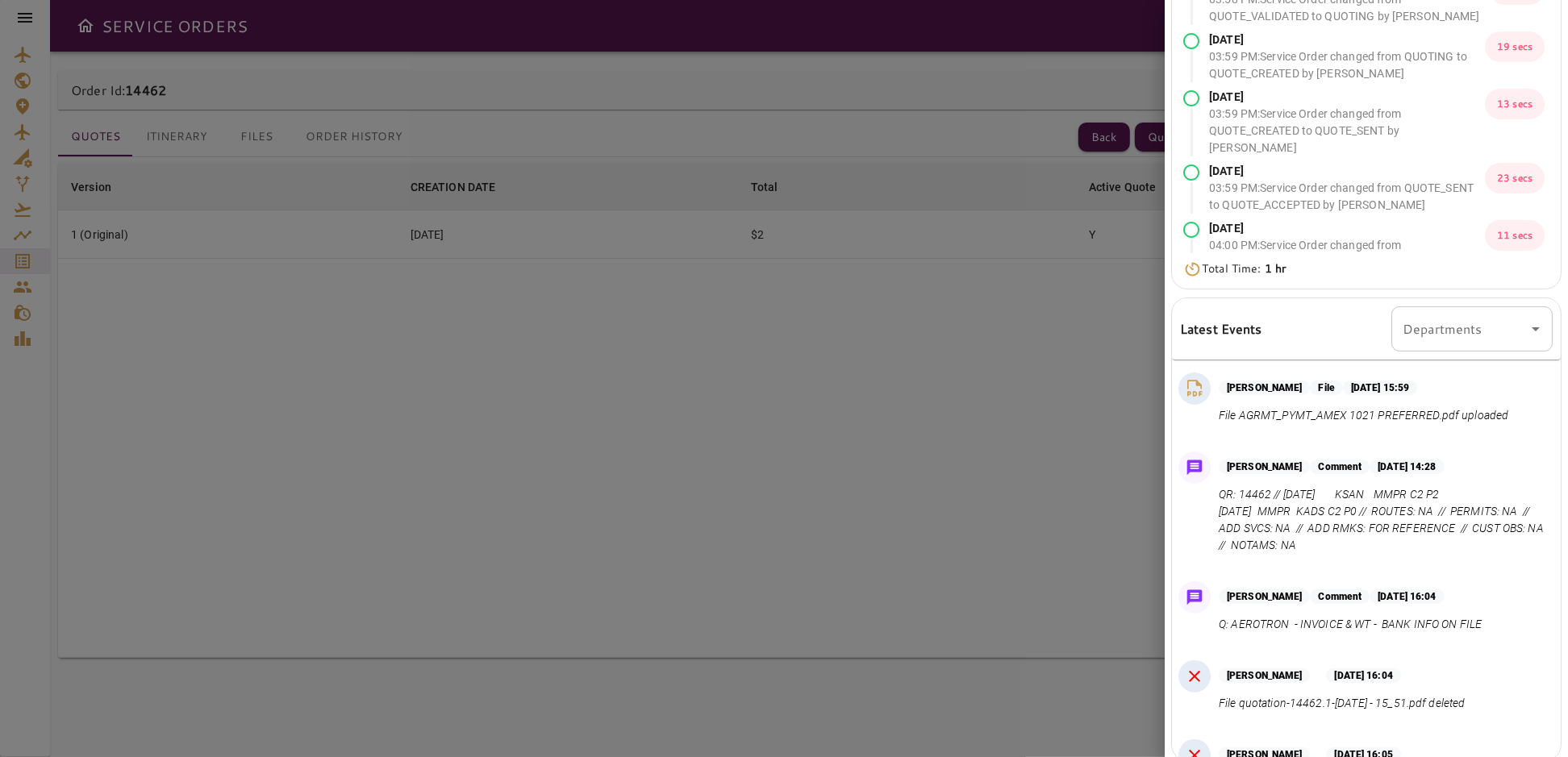
scroll to position [0, 0]
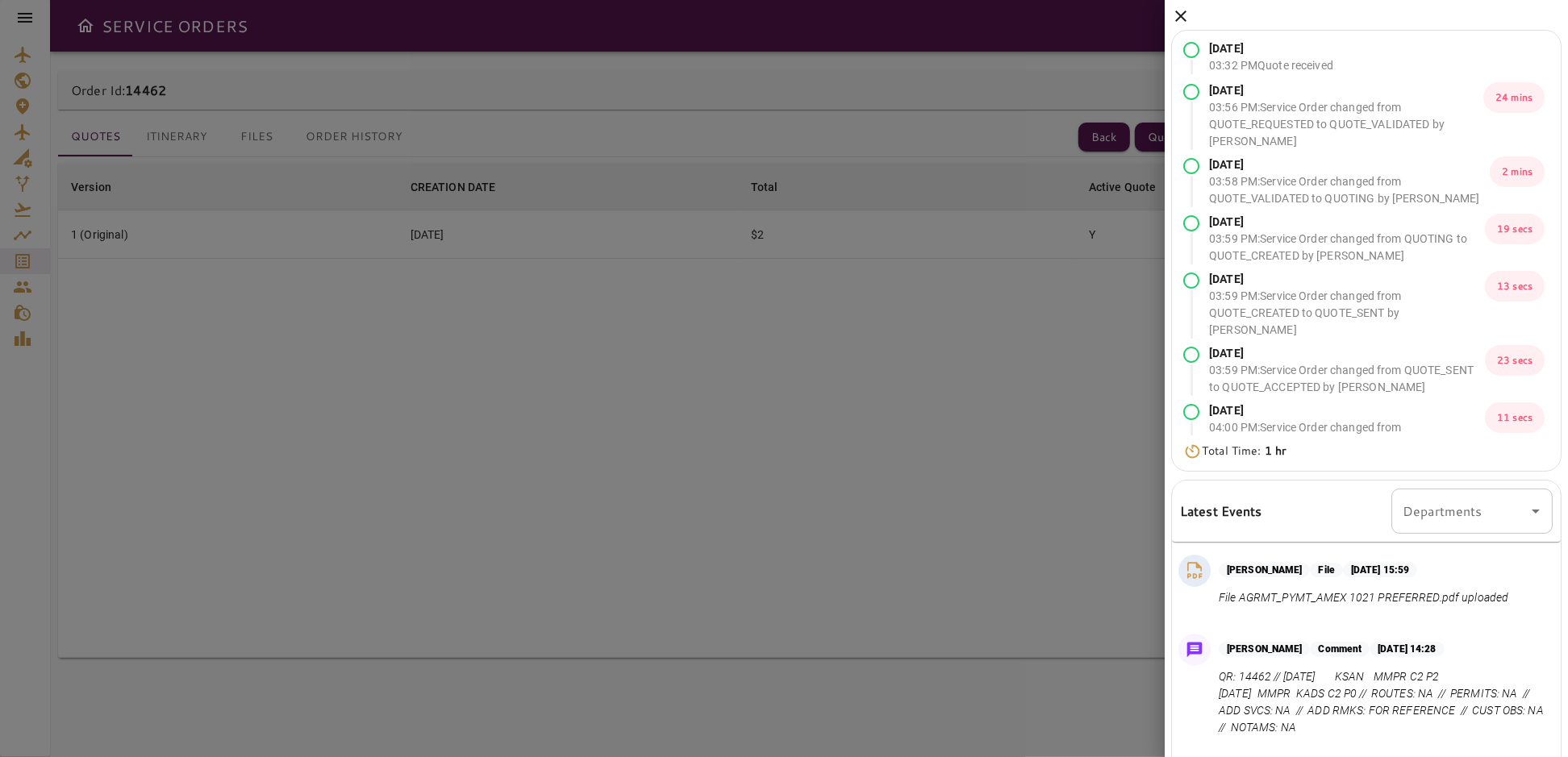
click at [1178, 12] on icon at bounding box center [1179, 16] width 11 height 11
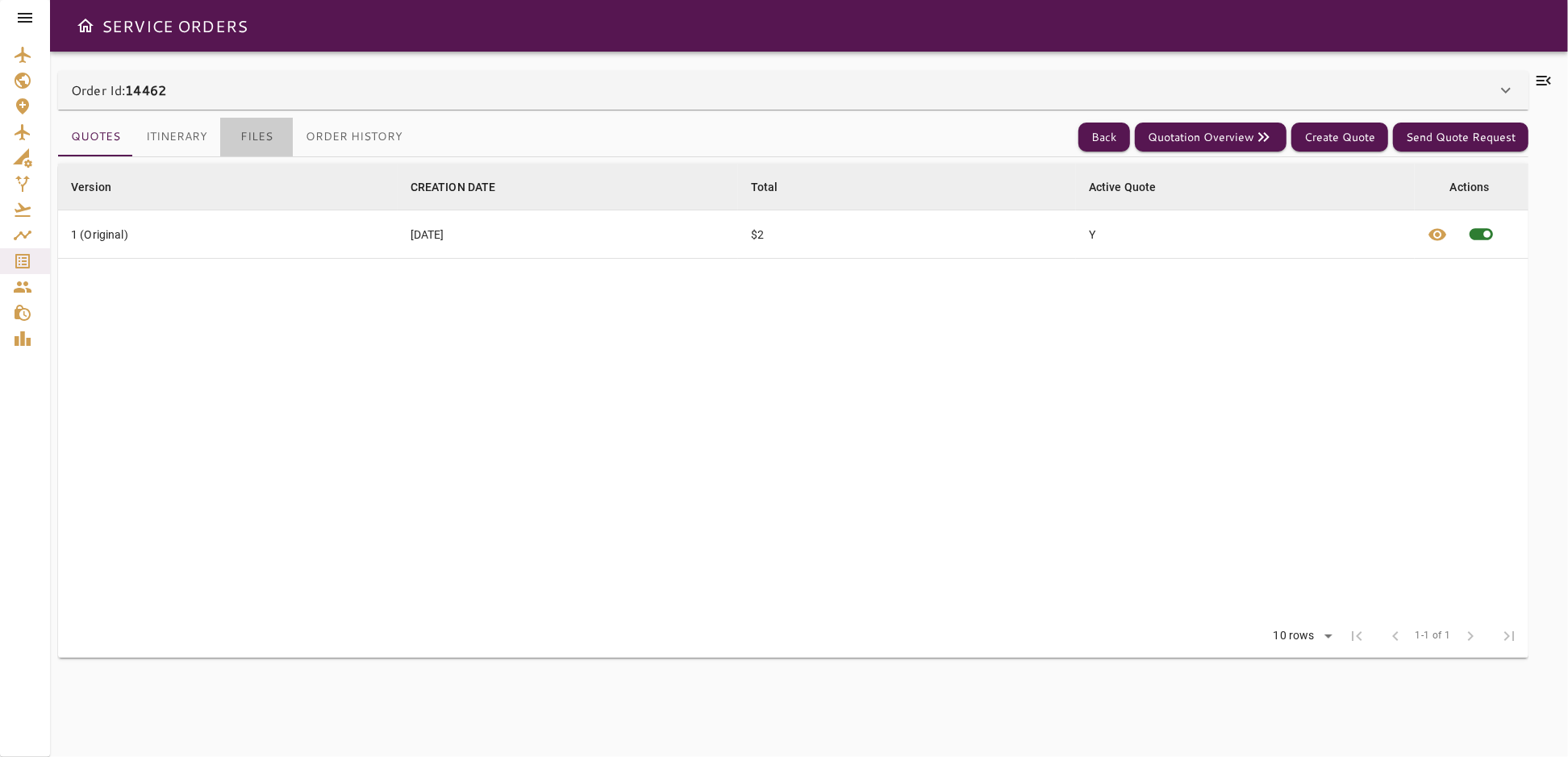
click at [245, 134] on button "Files" at bounding box center [256, 136] width 73 height 39
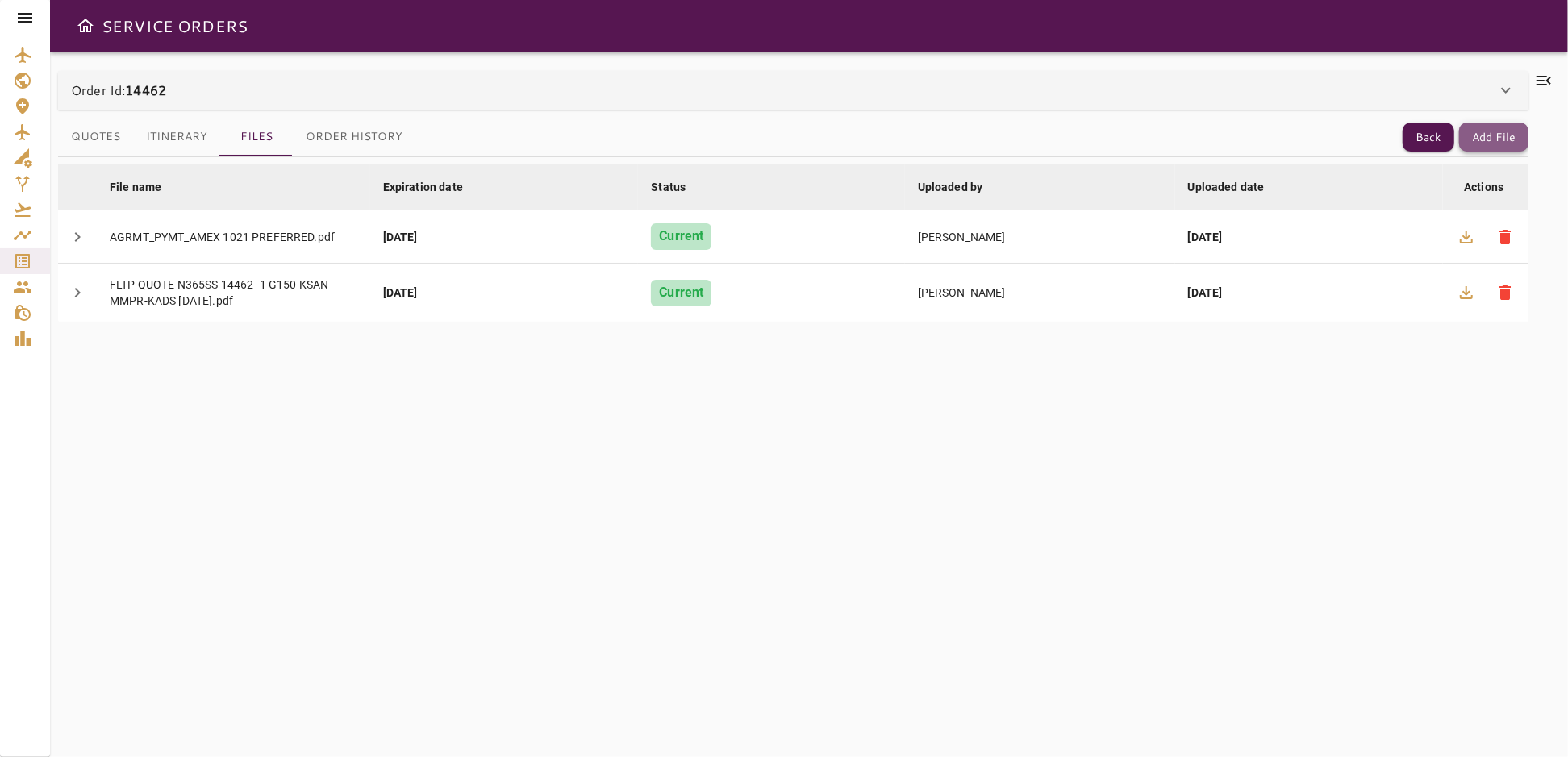
click at [1487, 141] on button "Add File" at bounding box center [1493, 137] width 70 height 30
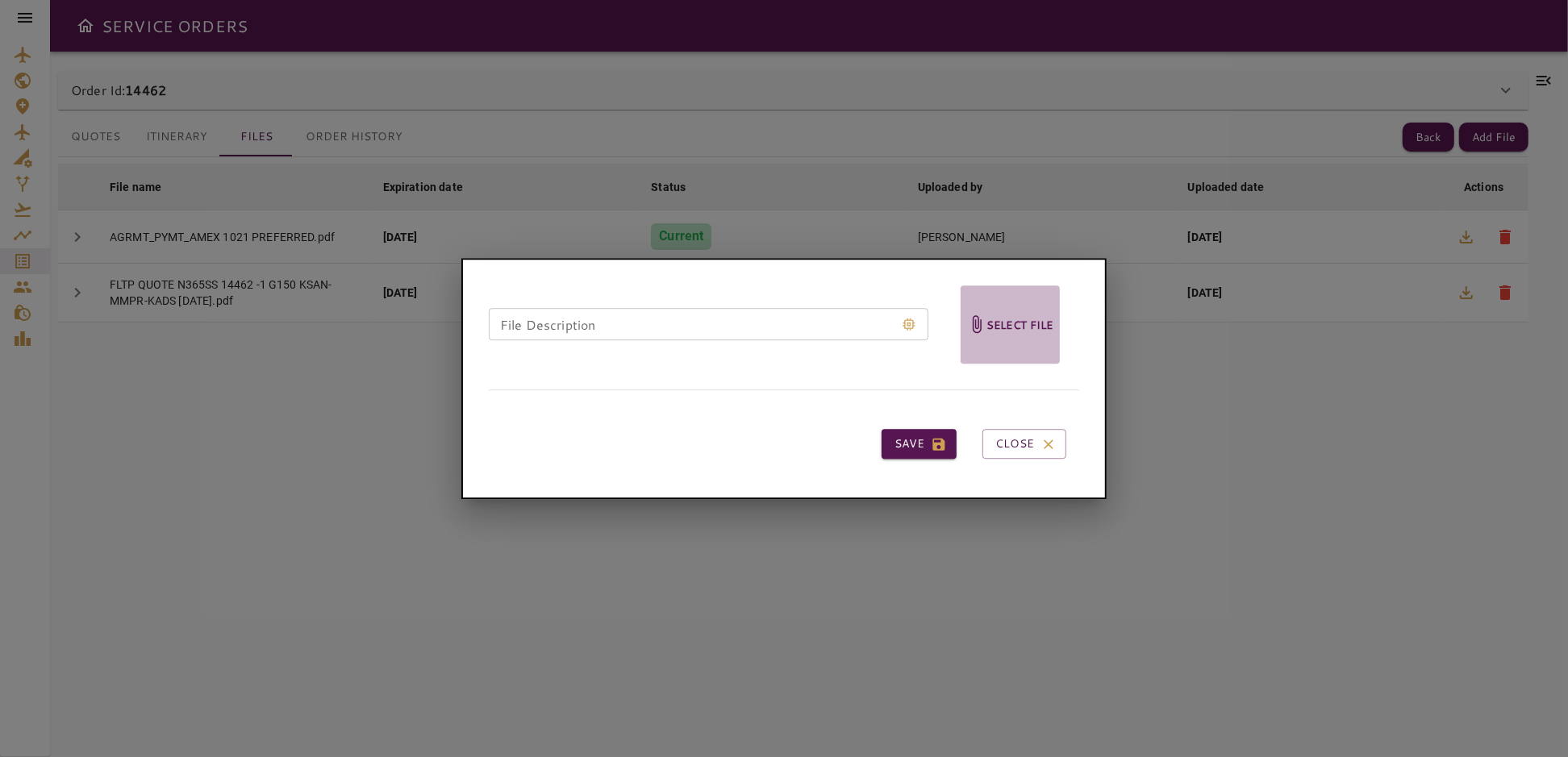
click at [1030, 322] on h6 "Select file" at bounding box center [1019, 325] width 67 height 19
click at [0, 0] on input "Select file" at bounding box center [0, 0] width 0 height 0
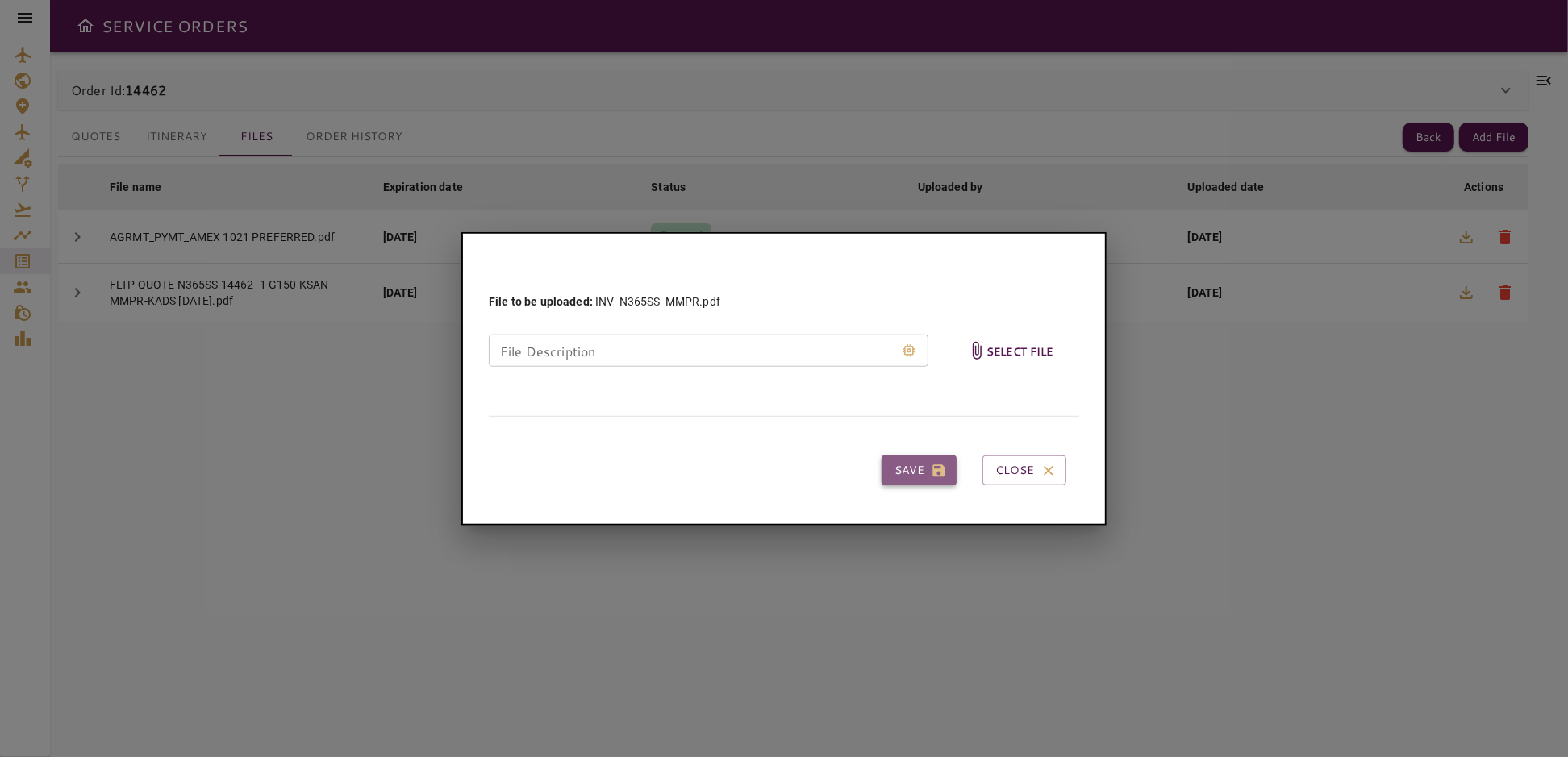
click at [929, 474] on button "Save" at bounding box center [918, 470] width 75 height 30
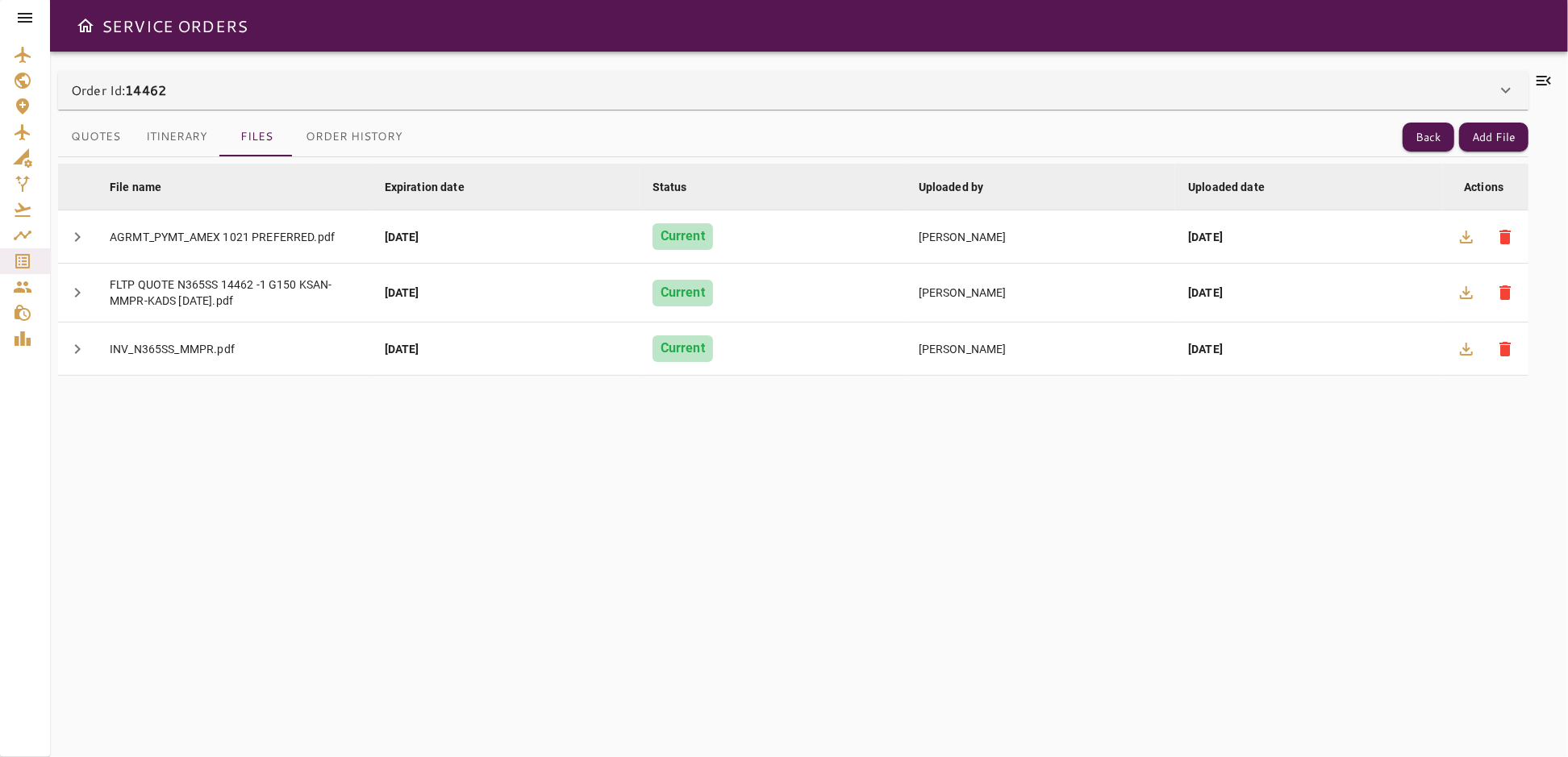
click at [1548, 77] on icon at bounding box center [1543, 80] width 19 height 19
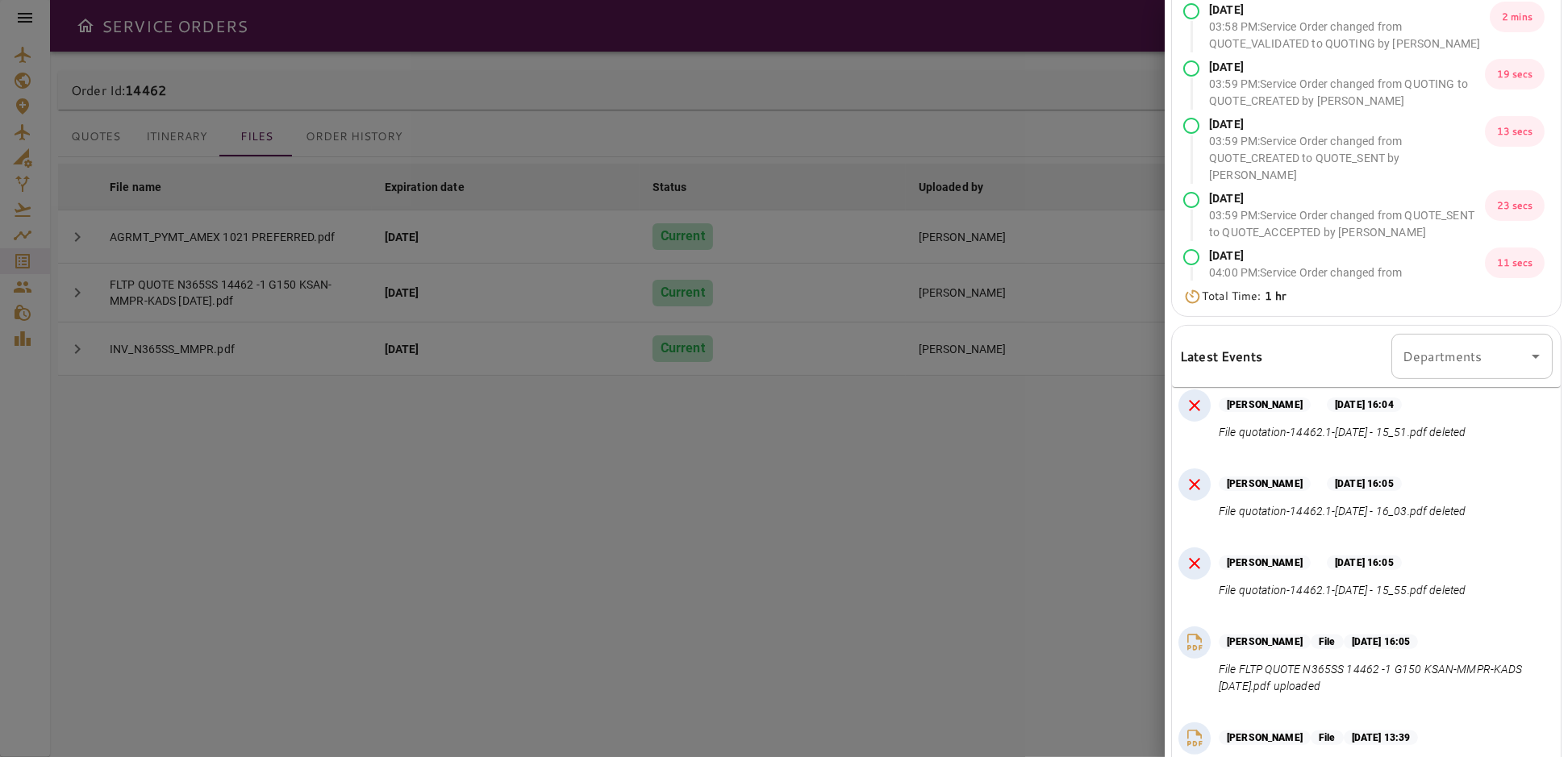
scroll to position [273, 0]
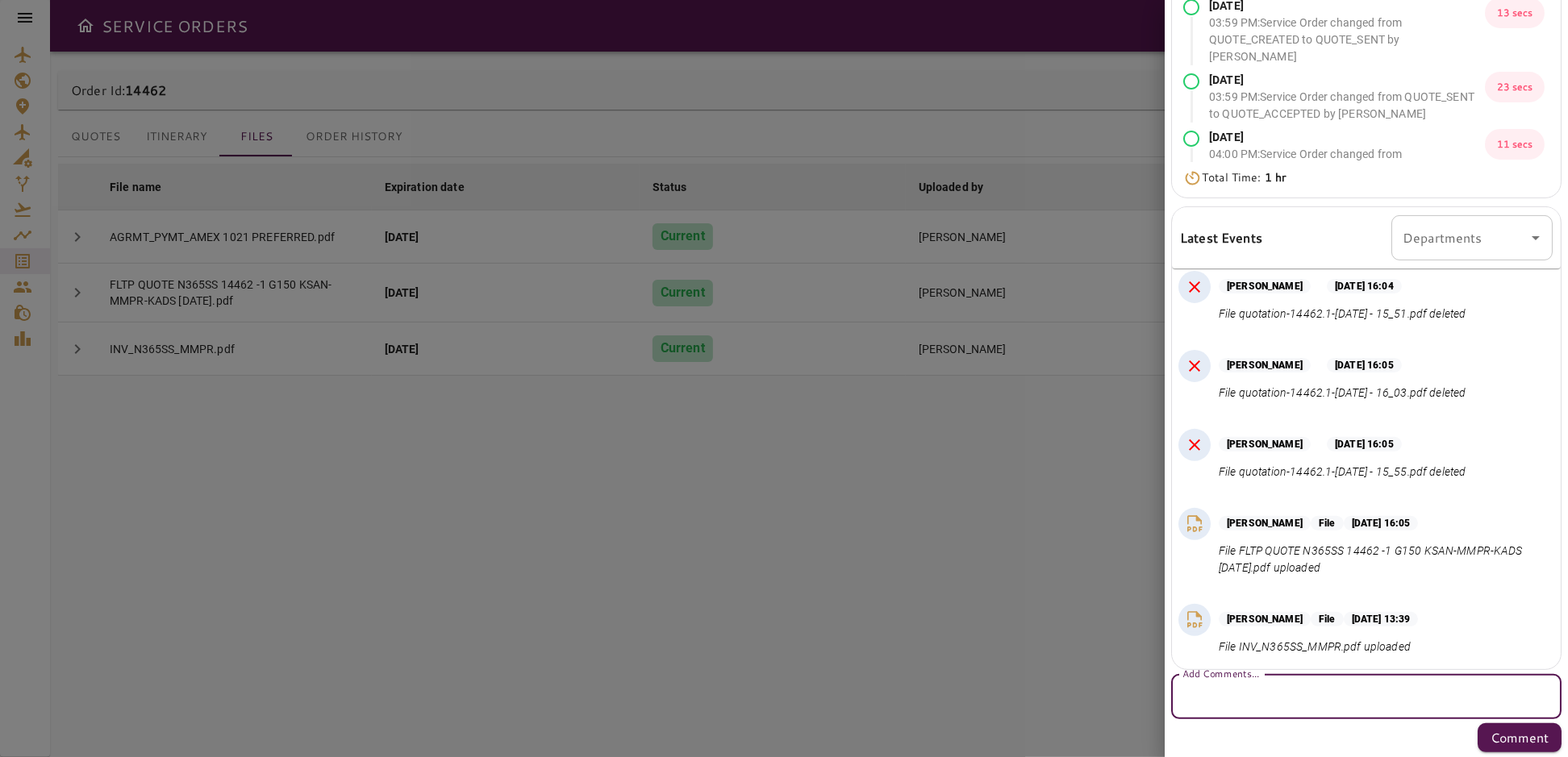
click at [1248, 700] on textarea "Add Comments..." at bounding box center [1366, 696] width 368 height 19
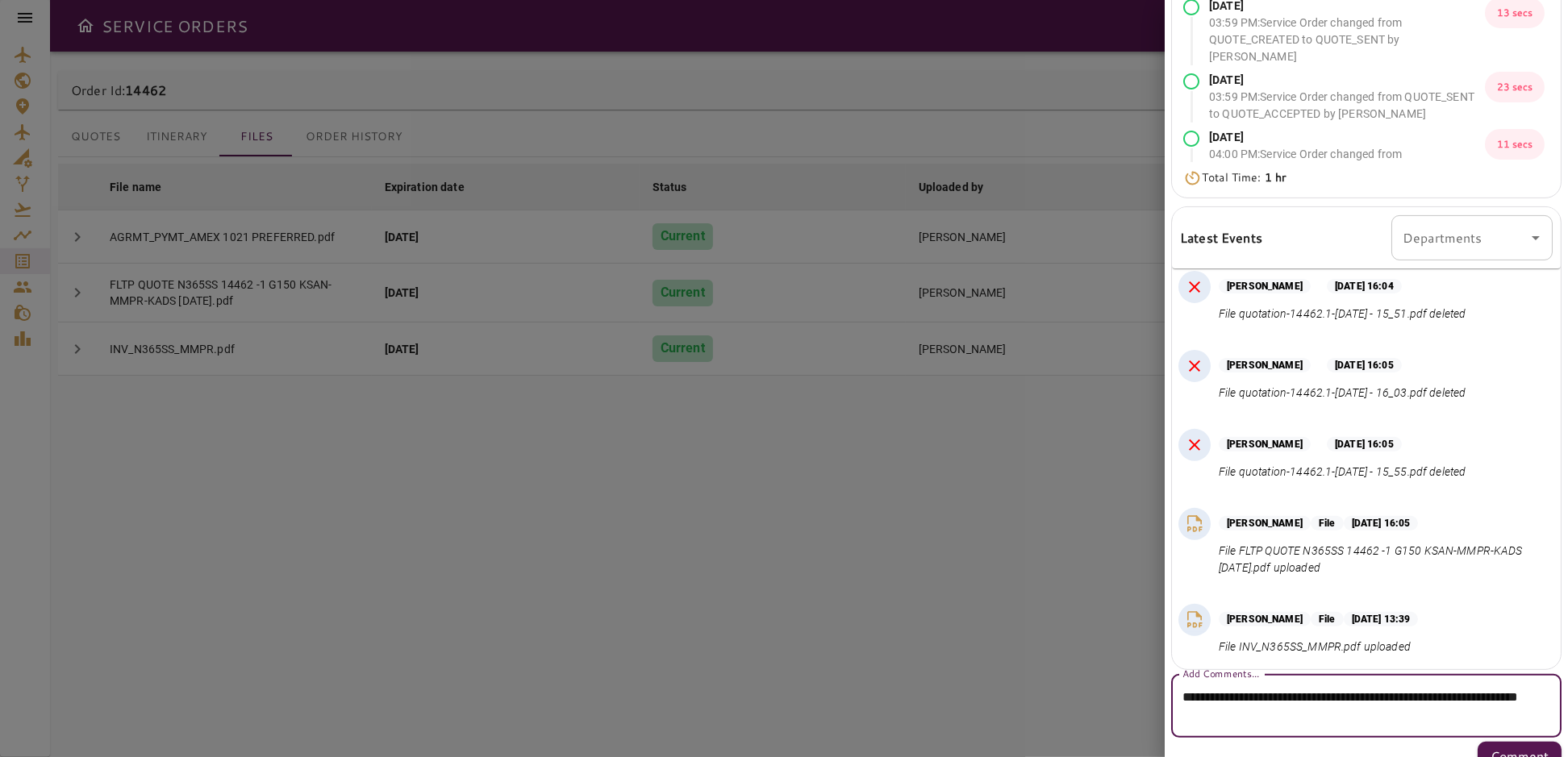
scroll to position [292, 0]
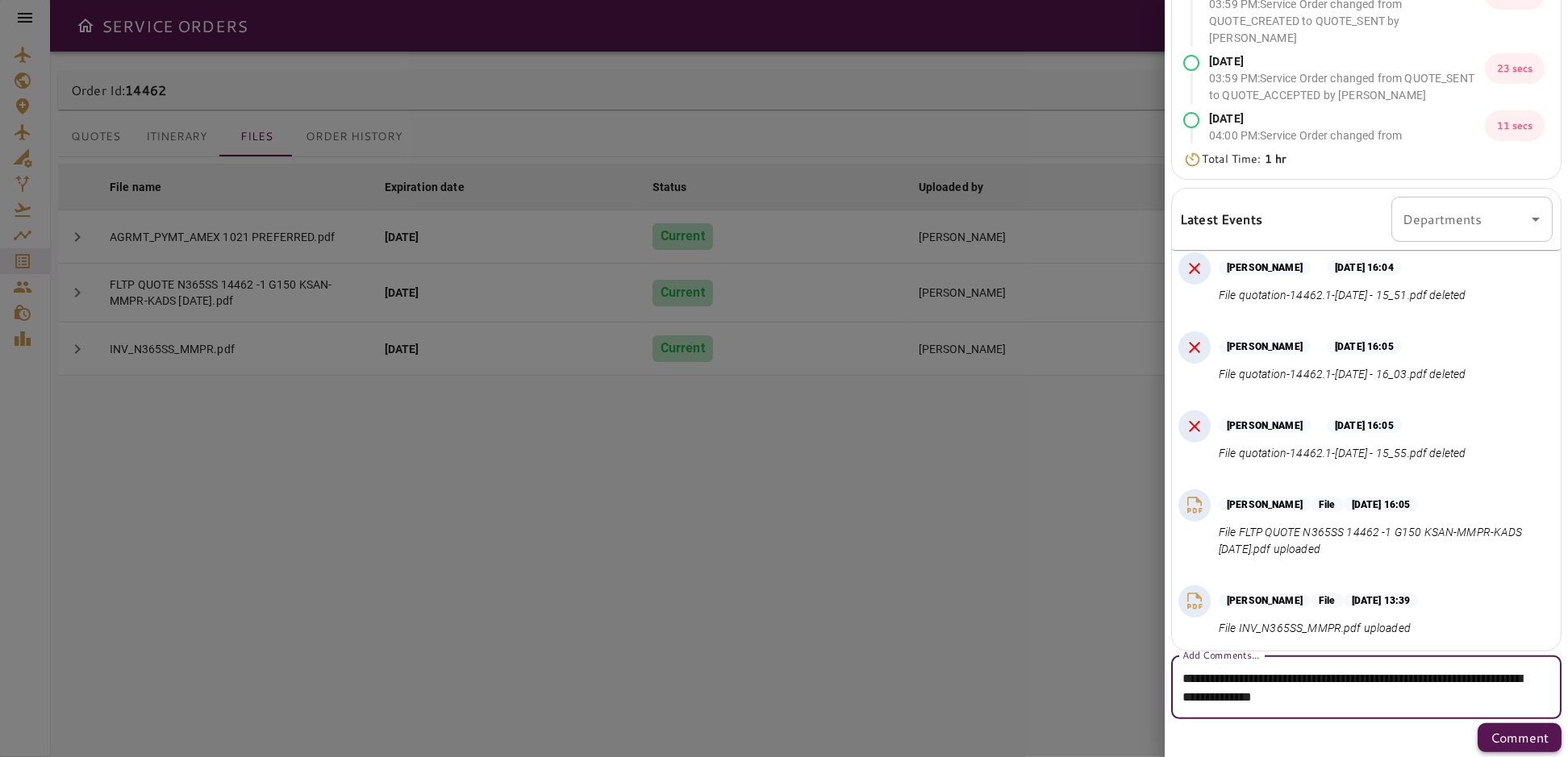
type textarea "**********"
click at [1497, 736] on p "Comment" at bounding box center [1519, 737] width 58 height 19
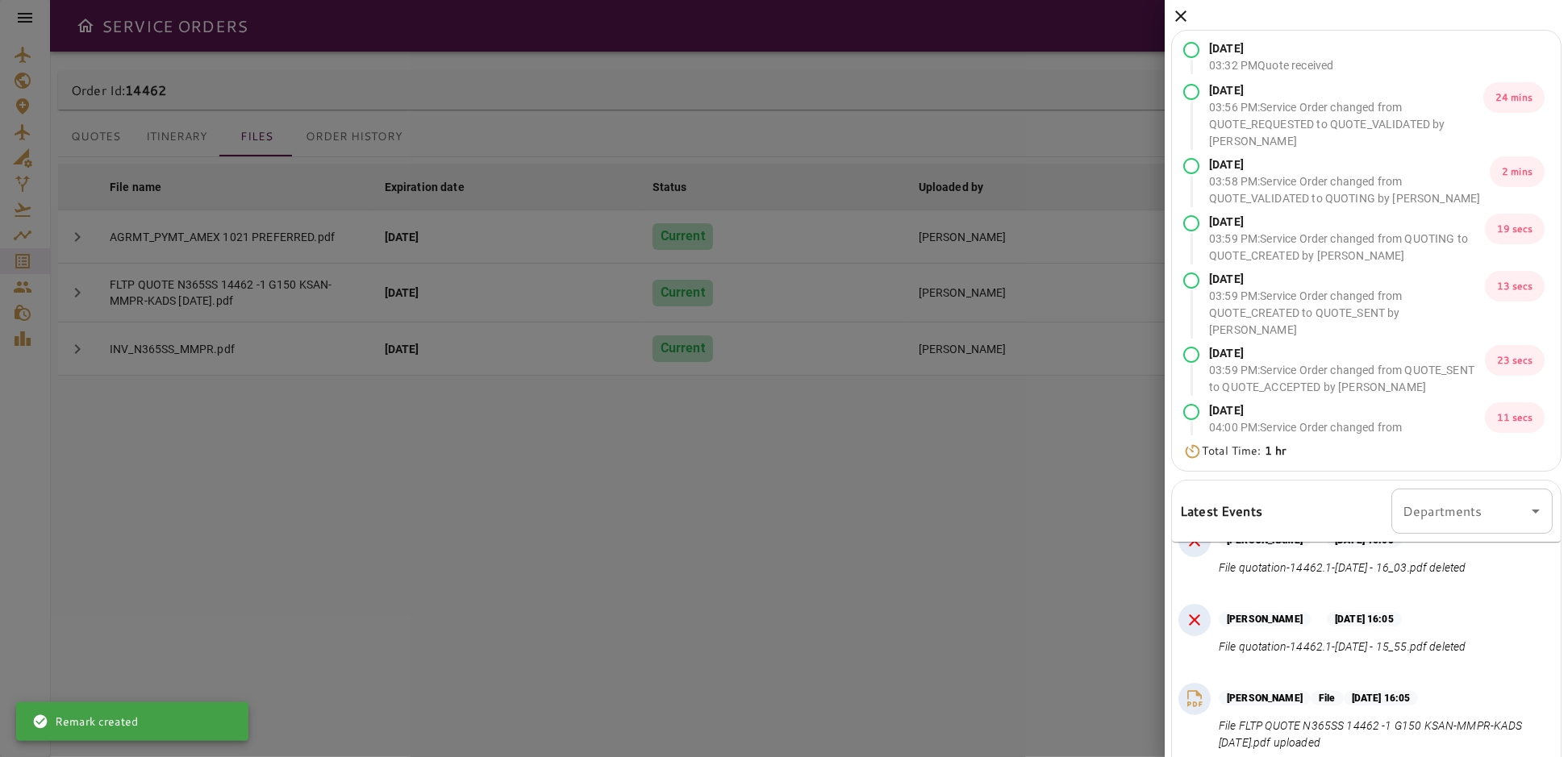
scroll to position [599, 0]
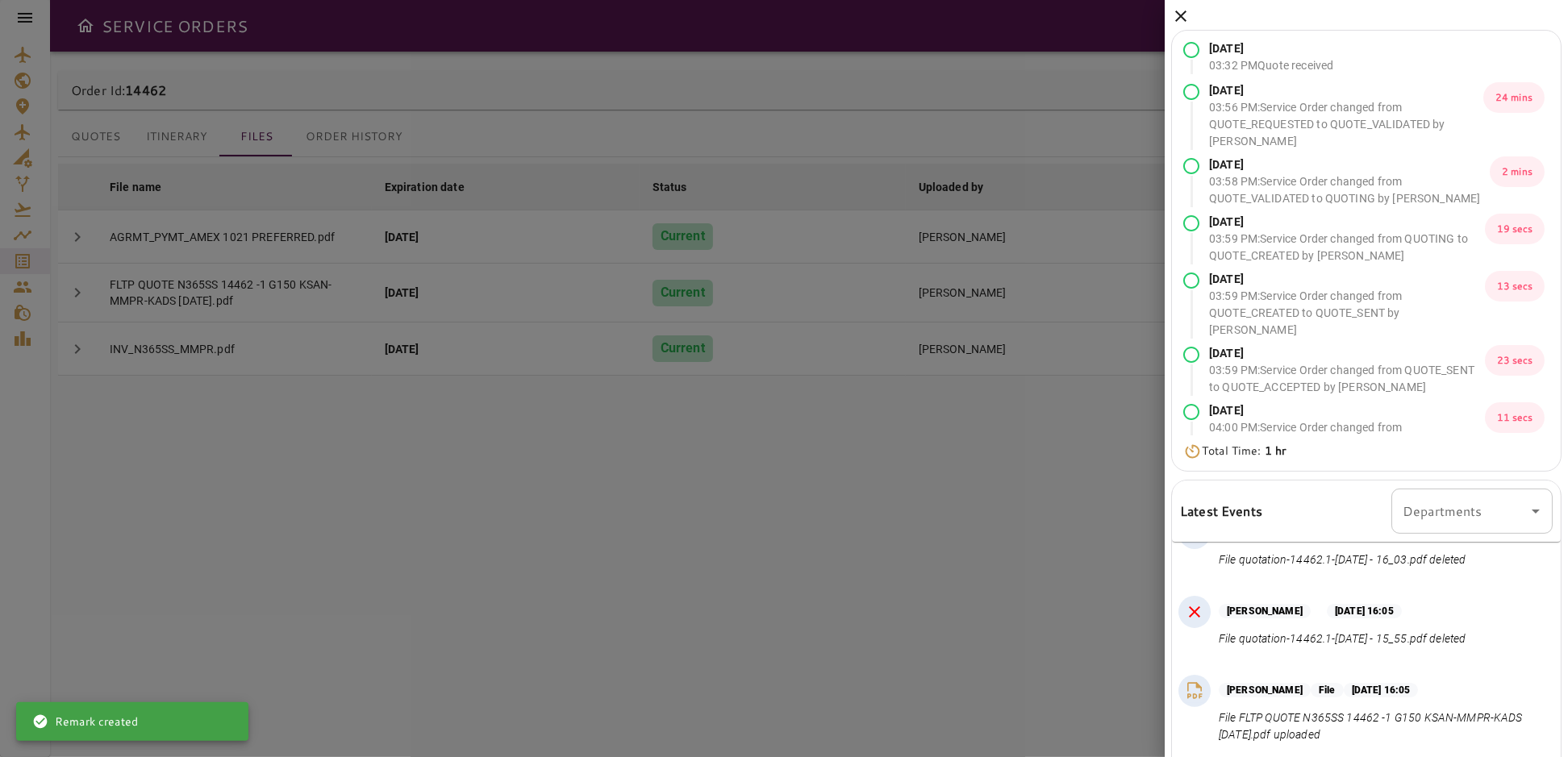
click at [876, 590] on div at bounding box center [784, 378] width 1568 height 757
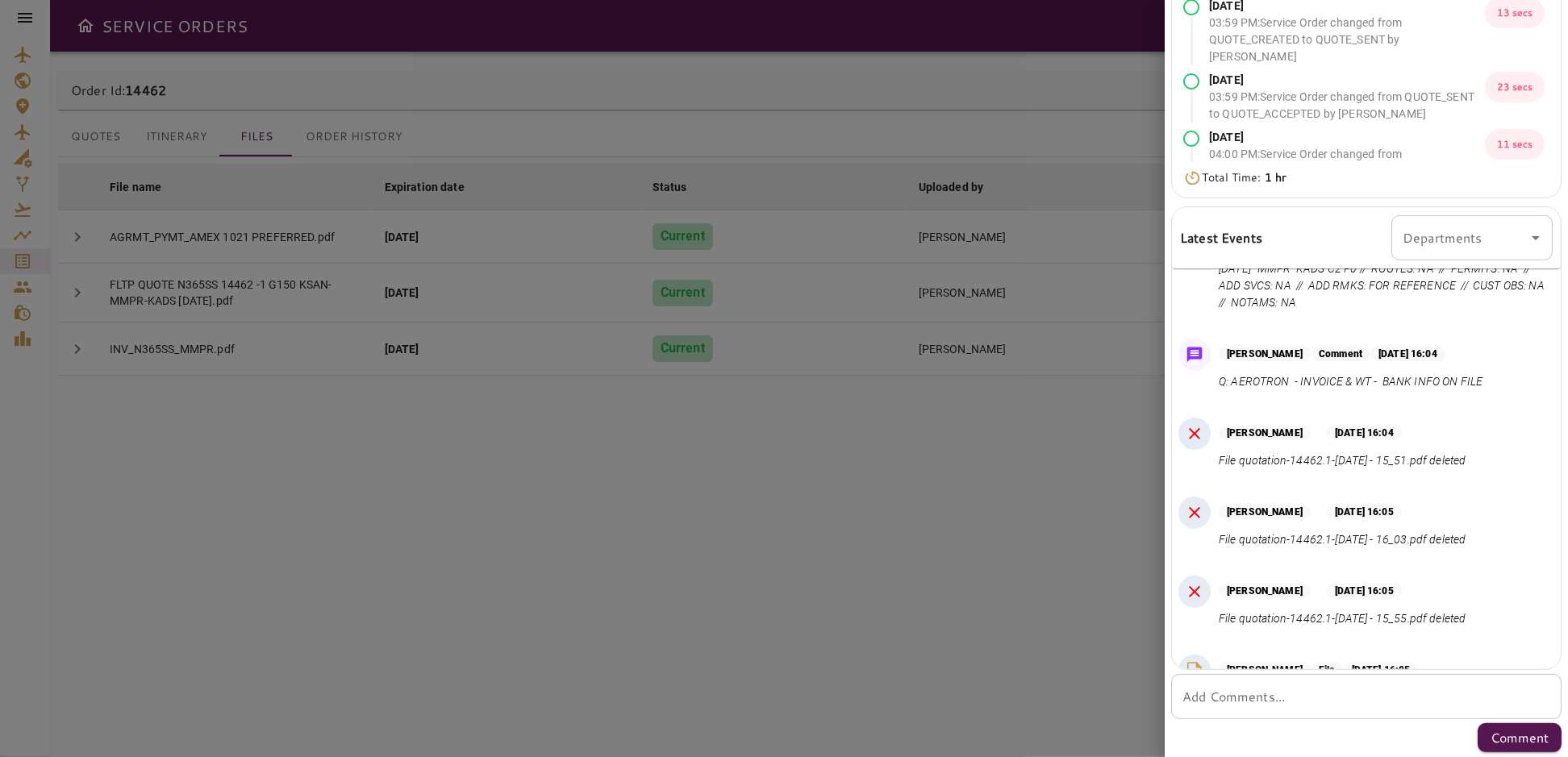
scroll to position [306, 0]
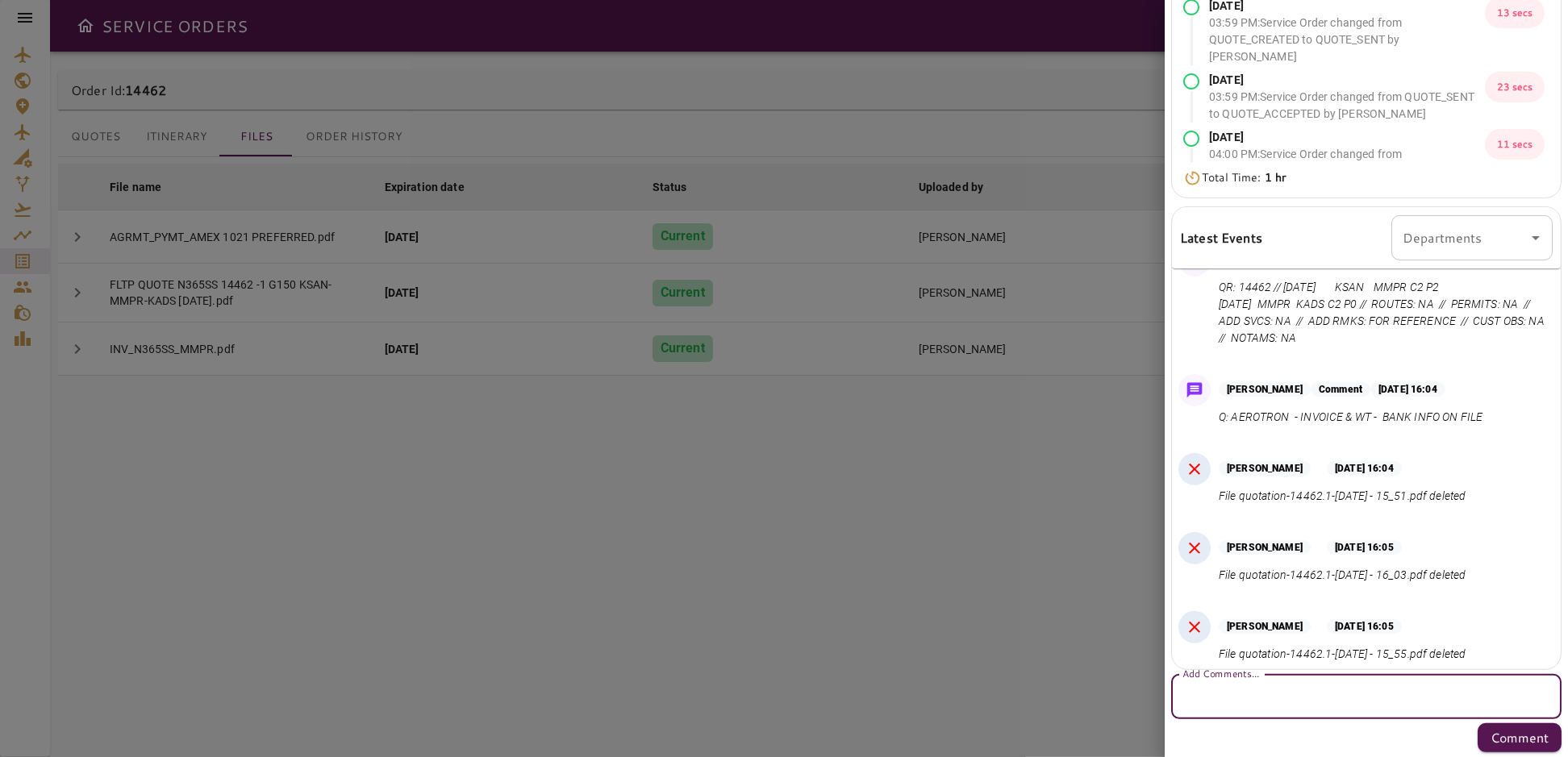
click at [1289, 702] on textarea "Add Comments..." at bounding box center [1361, 696] width 357 height 19
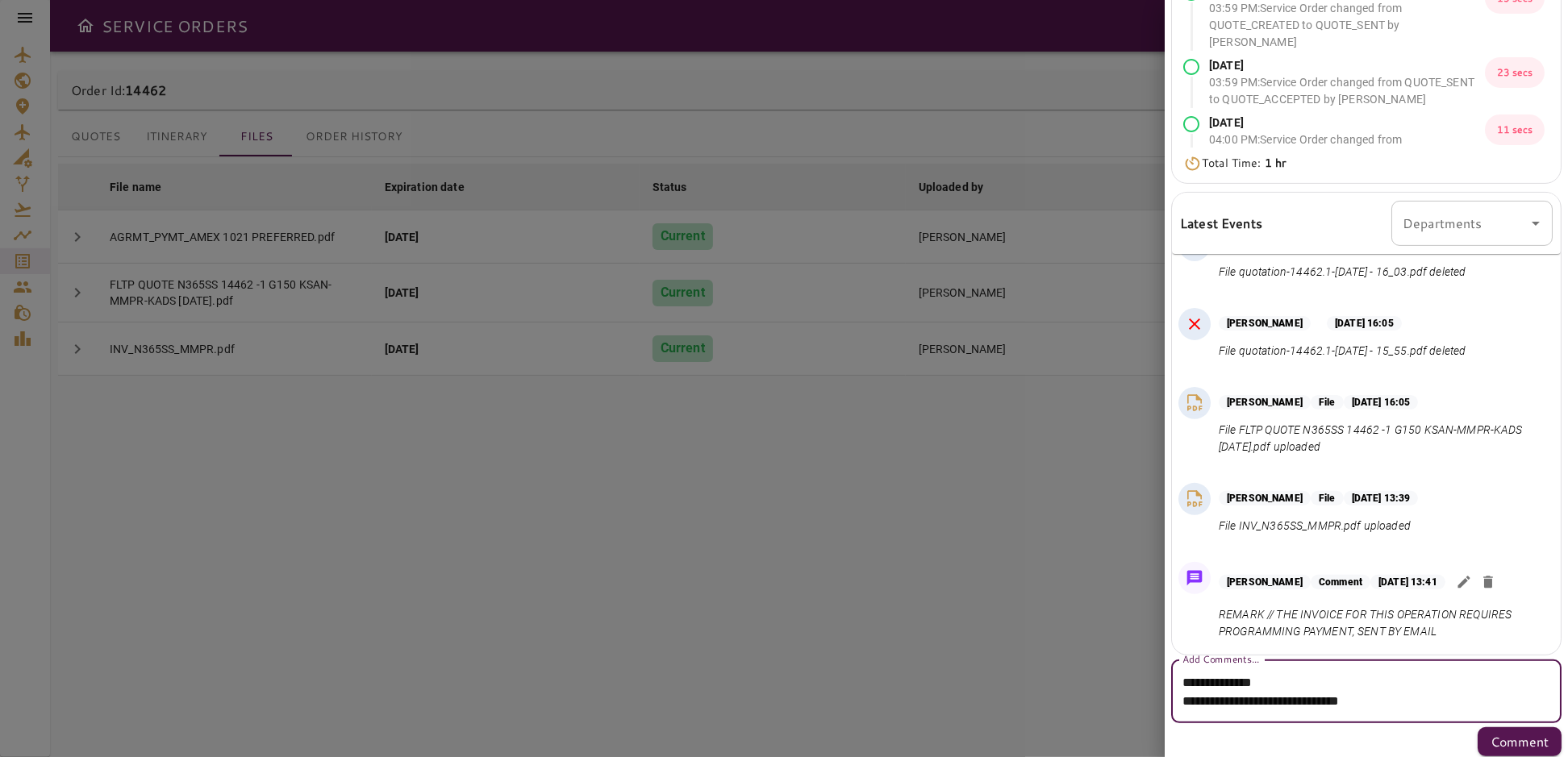
scroll to position [292, 0]
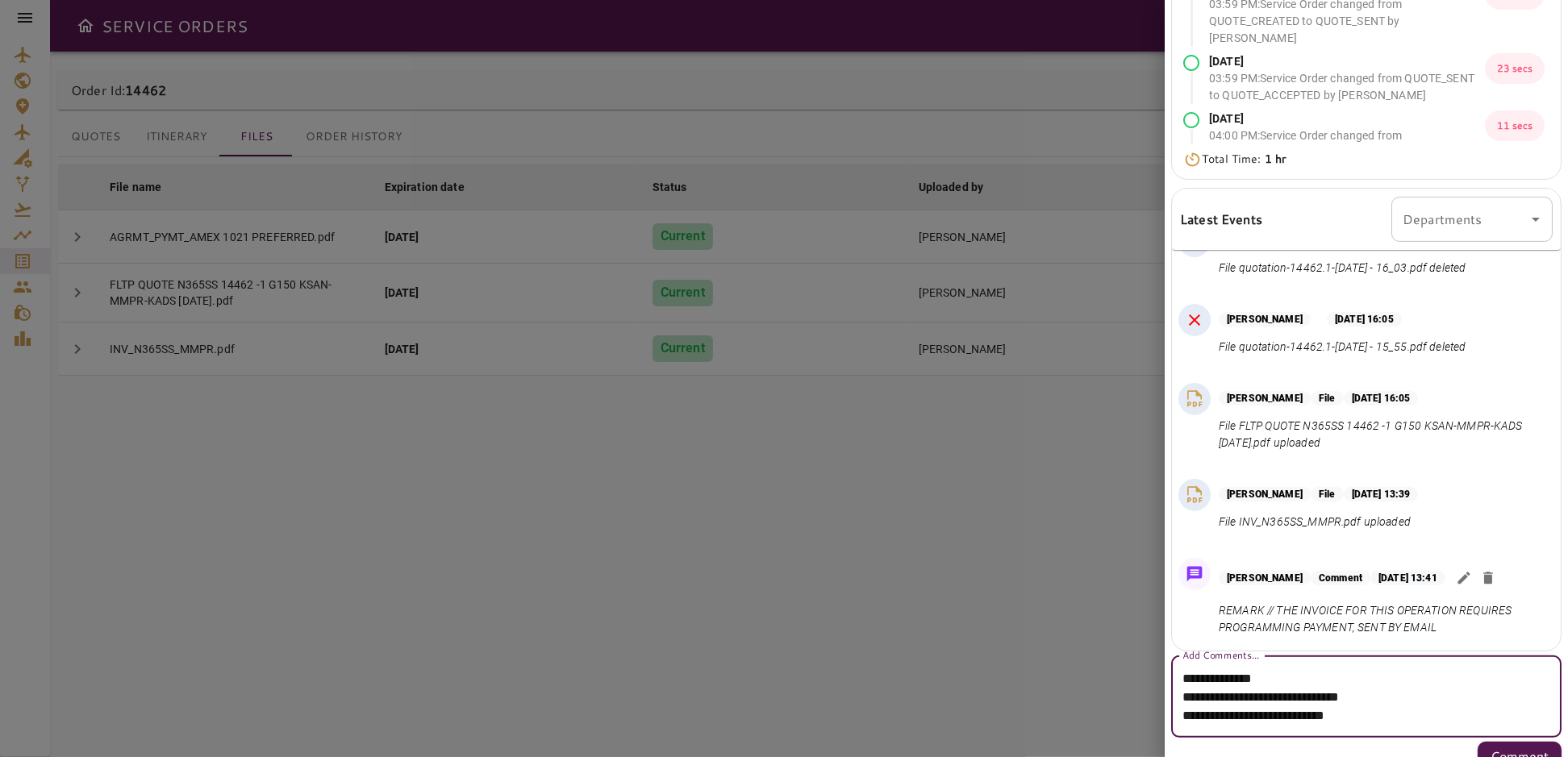
paste textarea "**********"
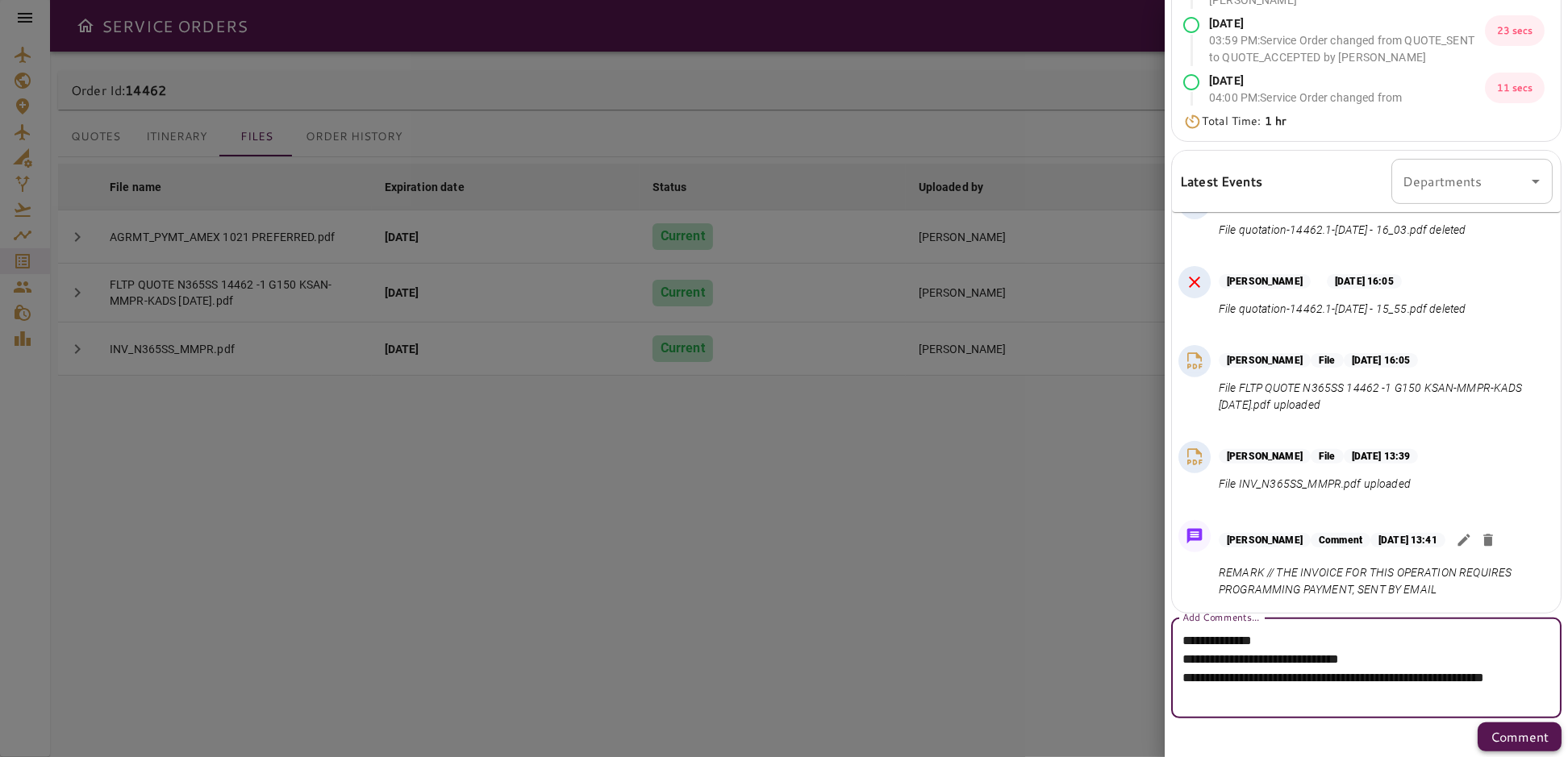
type textarea "**********"
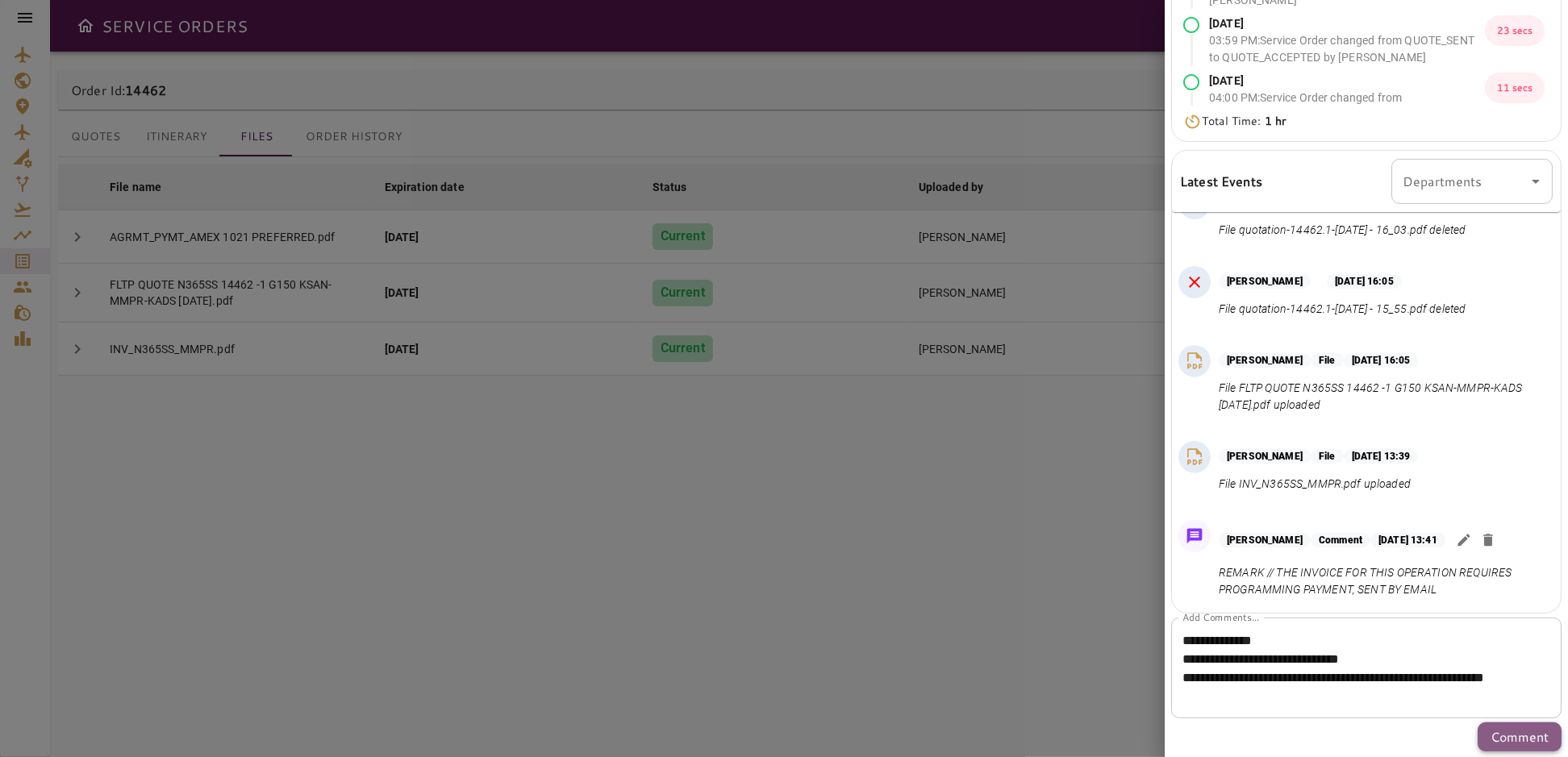
click at [1503, 739] on p "Comment" at bounding box center [1519, 736] width 58 height 19
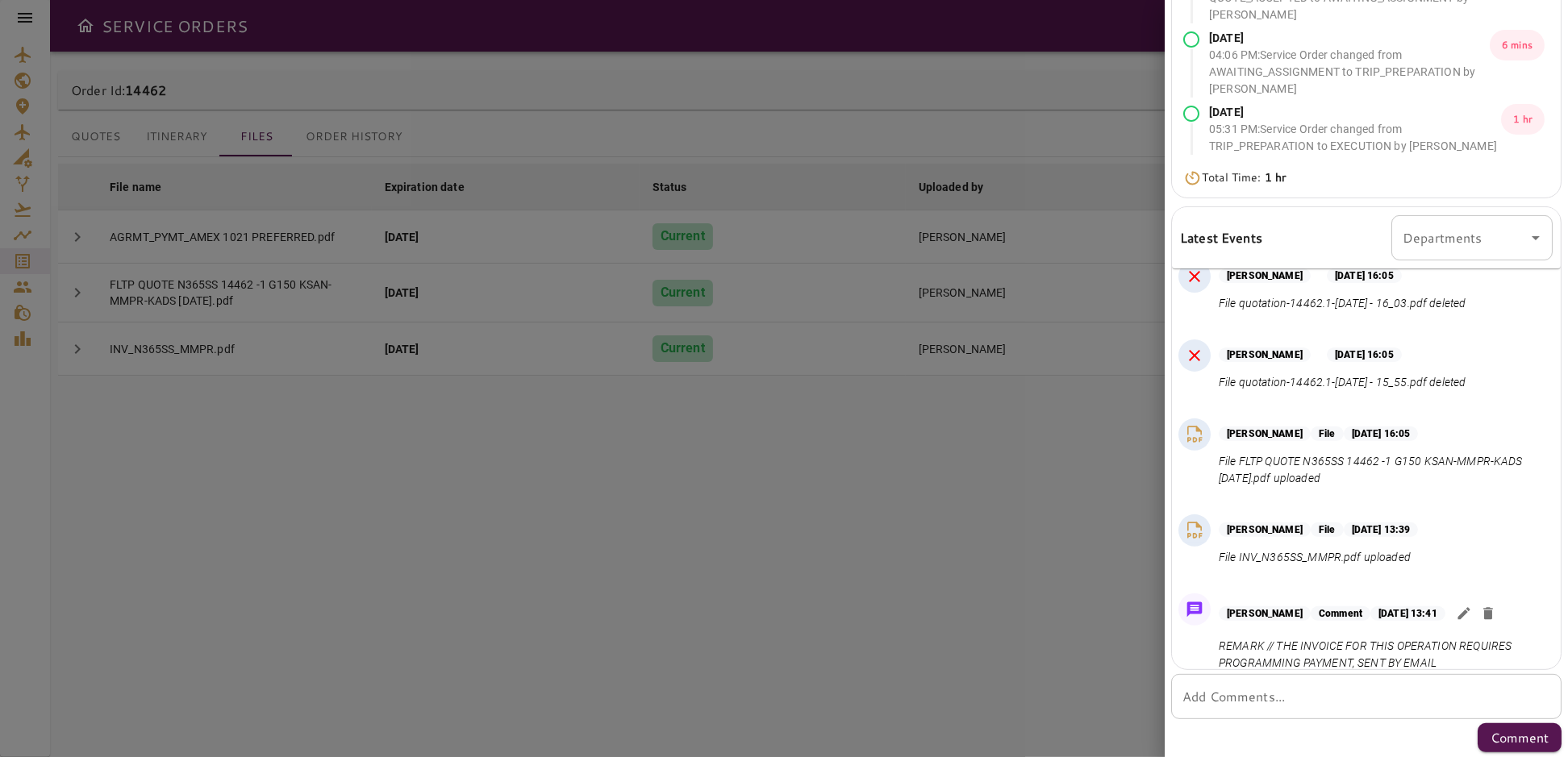
scroll to position [743, 0]
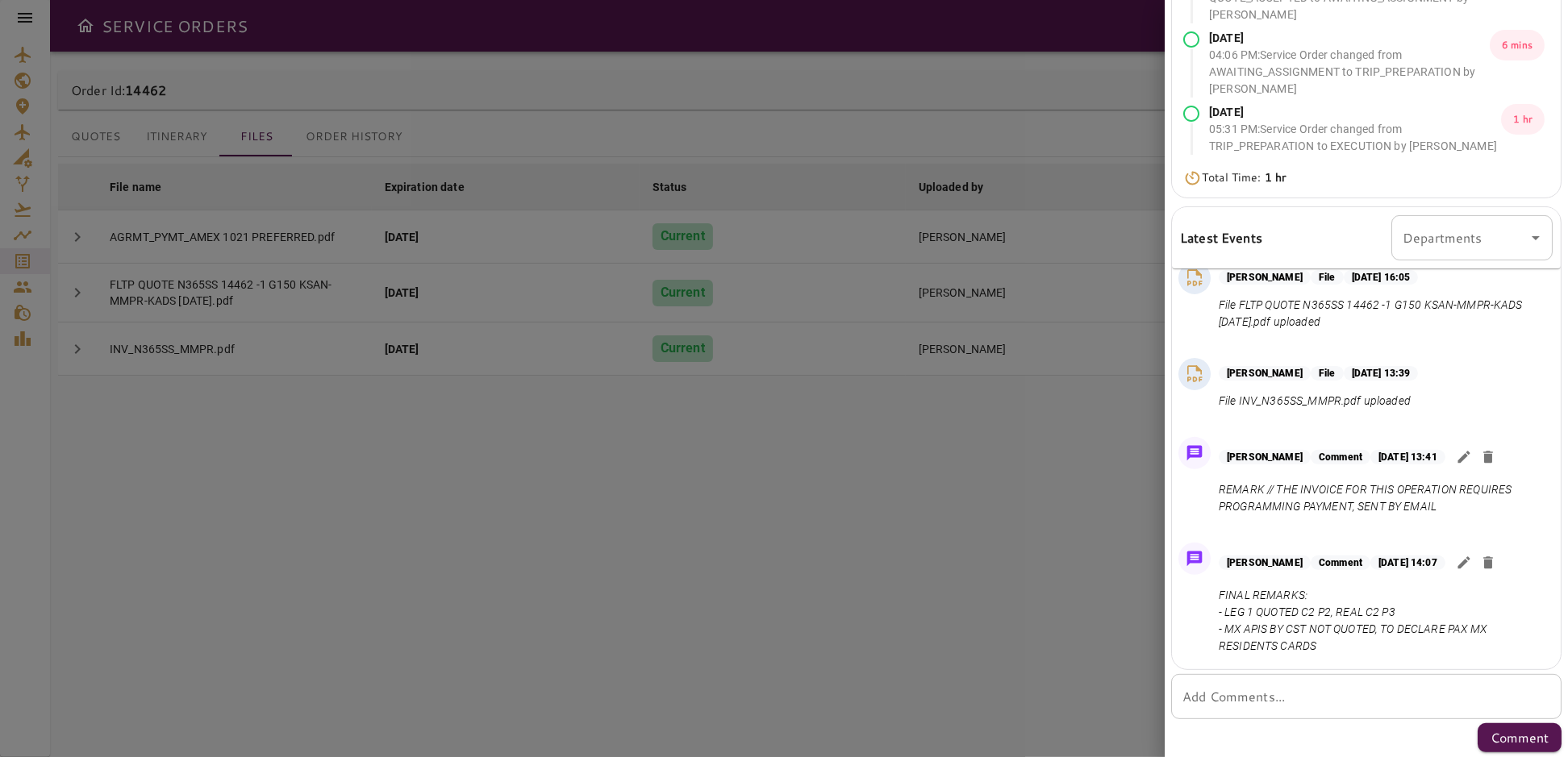
click at [1245, 696] on textarea "Add Comments..." at bounding box center [1361, 696] width 357 height 19
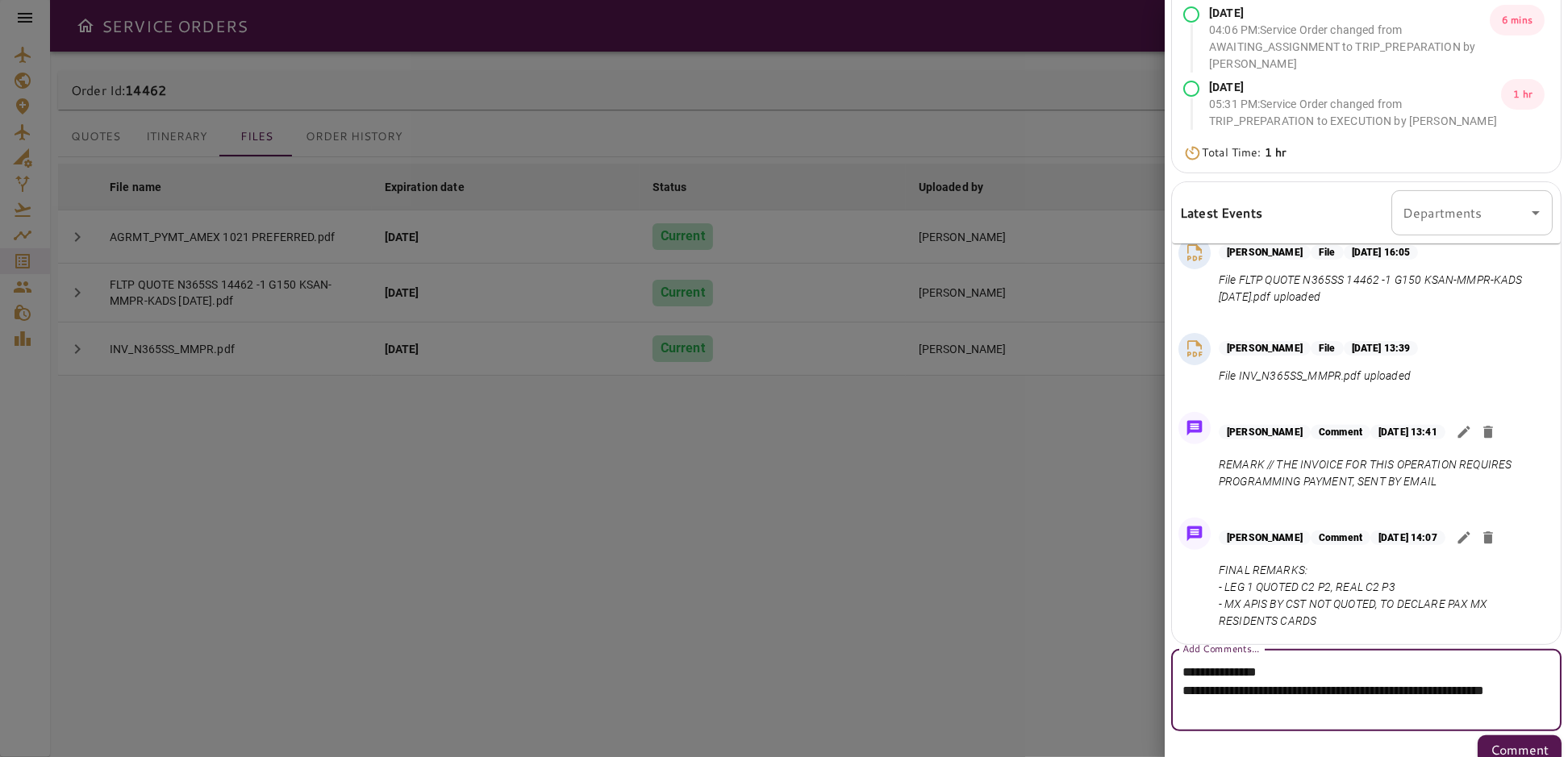
scroll to position [311, 0]
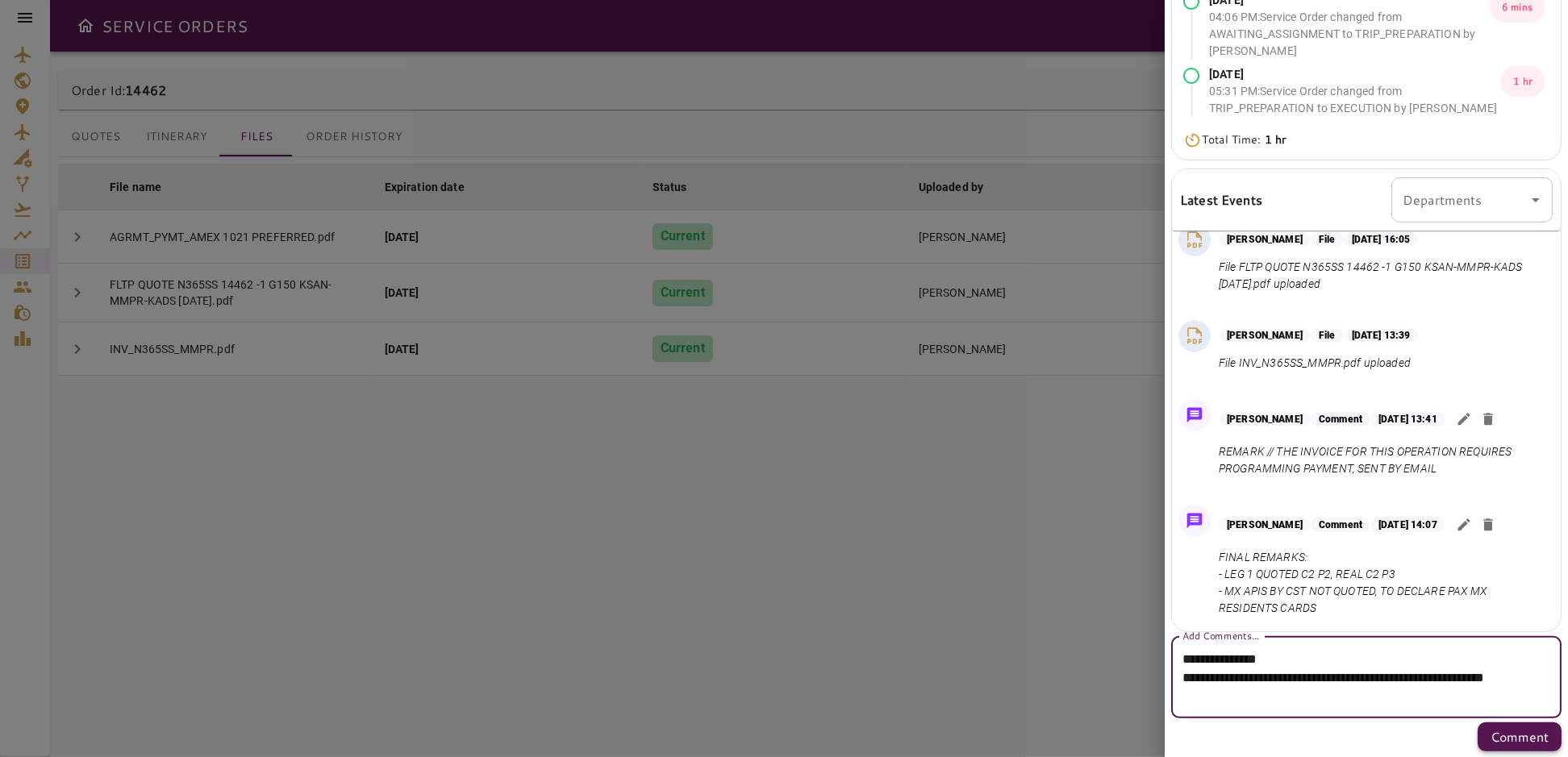
type textarea "**********"
click at [1492, 738] on p "Comment" at bounding box center [1519, 736] width 58 height 19
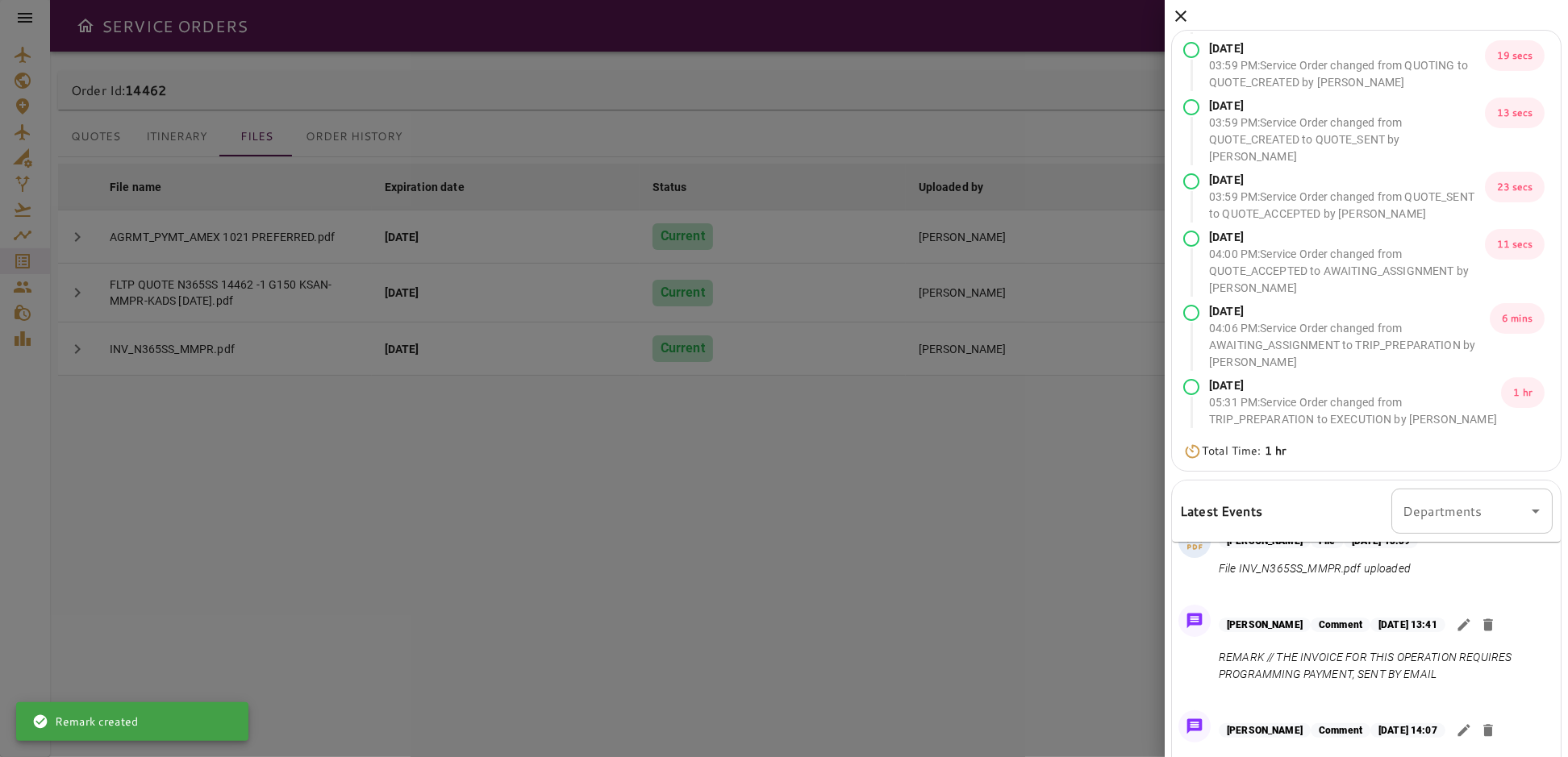
scroll to position [870, 0]
click at [1471, 617] on icon "button" at bounding box center [1463, 625] width 16 height 16
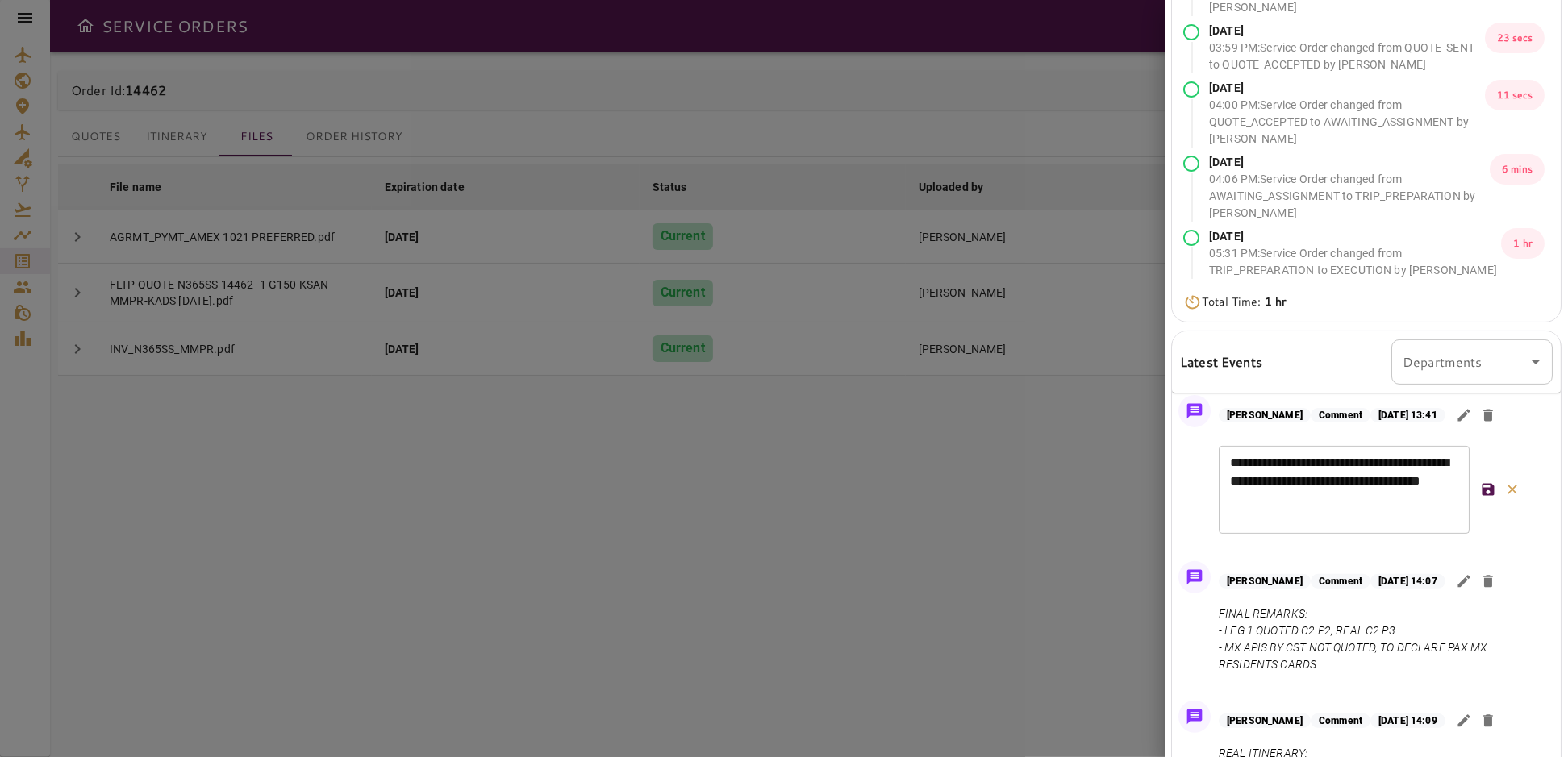
scroll to position [273, 0]
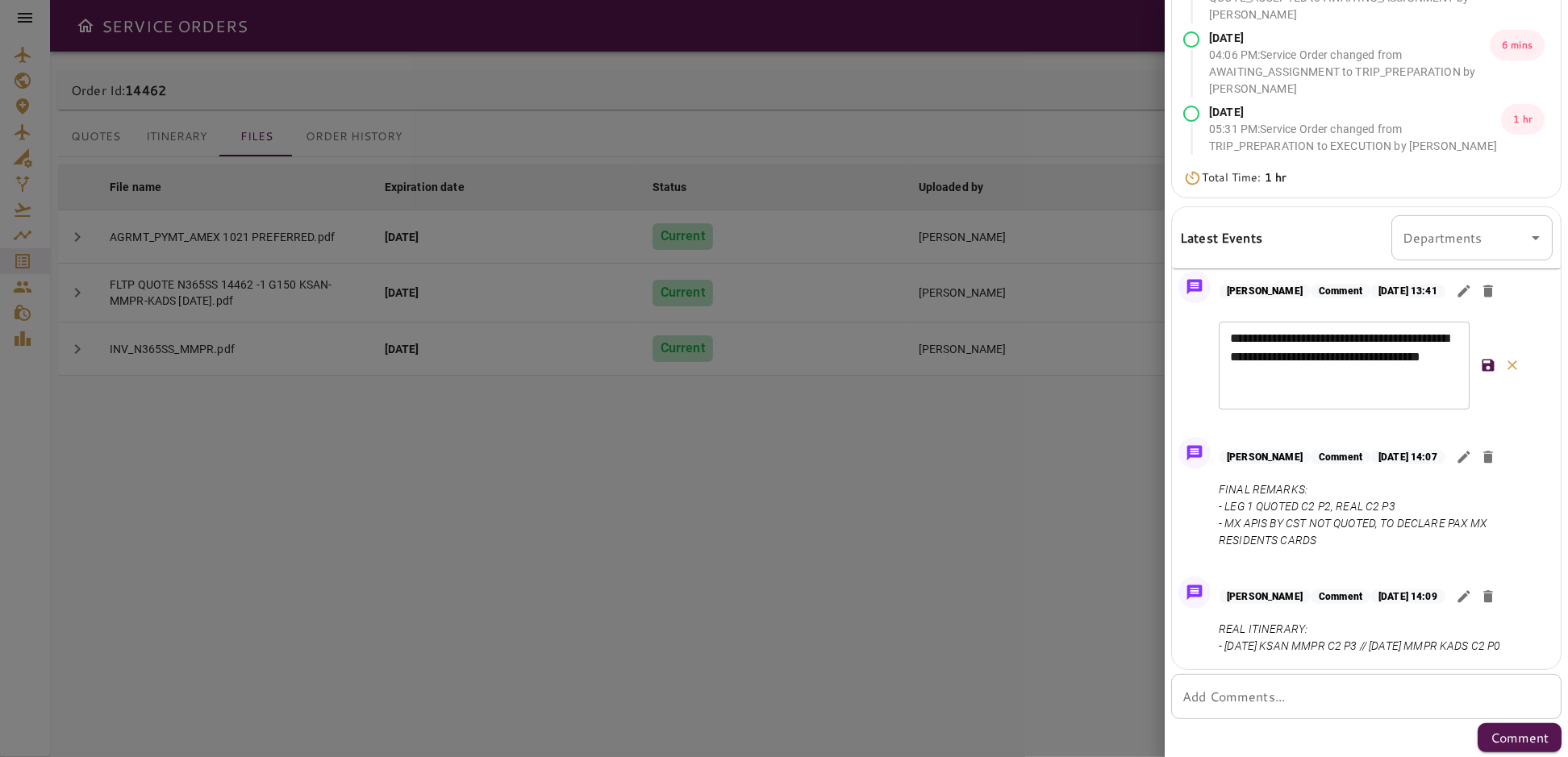
click at [1471, 449] on icon "button" at bounding box center [1463, 457] width 16 height 16
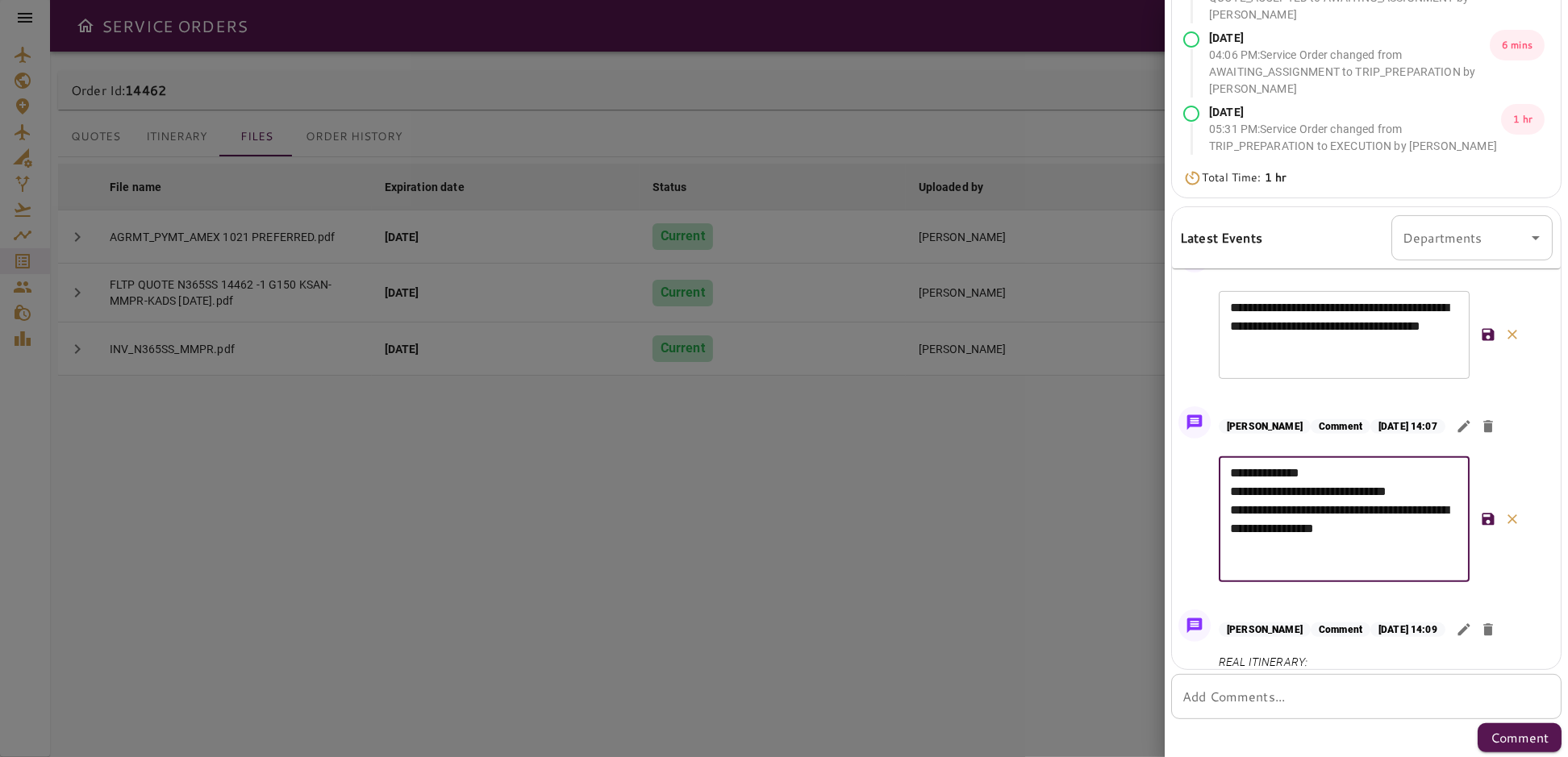
click at [1285, 574] on textarea "**********" at bounding box center [1343, 519] width 228 height 112
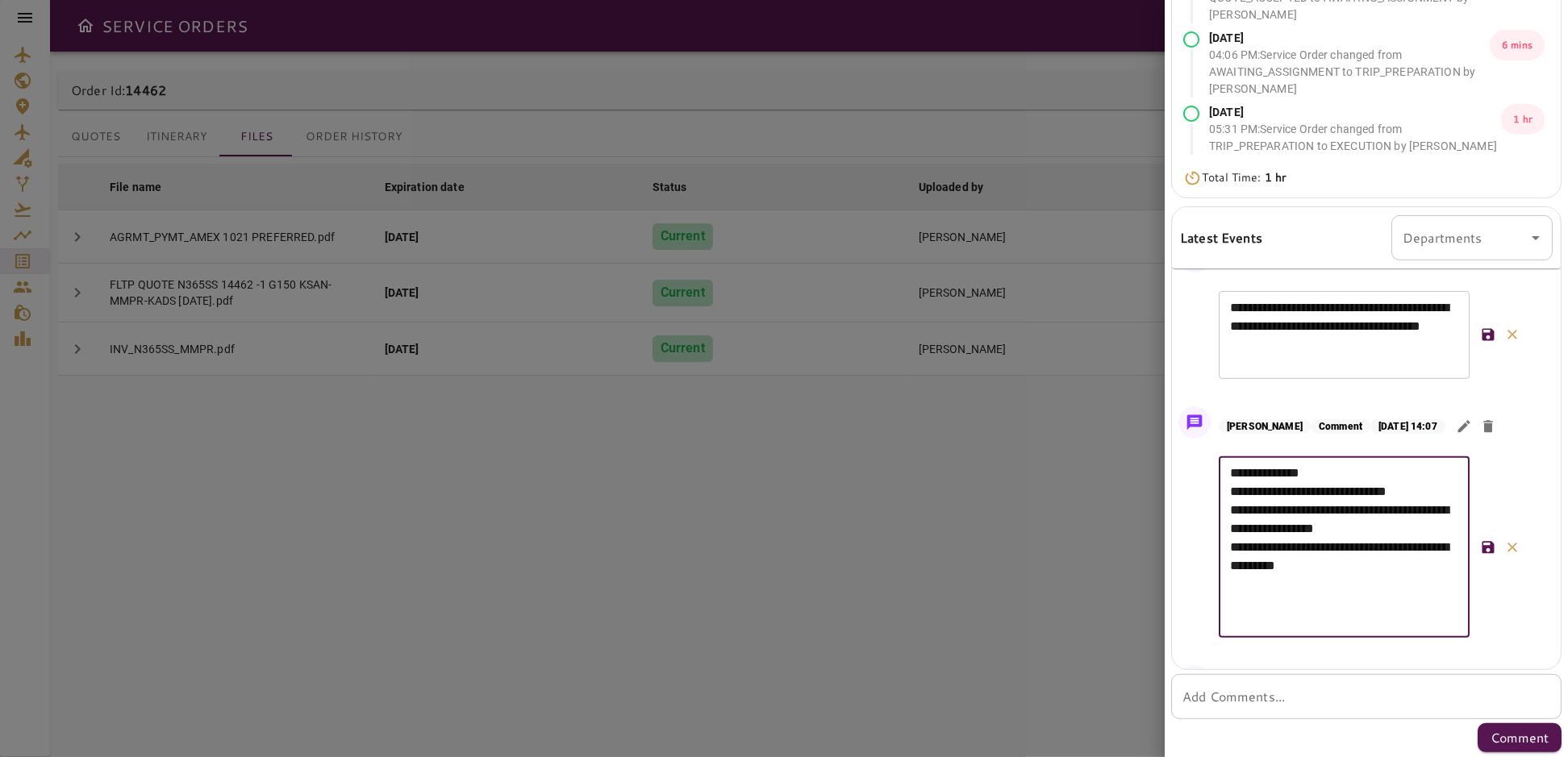
click at [1416, 591] on textarea "**********" at bounding box center [1343, 547] width 228 height 167
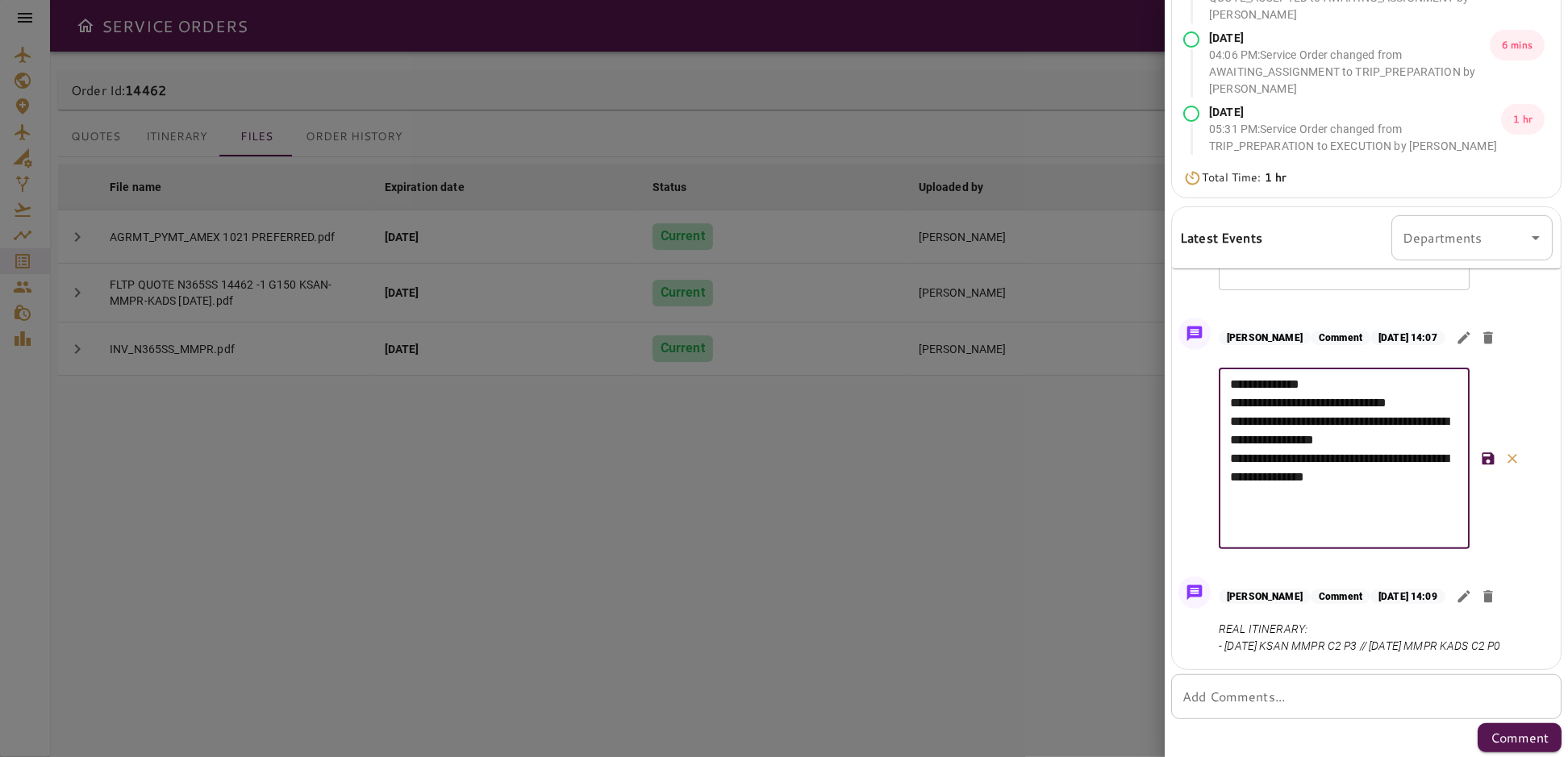
scroll to position [1050, 0]
type textarea "**********"
click at [1491, 737] on p "Comment" at bounding box center [1519, 737] width 58 height 19
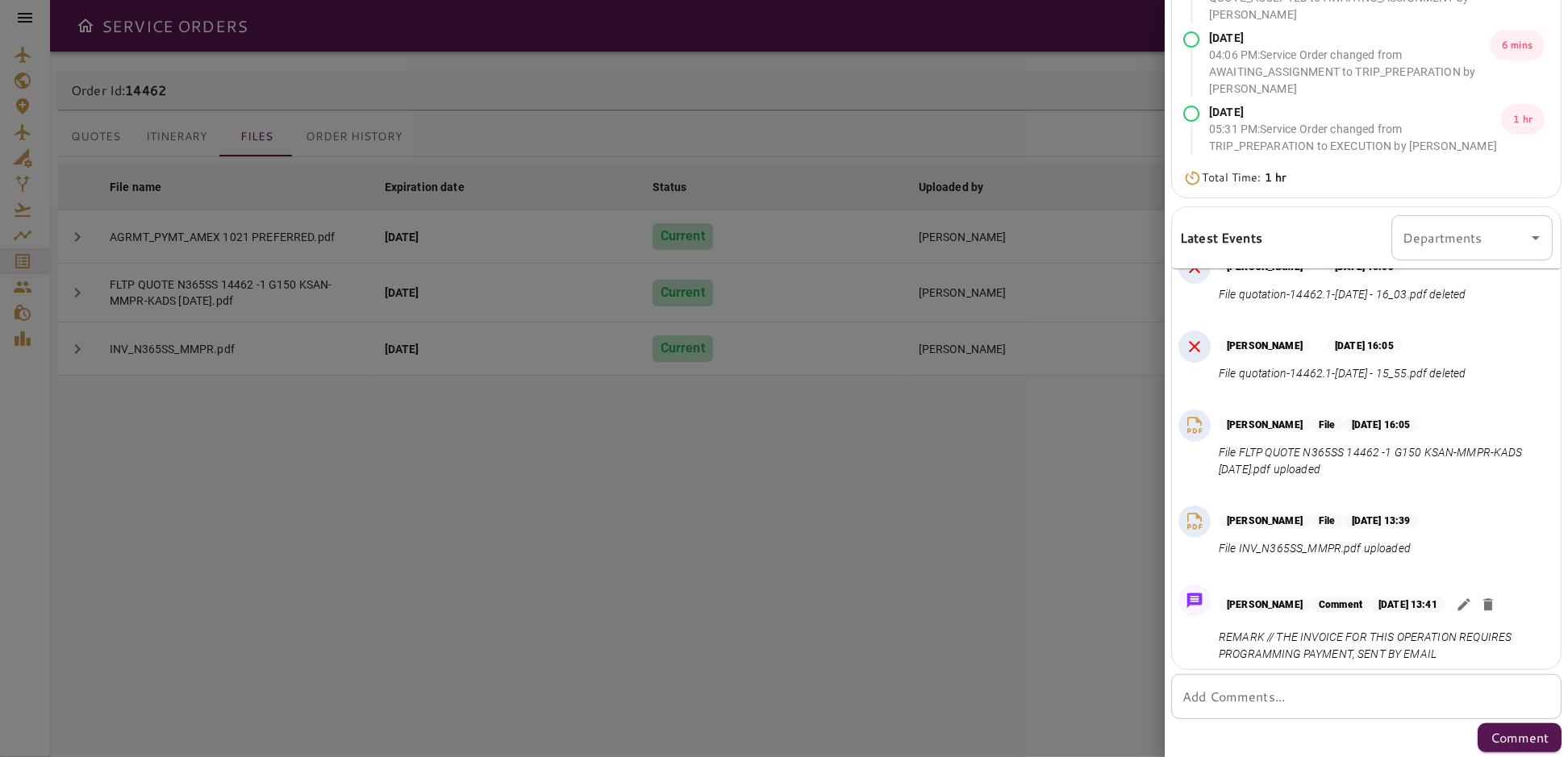
scroll to position [946, 0]
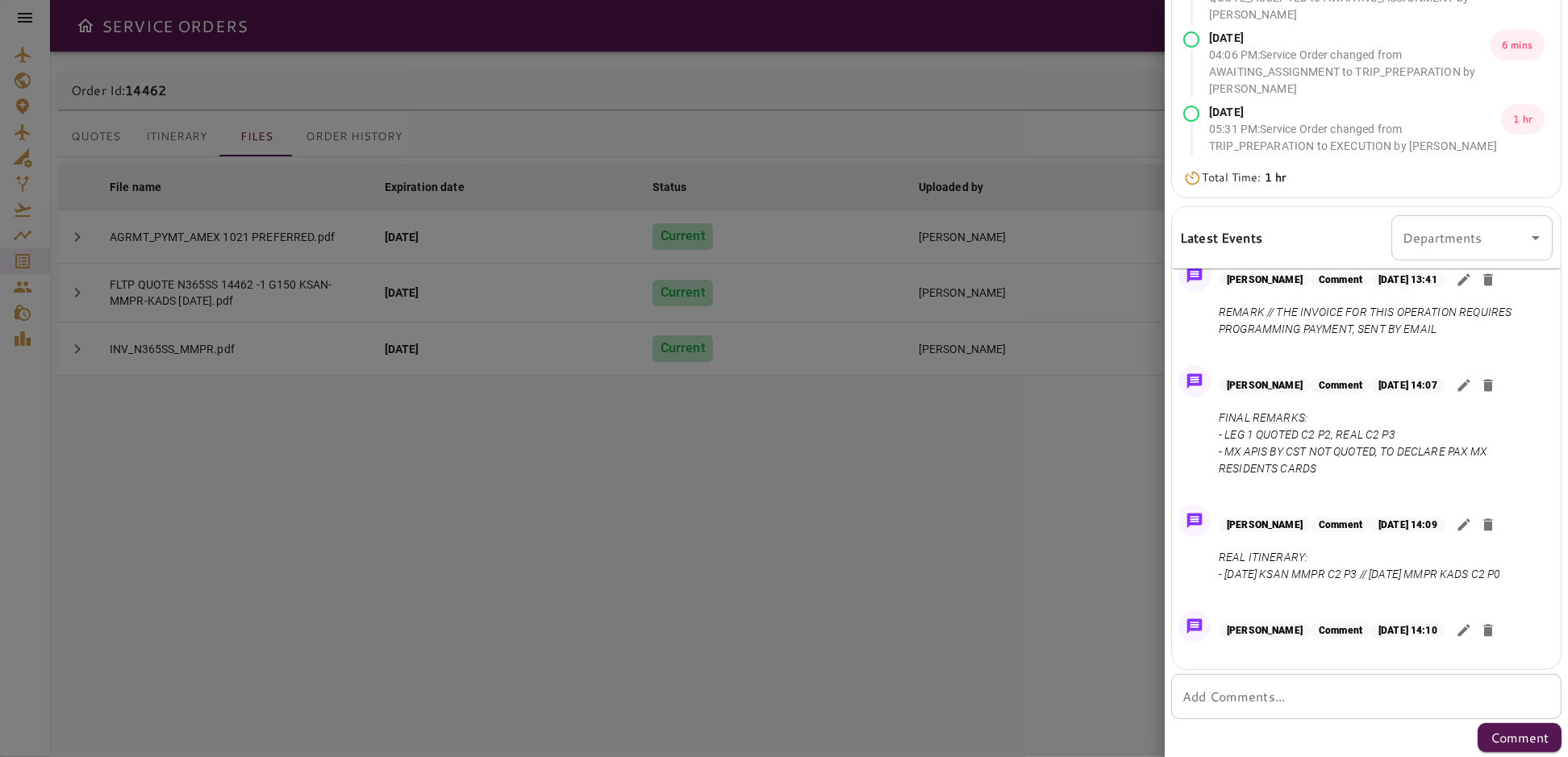
click at [1469, 379] on icon "button" at bounding box center [1463, 385] width 12 height 12
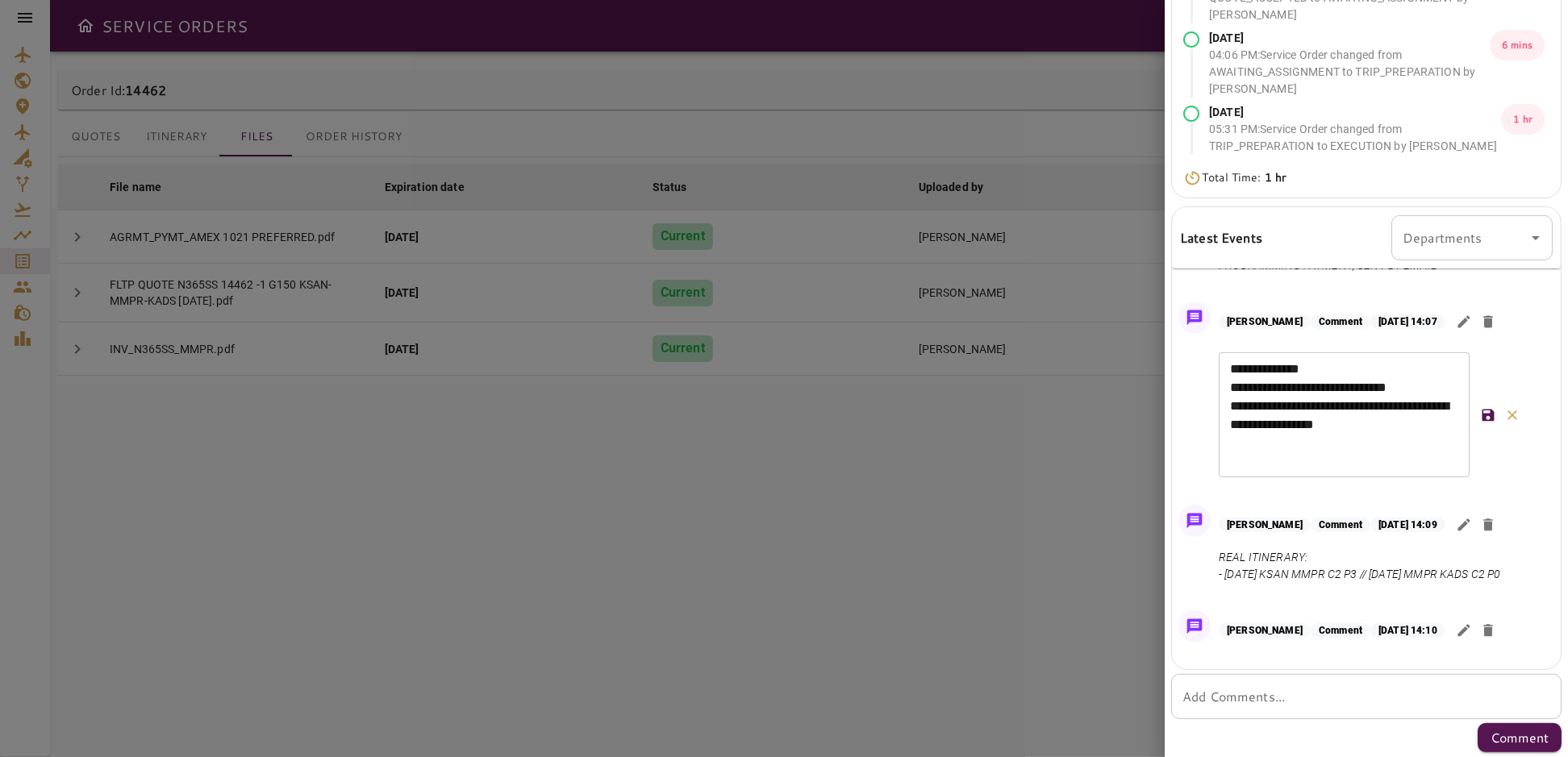
scroll to position [1009, 0]
click at [1289, 438] on textarea "**********" at bounding box center [1343, 415] width 228 height 112
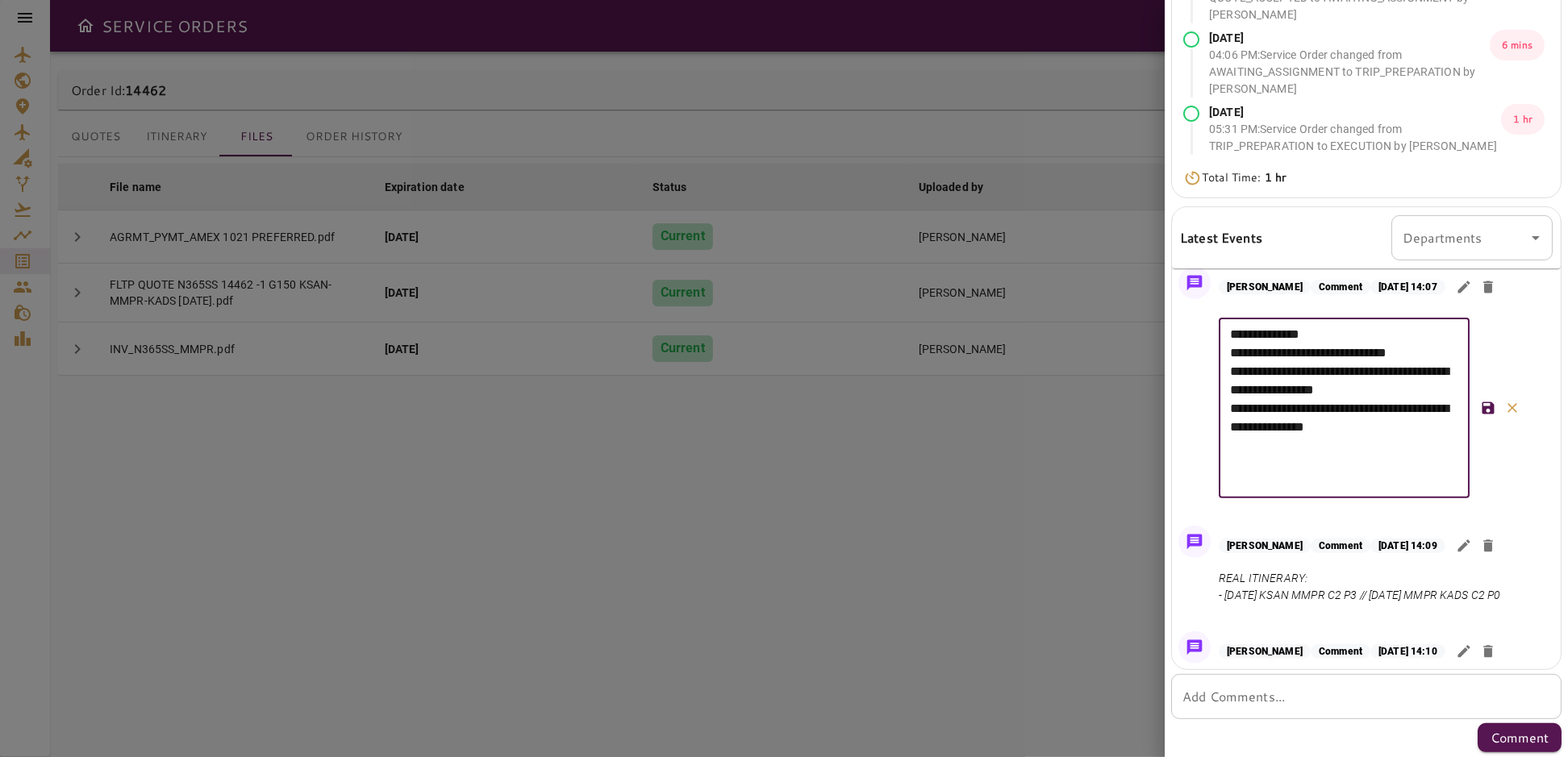
type textarea "**********"
click at [1488, 413] on icon "button" at bounding box center [1488, 408] width 12 height 12
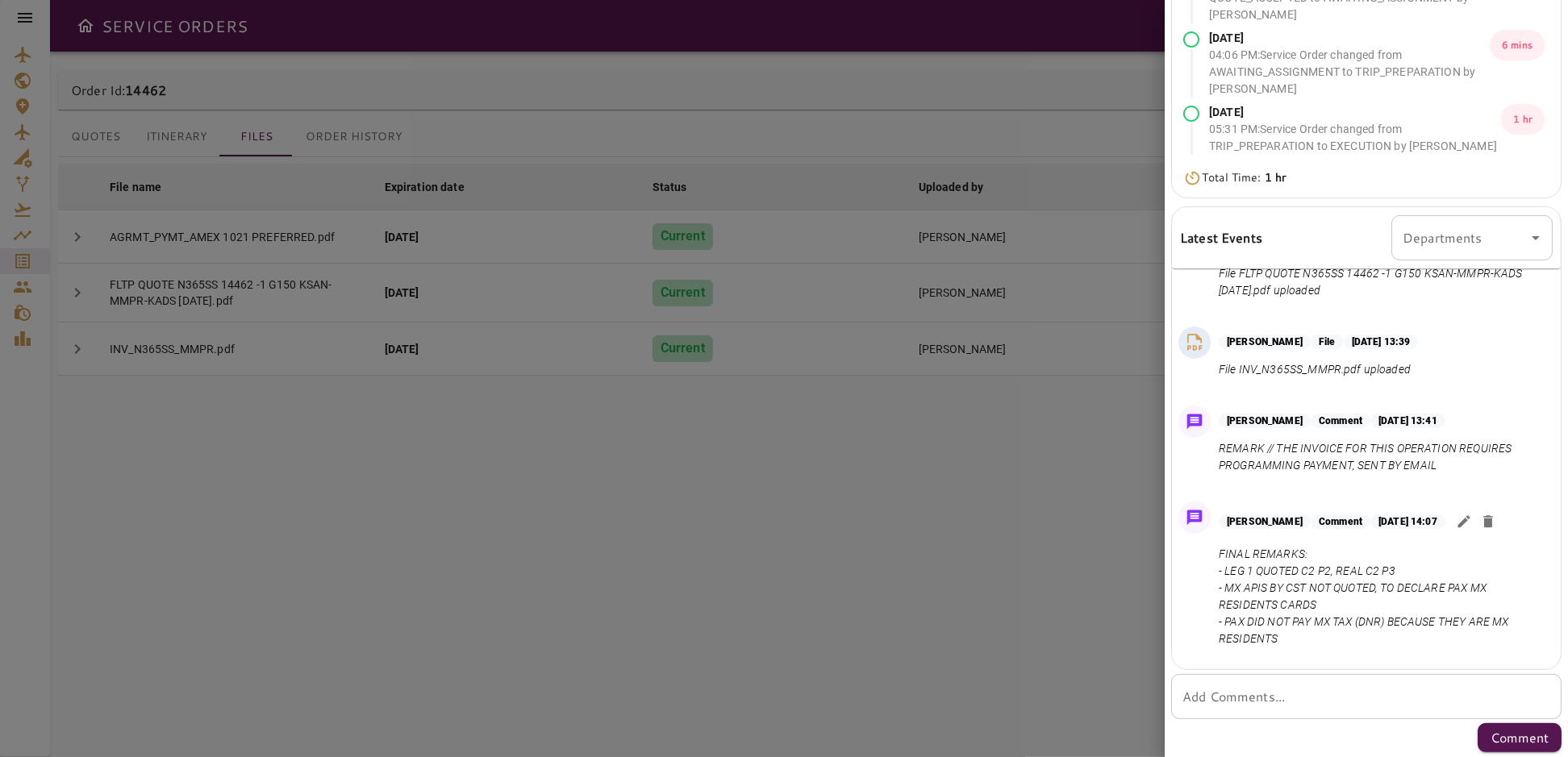
scroll to position [746, 0]
